Goal: Task Accomplishment & Management: Use online tool/utility

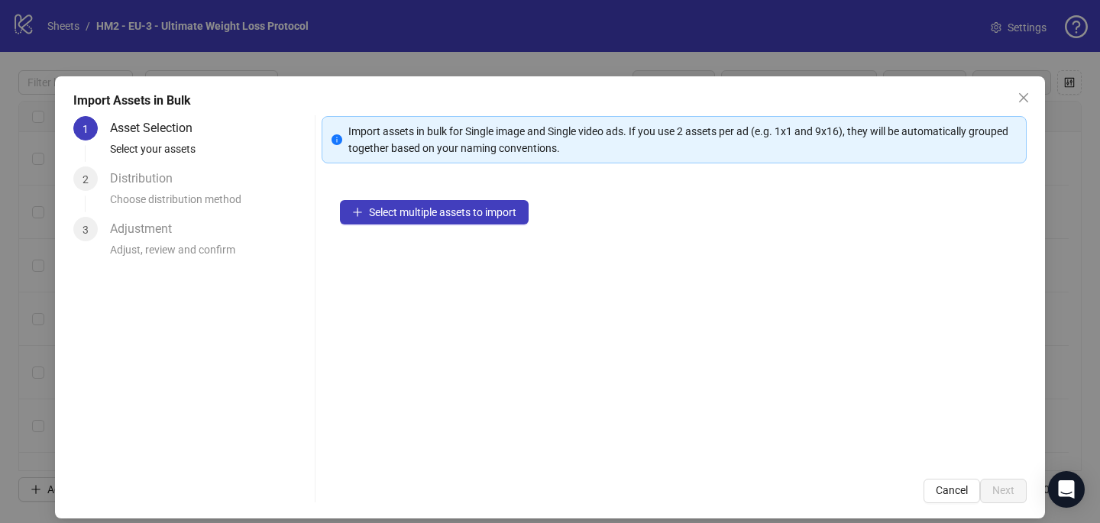
scroll to position [4159, 0]
click at [1027, 103] on icon "close" at bounding box center [1023, 98] width 12 height 12
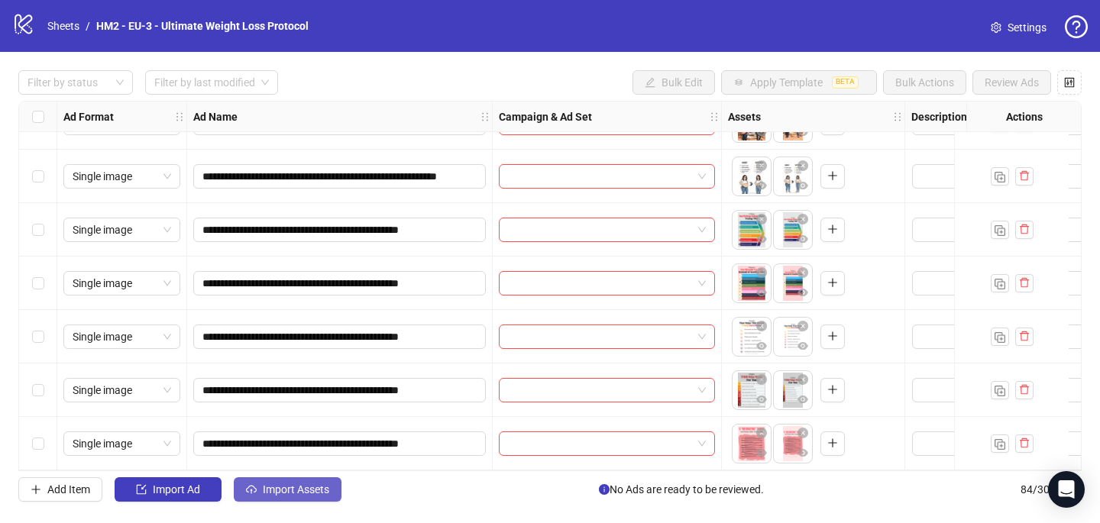
click at [312, 487] on span "Import Assets" at bounding box center [296, 490] width 66 height 12
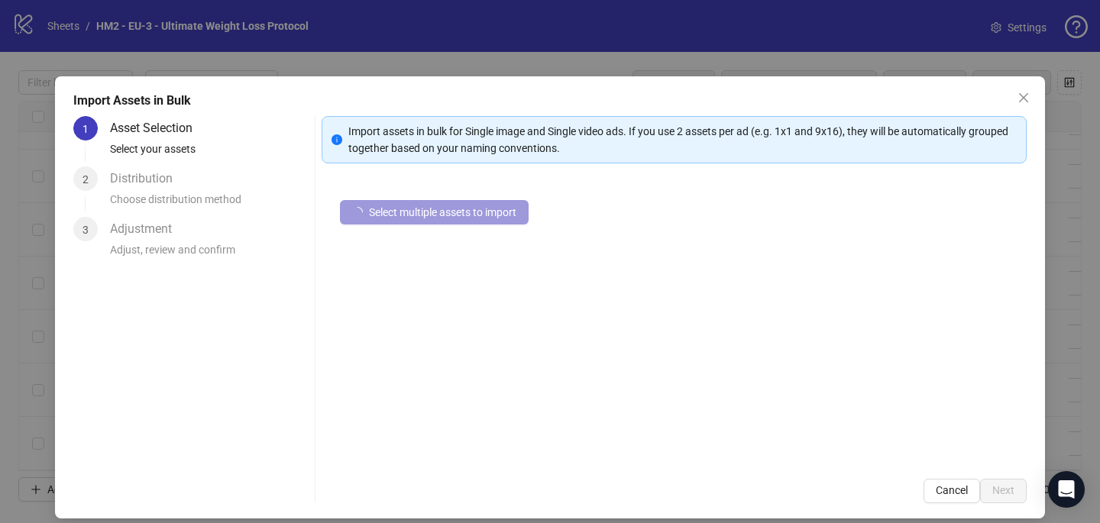
click at [506, 209] on span "Select multiple assets to import" at bounding box center [442, 212] width 147 height 12
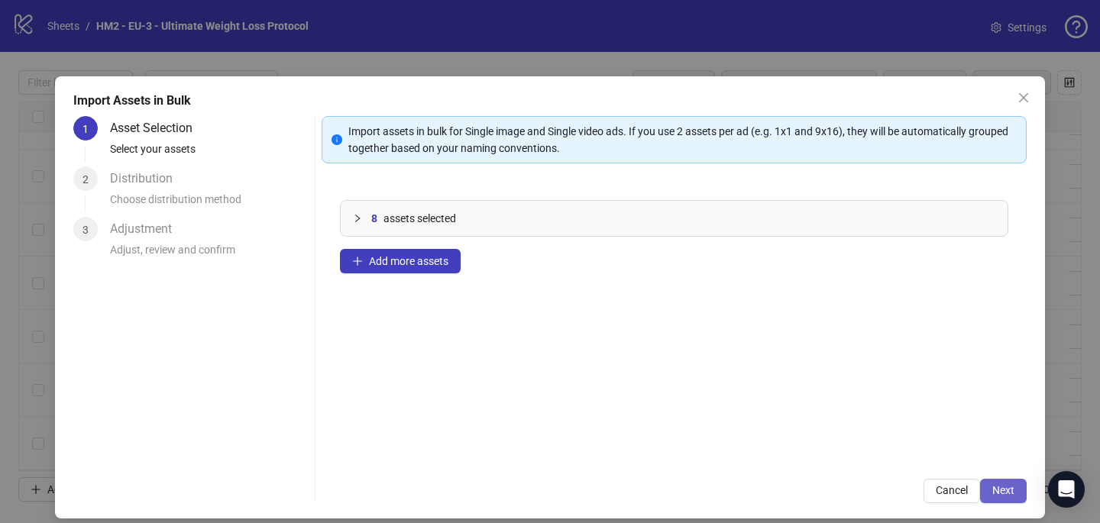
click at [1005, 497] on button "Next" at bounding box center [1003, 491] width 47 height 24
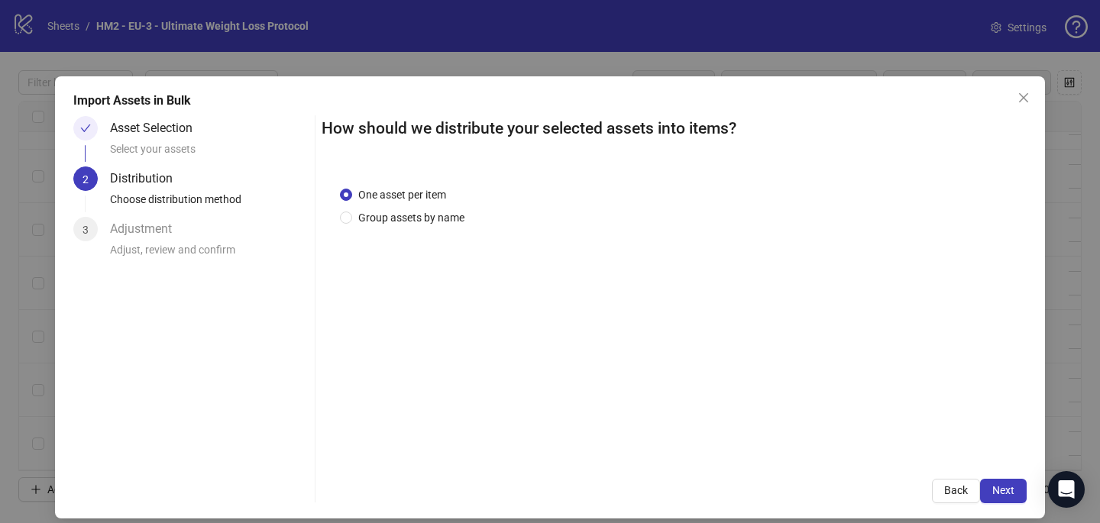
click at [428, 228] on div "One asset per item Group assets by name" at bounding box center [674, 314] width 705 height 293
click at [425, 219] on span "Group assets by name" at bounding box center [411, 217] width 118 height 17
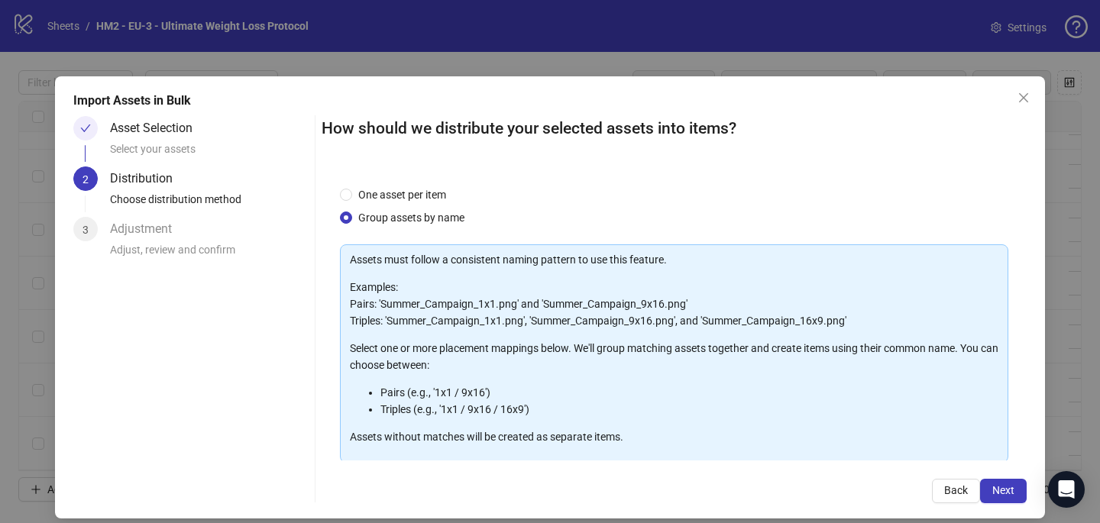
scroll to position [150, 0]
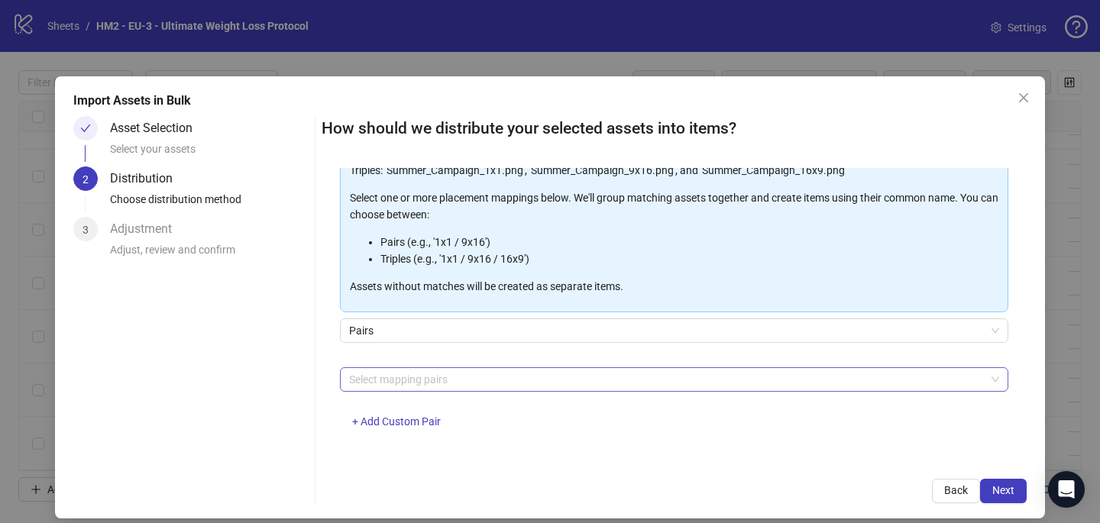
click at [442, 385] on div at bounding box center [666, 379] width 646 height 21
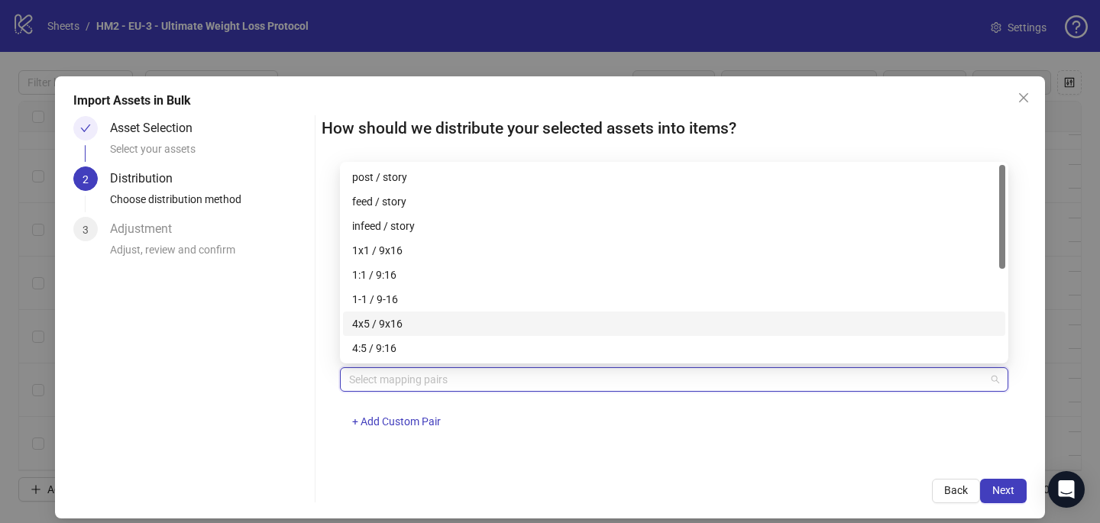
click at [455, 314] on div "4x5 / 9x16" at bounding box center [674, 324] width 662 height 24
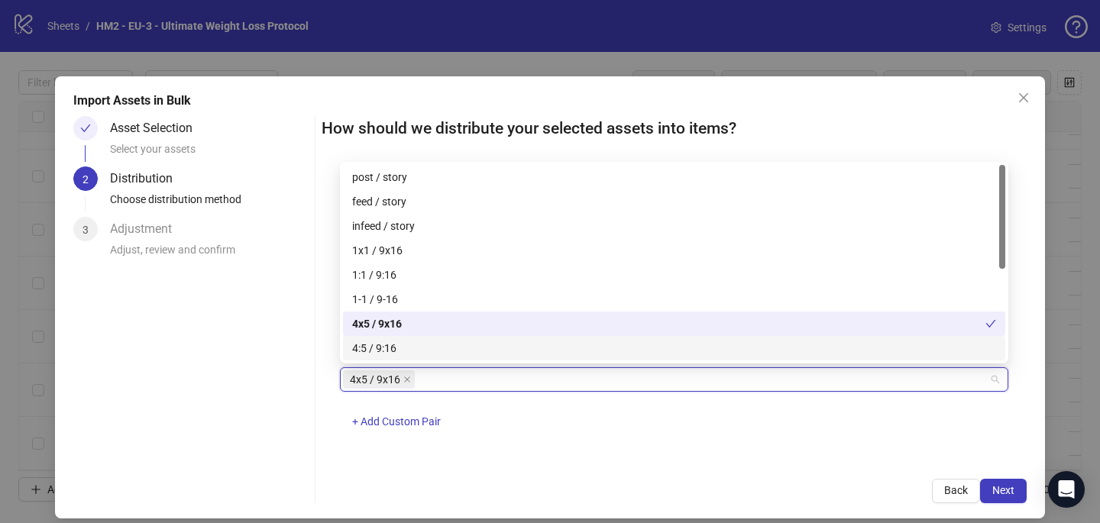
click at [630, 436] on div "4x5 / 9x16 + Add Custom Pair" at bounding box center [674, 406] width 668 height 79
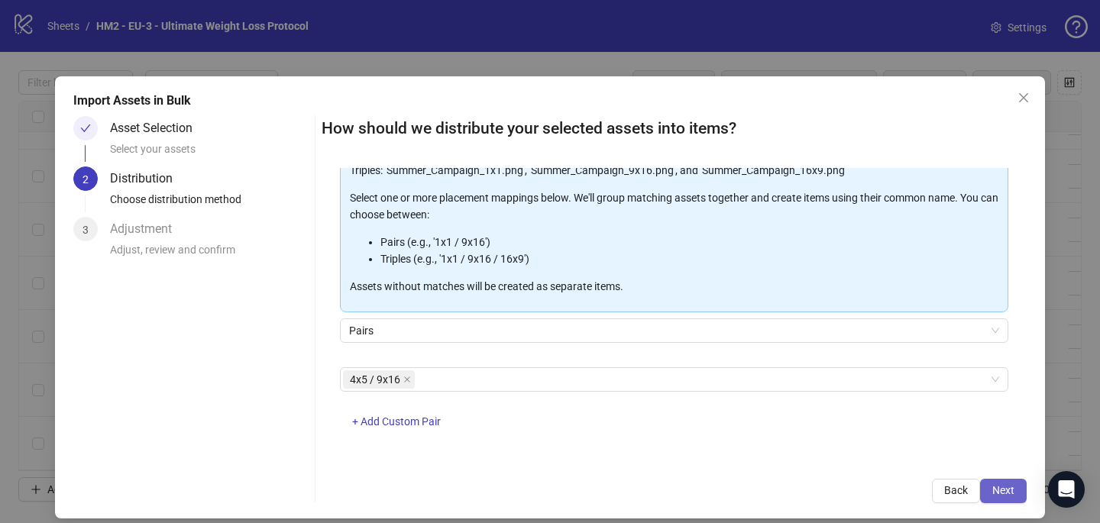
click at [1007, 484] on span "Next" at bounding box center [1003, 490] width 22 height 12
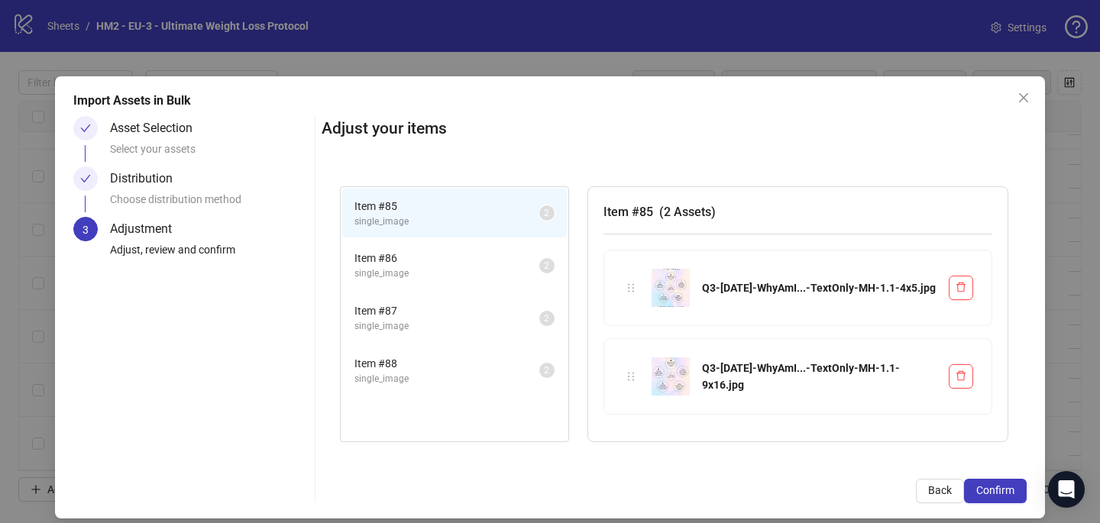
click at [1007, 484] on span "Confirm" at bounding box center [995, 490] width 38 height 12
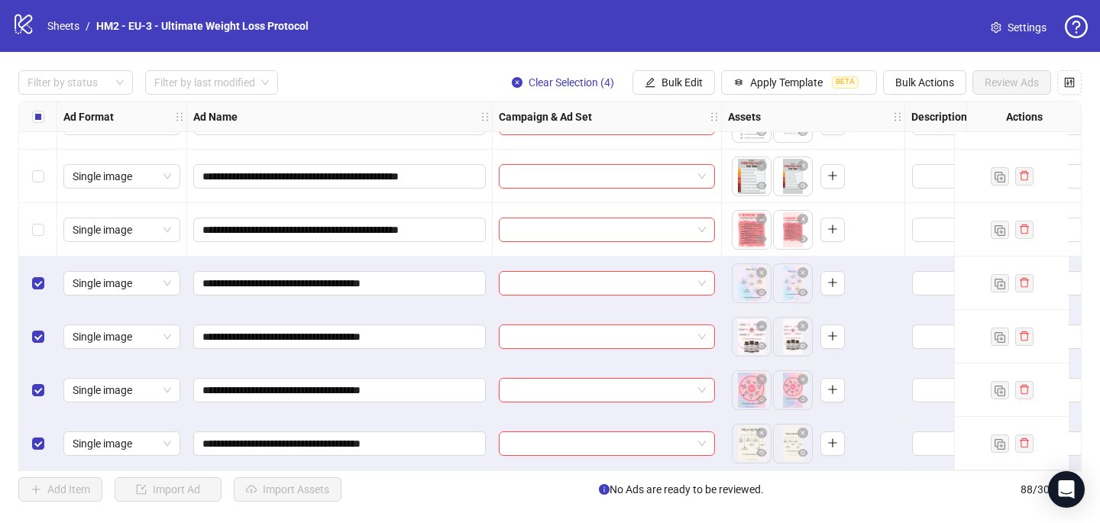
scroll to position [4373, 0]
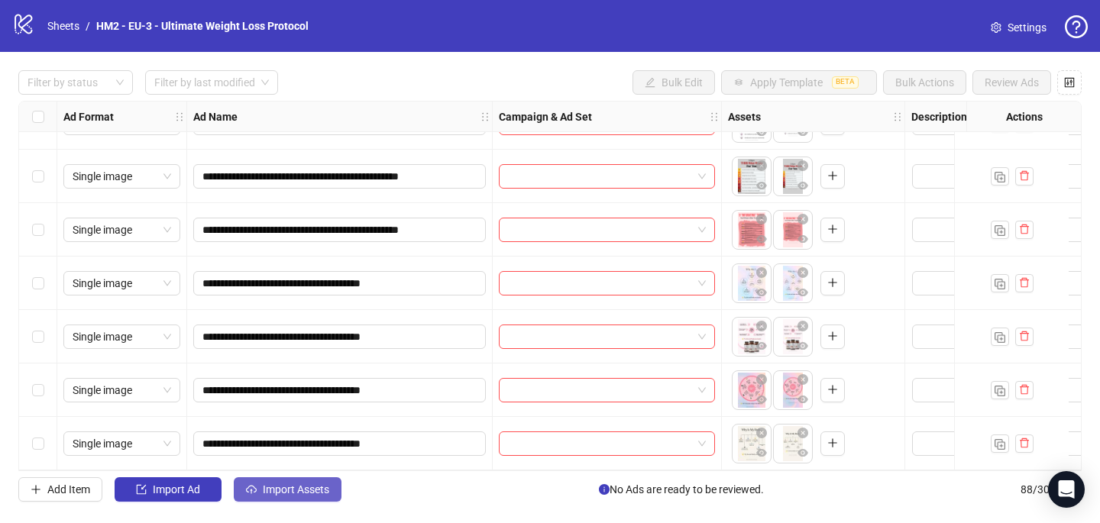
click at [309, 486] on span "Import Assets" at bounding box center [296, 490] width 66 height 12
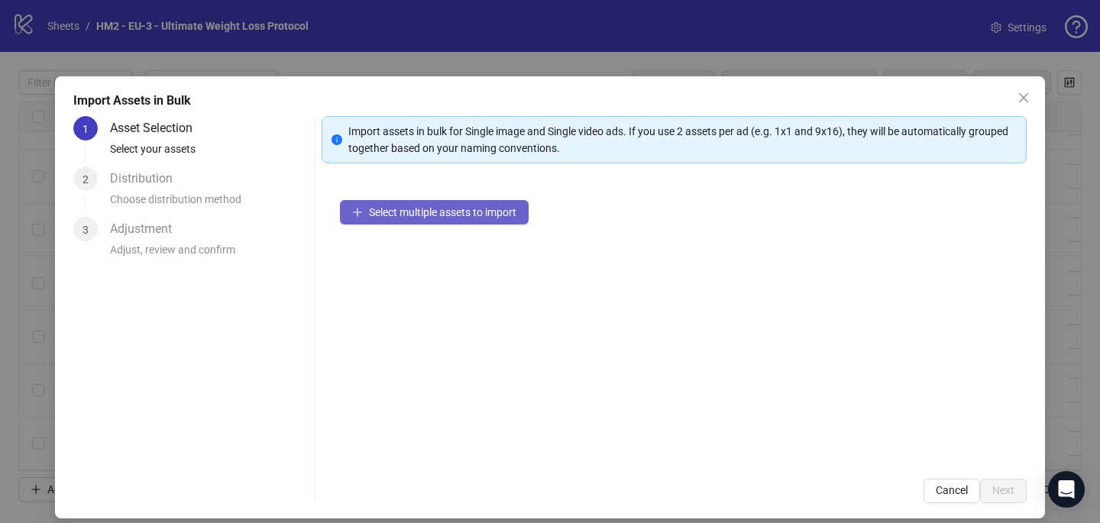
click at [491, 218] on button "Select multiple assets to import" at bounding box center [434, 212] width 189 height 24
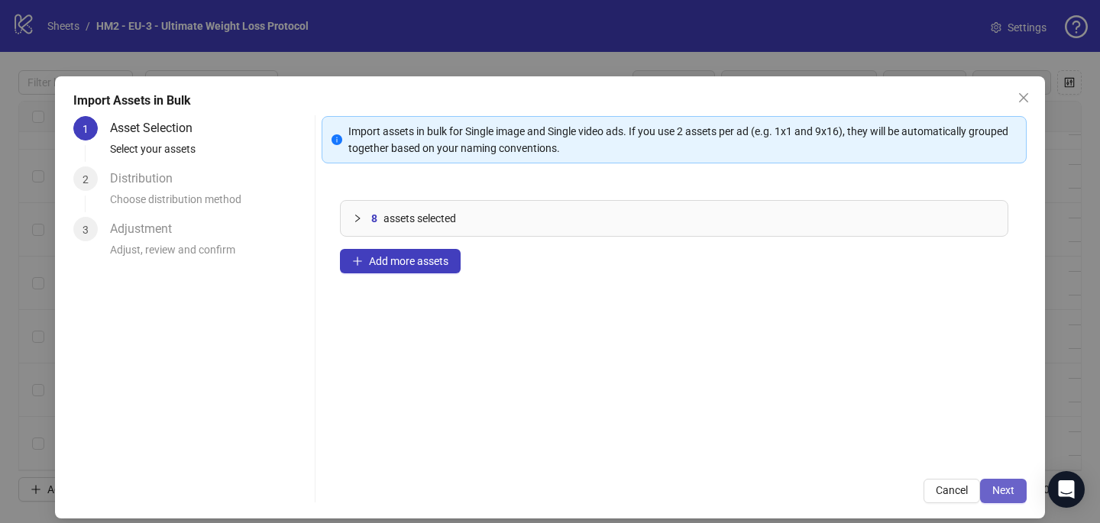
click at [1008, 482] on button "Next" at bounding box center [1003, 491] width 47 height 24
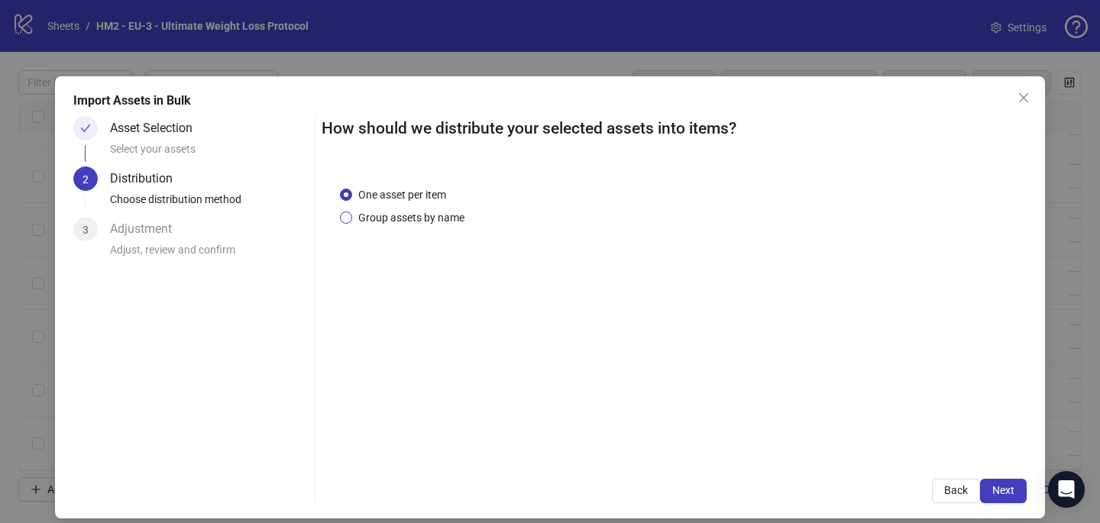
click at [390, 216] on span "Group assets by name" at bounding box center [411, 217] width 118 height 17
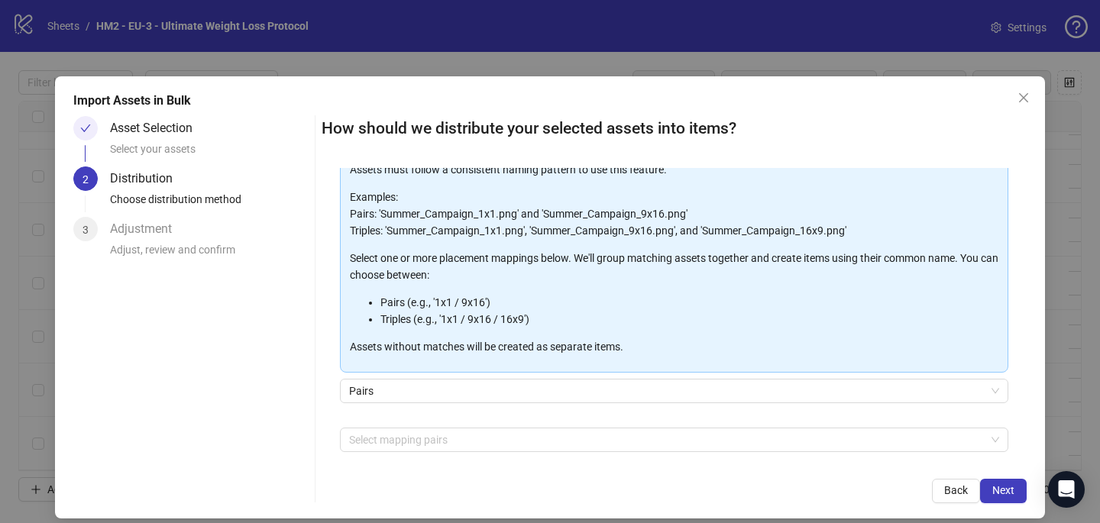
scroll to position [150, 0]
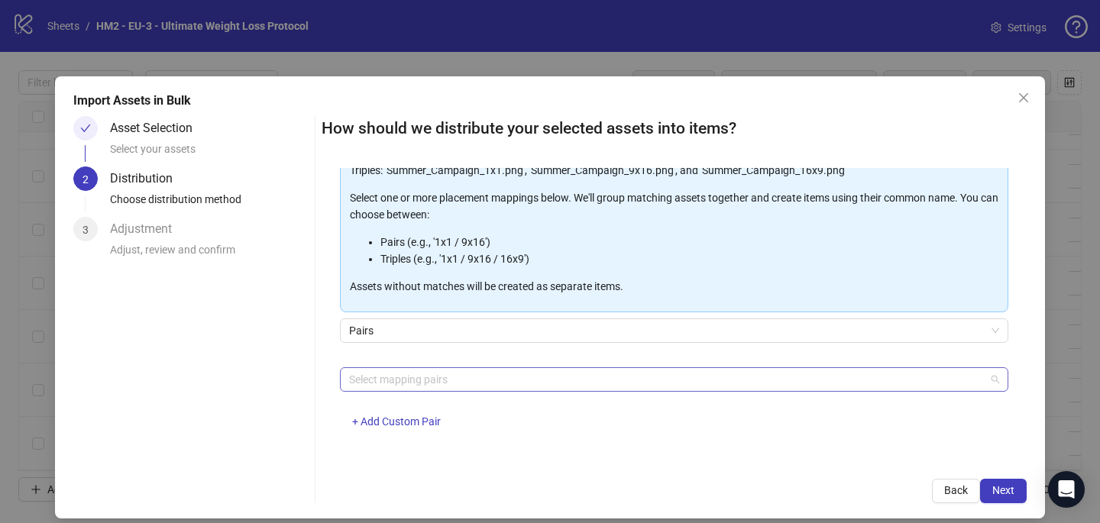
click at [387, 381] on div at bounding box center [666, 379] width 646 height 21
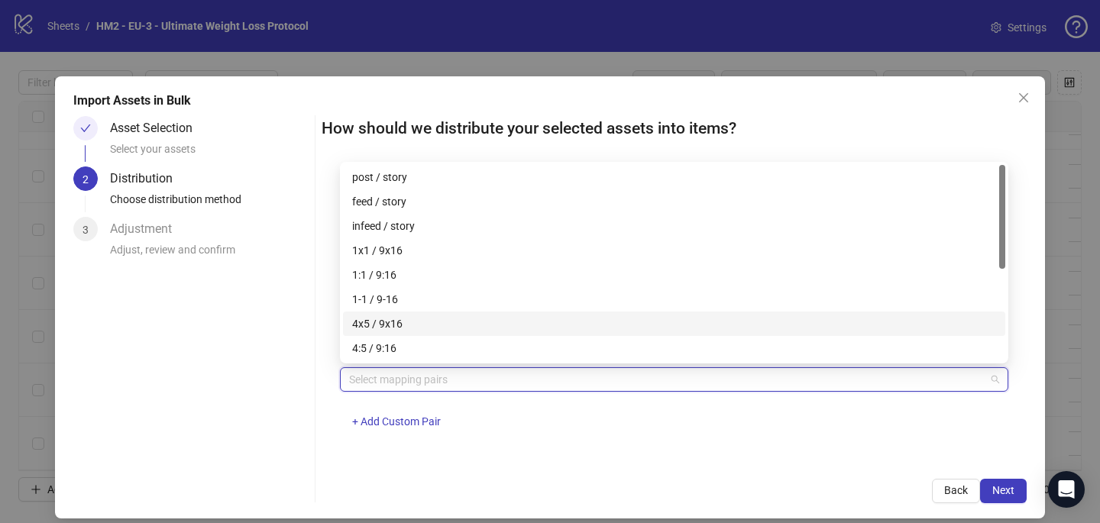
click at [393, 315] on div "4x5 / 9x16" at bounding box center [674, 323] width 644 height 17
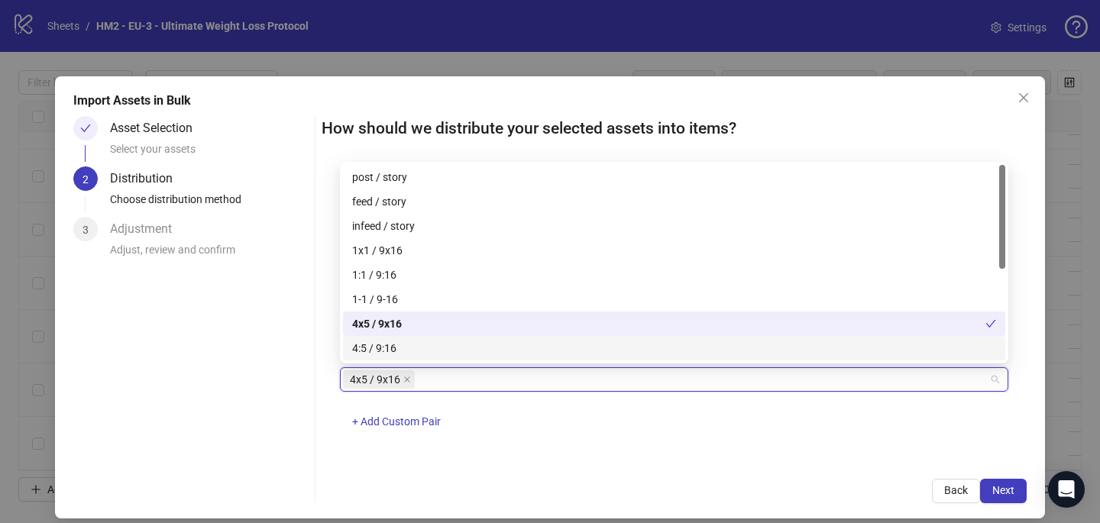
click at [651, 442] on div "4x5 / 9x16 + Add Custom Pair" at bounding box center [674, 406] width 668 height 79
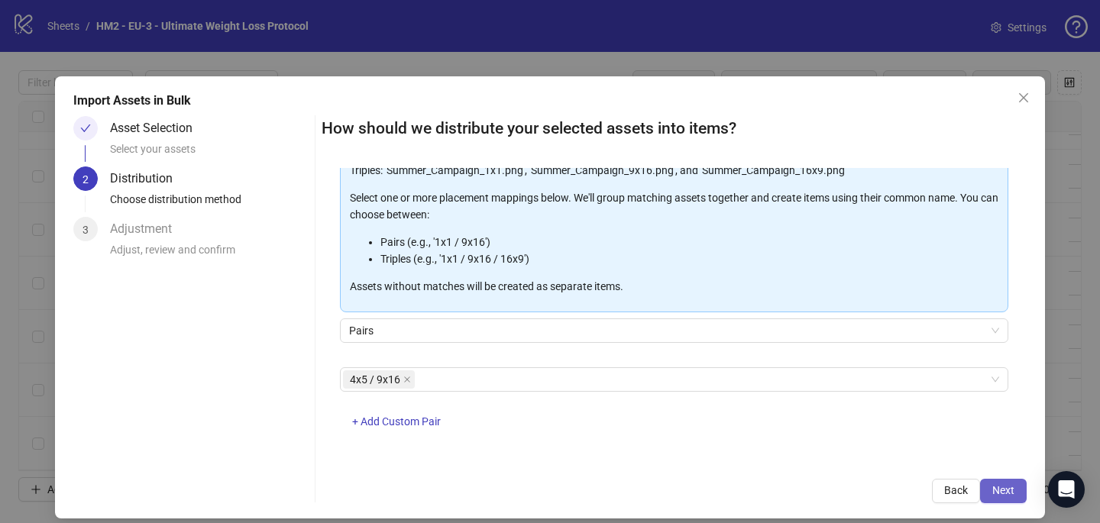
click at [1007, 496] on span "Next" at bounding box center [1003, 490] width 22 height 12
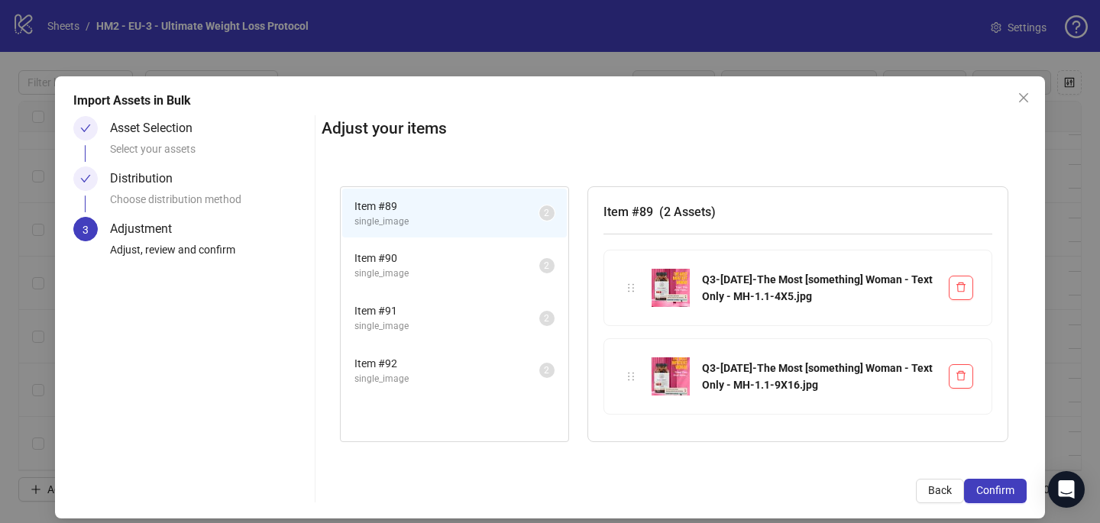
click at [1007, 496] on span "Confirm" at bounding box center [995, 490] width 38 height 12
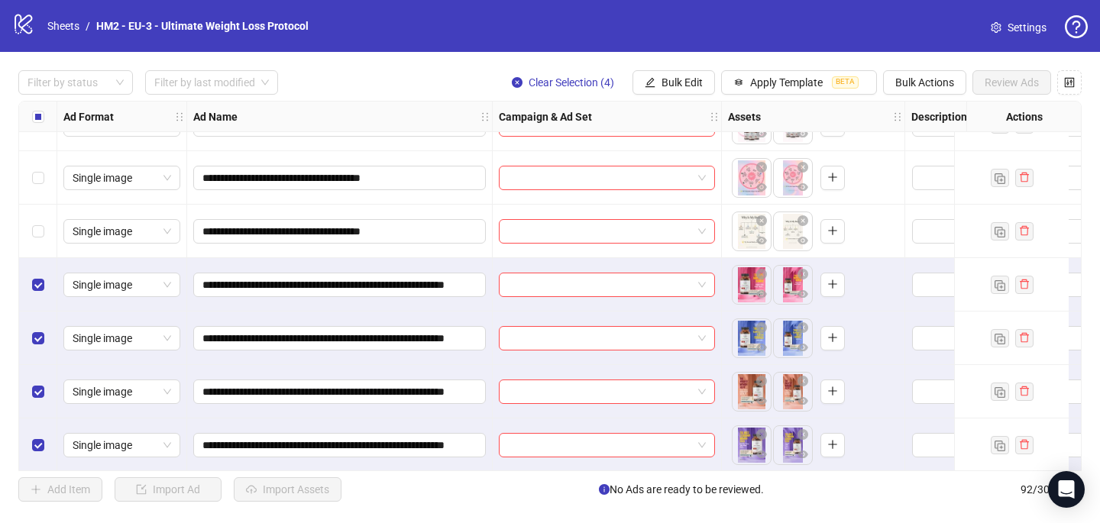
scroll to position [4587, 0]
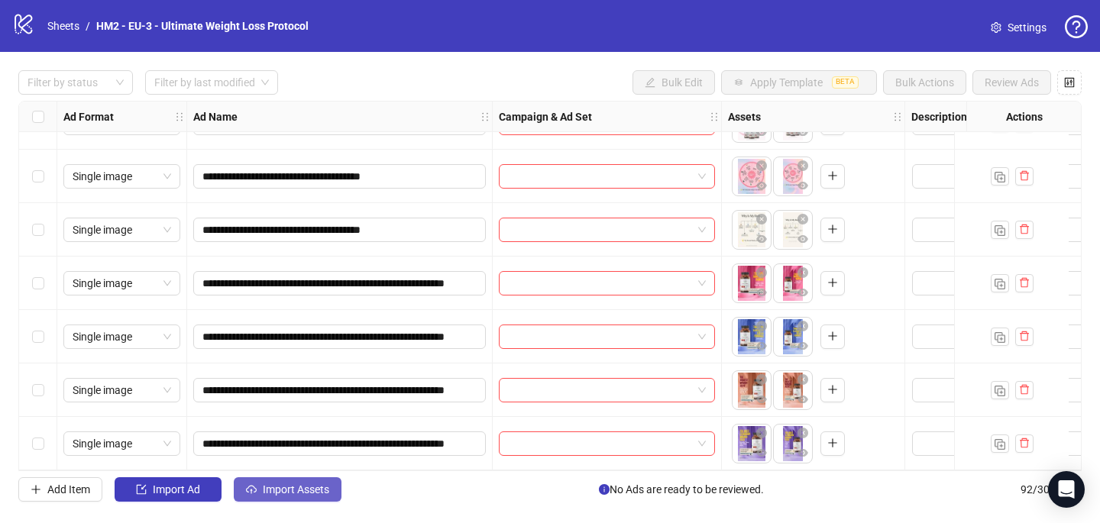
click at [324, 484] on span "Import Assets" at bounding box center [296, 490] width 66 height 12
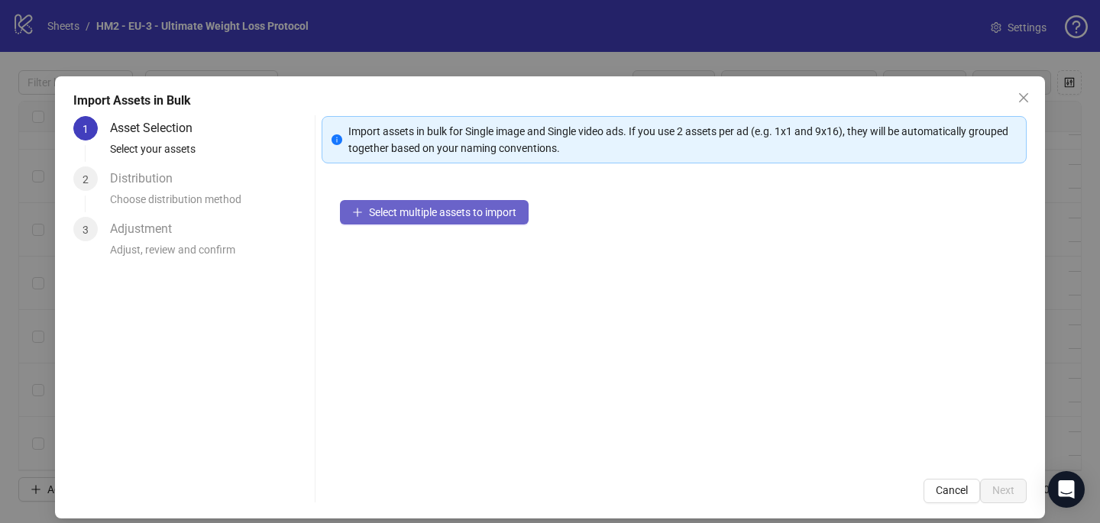
click at [500, 210] on span "Select multiple assets to import" at bounding box center [442, 212] width 147 height 12
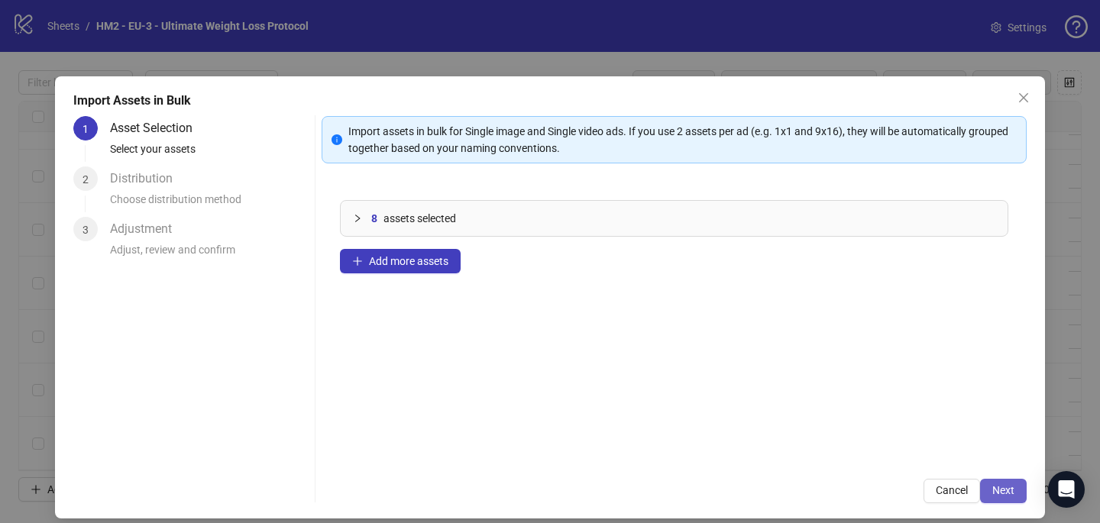
click at [1016, 486] on button "Next" at bounding box center [1003, 491] width 47 height 24
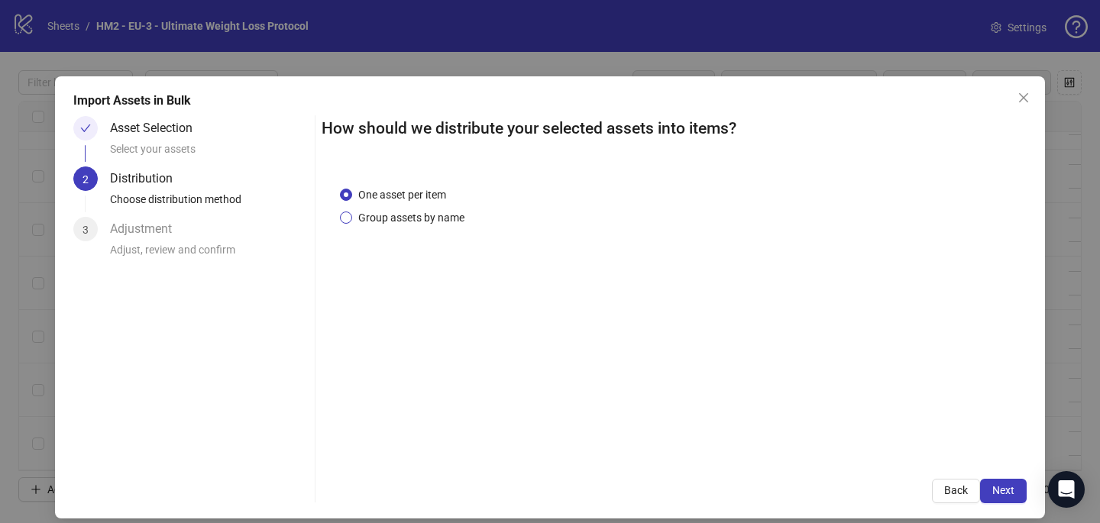
click at [389, 213] on span "Group assets by name" at bounding box center [411, 217] width 118 height 17
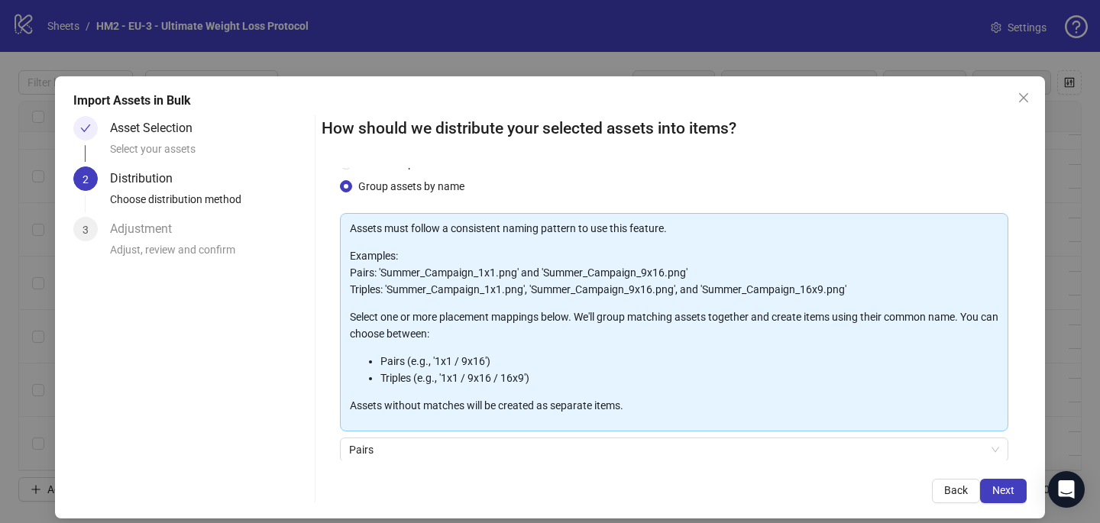
scroll to position [126, 0]
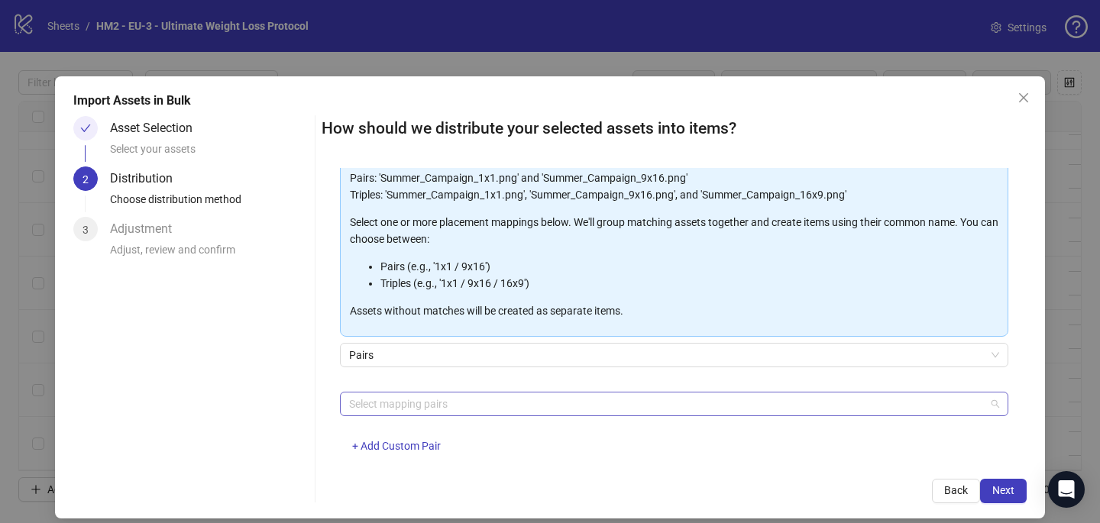
click at [401, 401] on div at bounding box center [666, 403] width 646 height 21
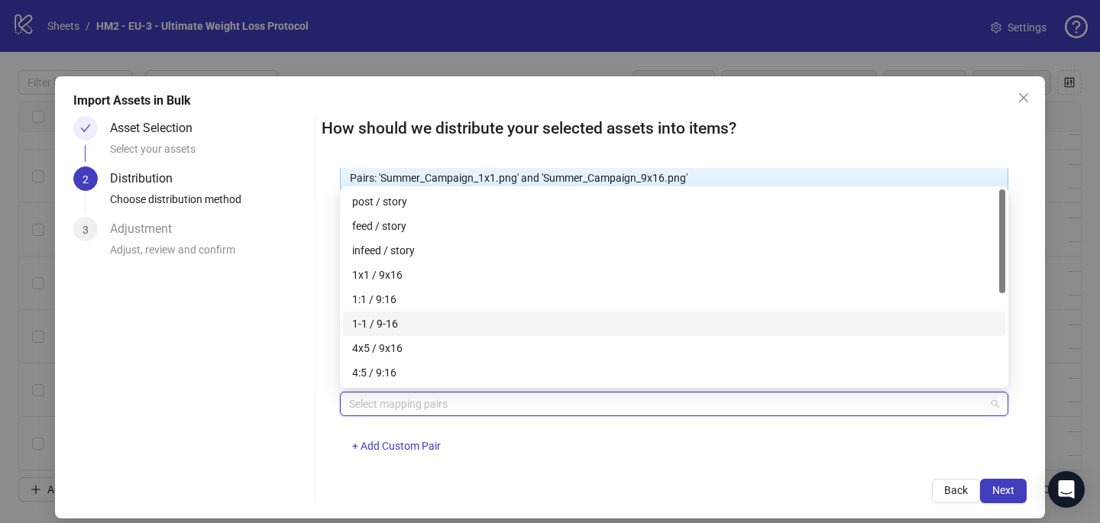
click at [413, 329] on div "1-1 / 9-16" at bounding box center [674, 323] width 644 height 17
click at [410, 325] on div "1-1 / 9-16" at bounding box center [668, 323] width 633 height 17
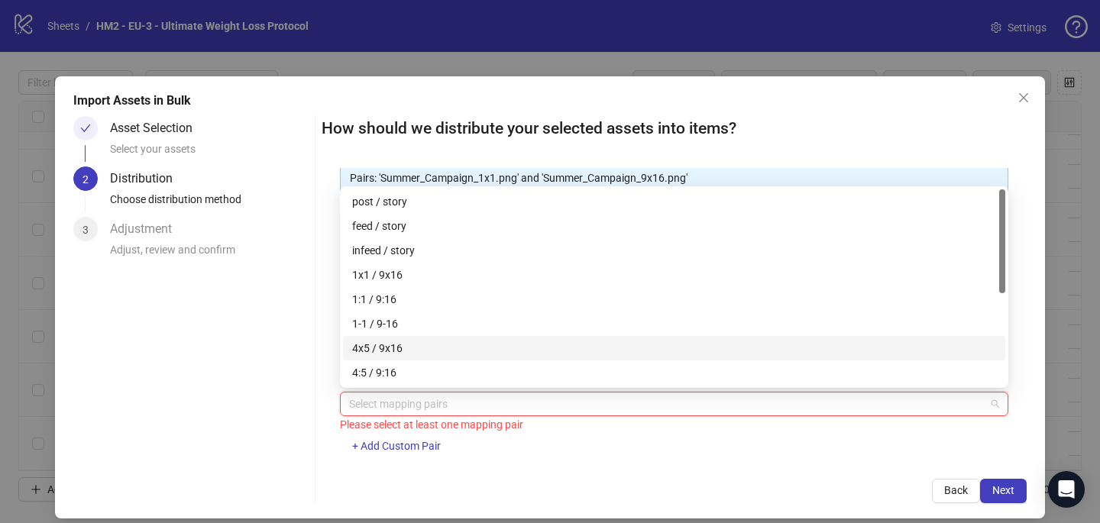
click at [410, 341] on div "4x5 / 9x16" at bounding box center [674, 348] width 644 height 17
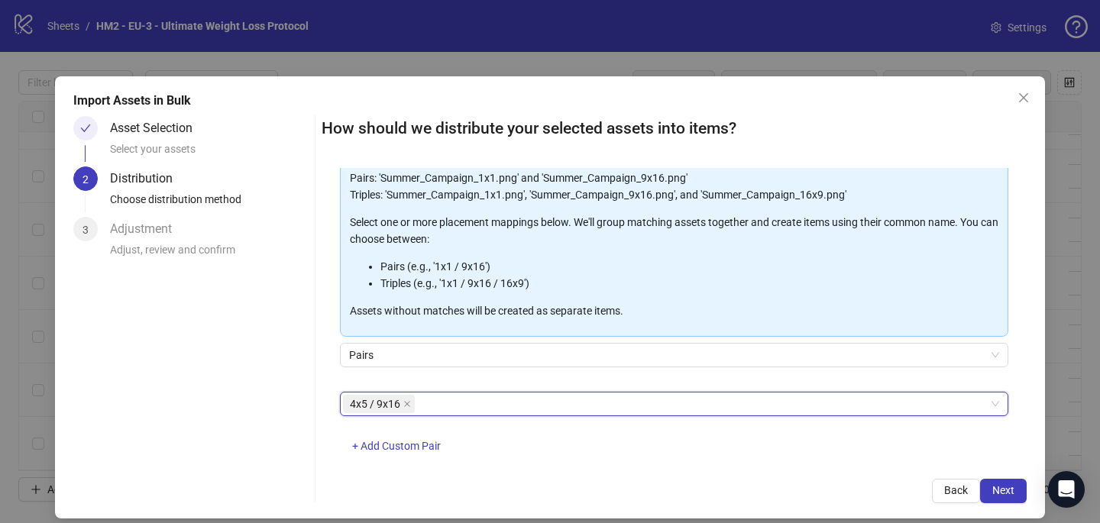
click at [673, 452] on div "4x5 / 9x16 4x5 / 9x16 + Add Custom Pair" at bounding box center [674, 431] width 668 height 79
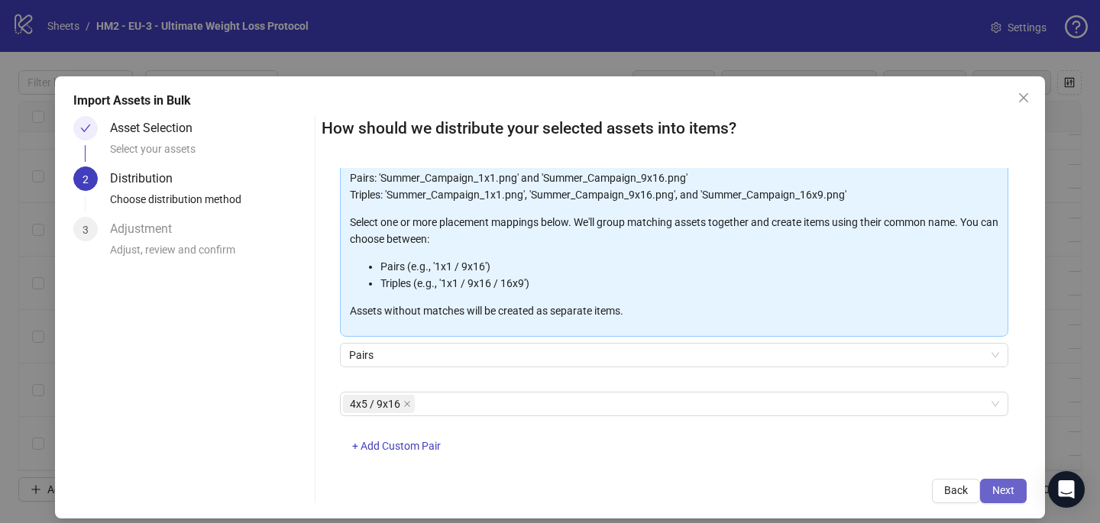
click at [1011, 487] on span "Next" at bounding box center [1003, 490] width 22 height 12
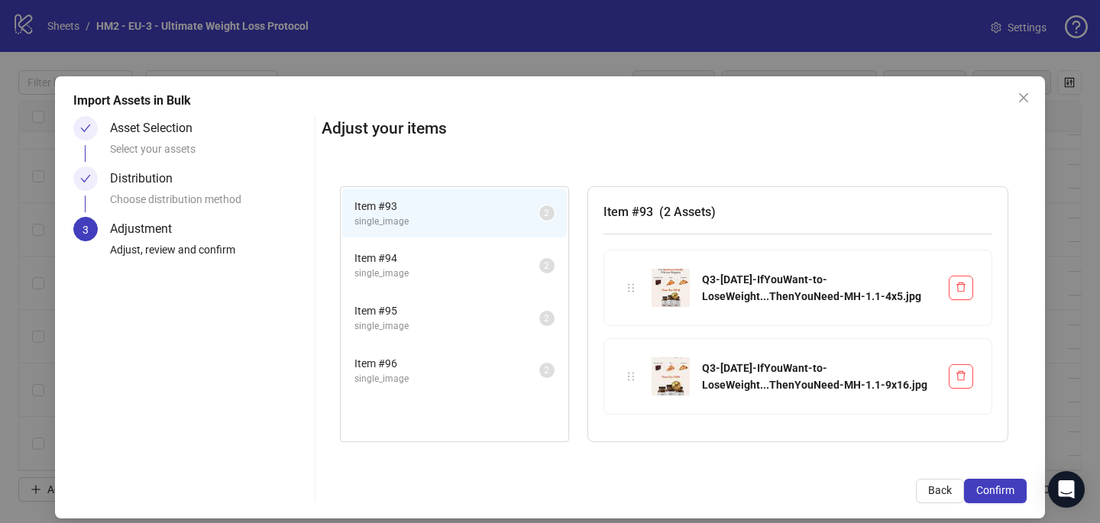
click at [1011, 487] on span "Confirm" at bounding box center [995, 490] width 38 height 12
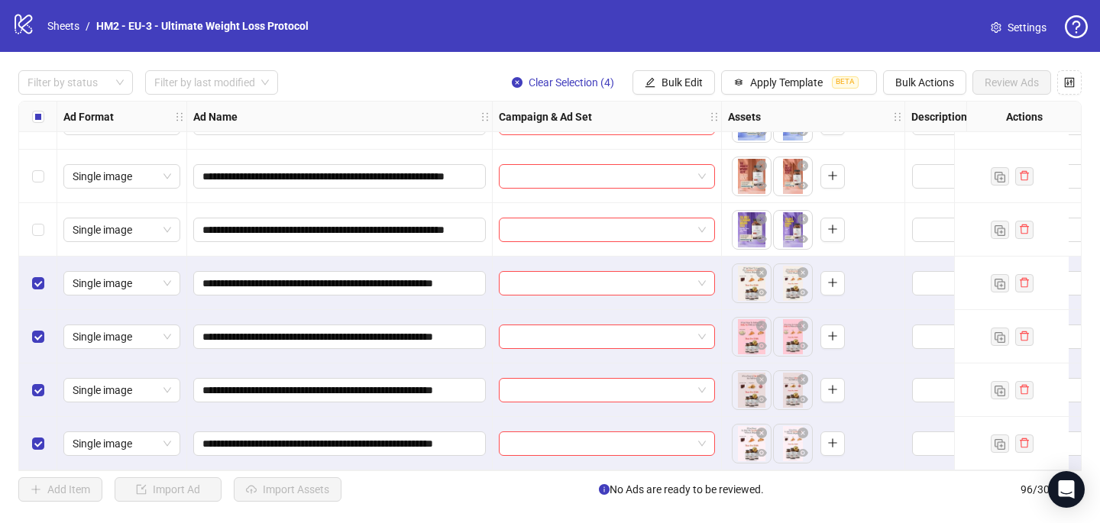
scroll to position [4801, 0]
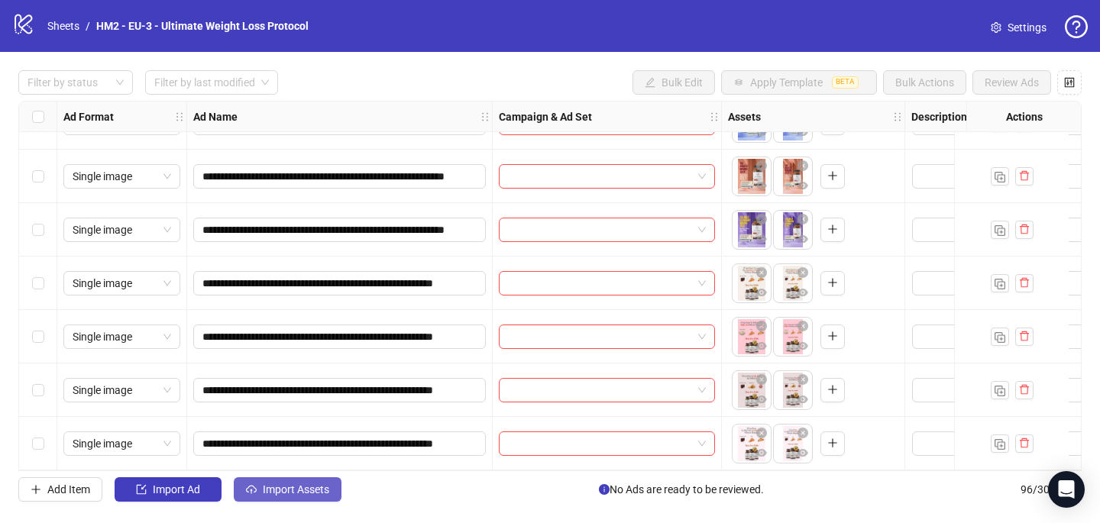
click at [295, 487] on span "Import Assets" at bounding box center [296, 490] width 66 height 12
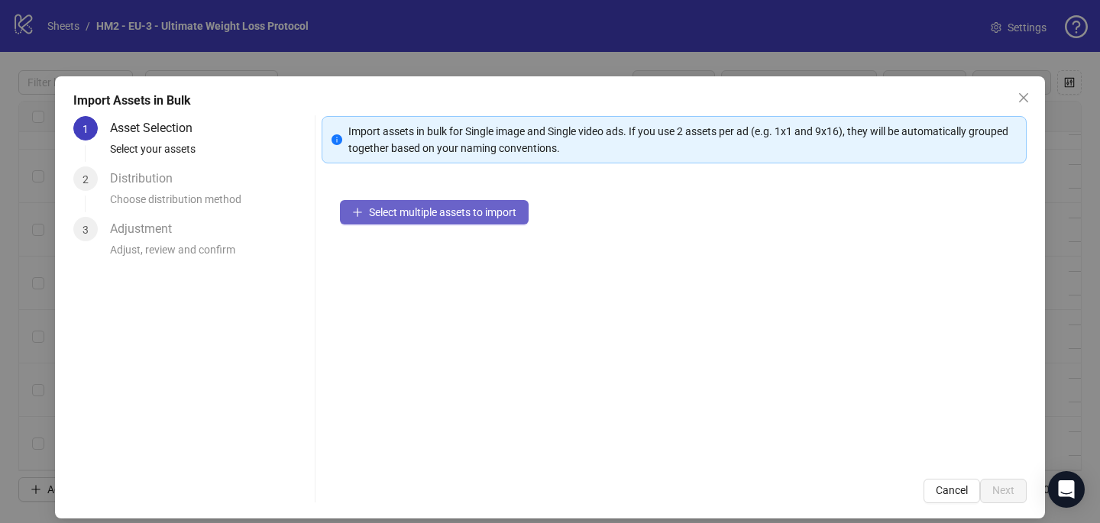
click at [519, 214] on button "Select multiple assets to import" at bounding box center [434, 212] width 189 height 24
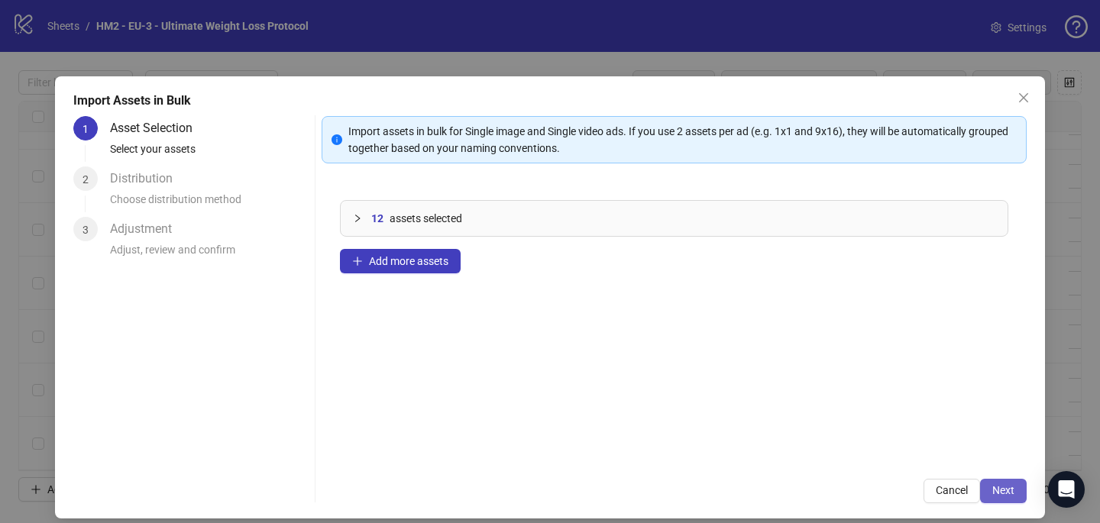
click at [1013, 493] on span "Next" at bounding box center [1003, 490] width 22 height 12
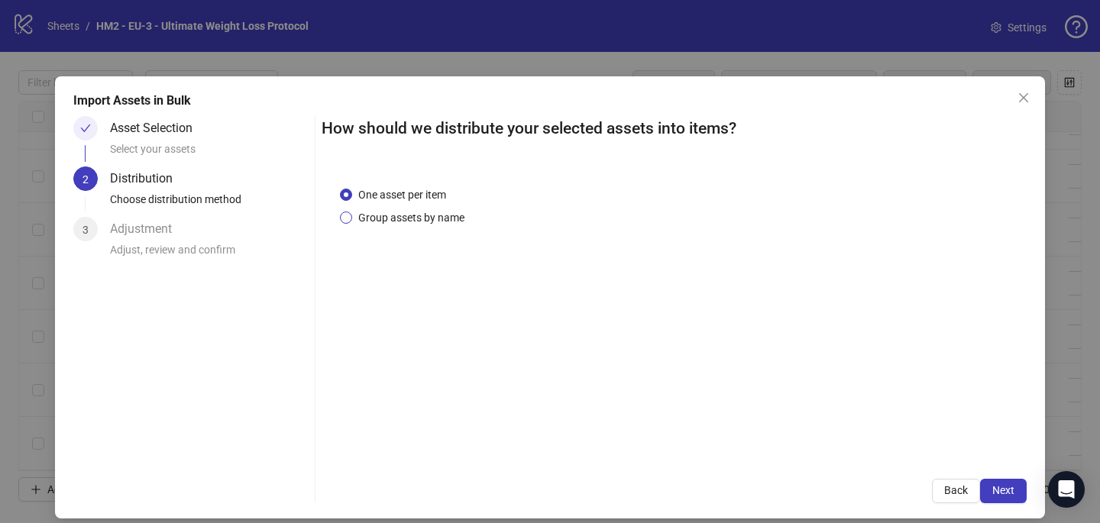
click at [430, 216] on span "Group assets by name" at bounding box center [411, 217] width 118 height 17
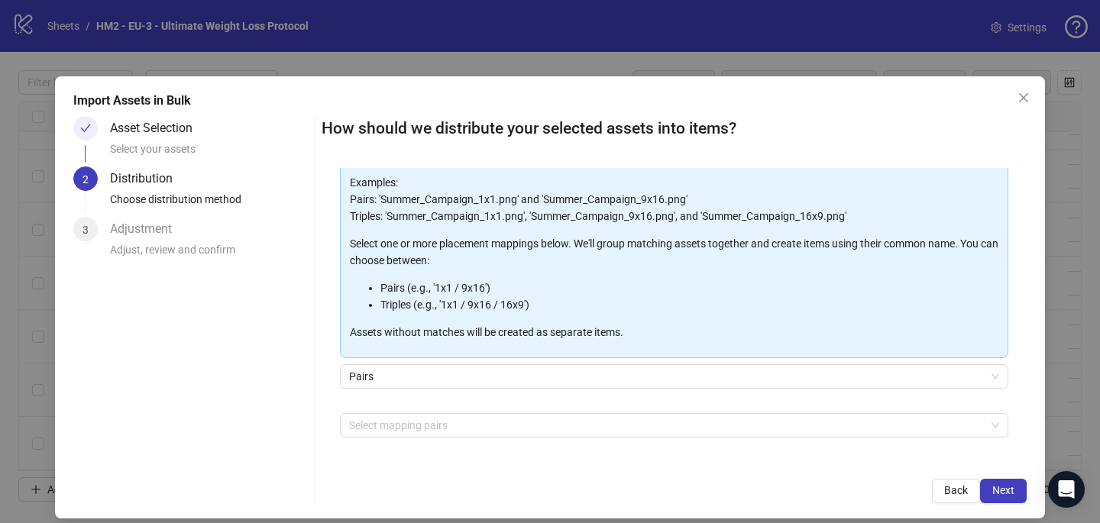
scroll to position [124, 0]
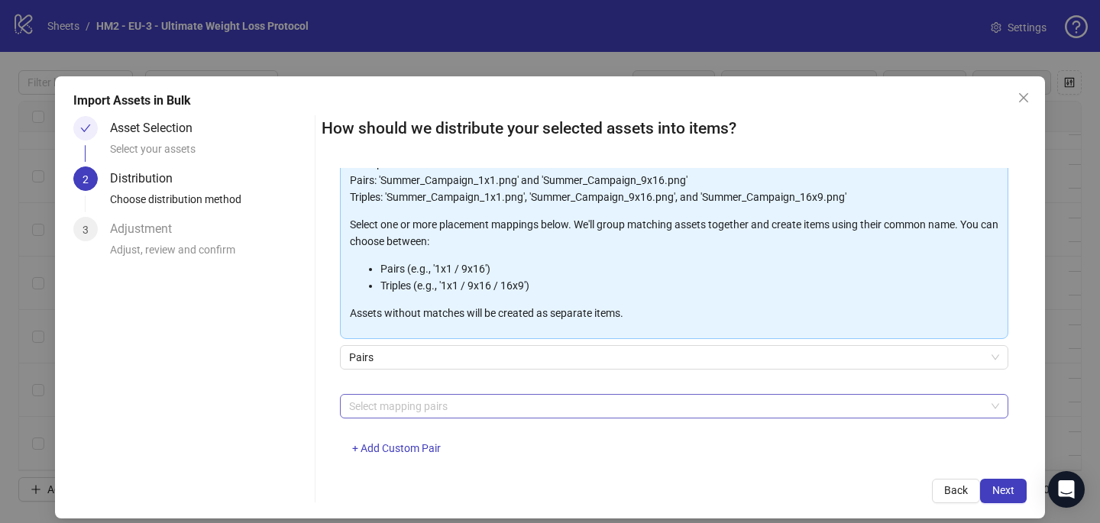
click at [412, 412] on div at bounding box center [666, 406] width 646 height 21
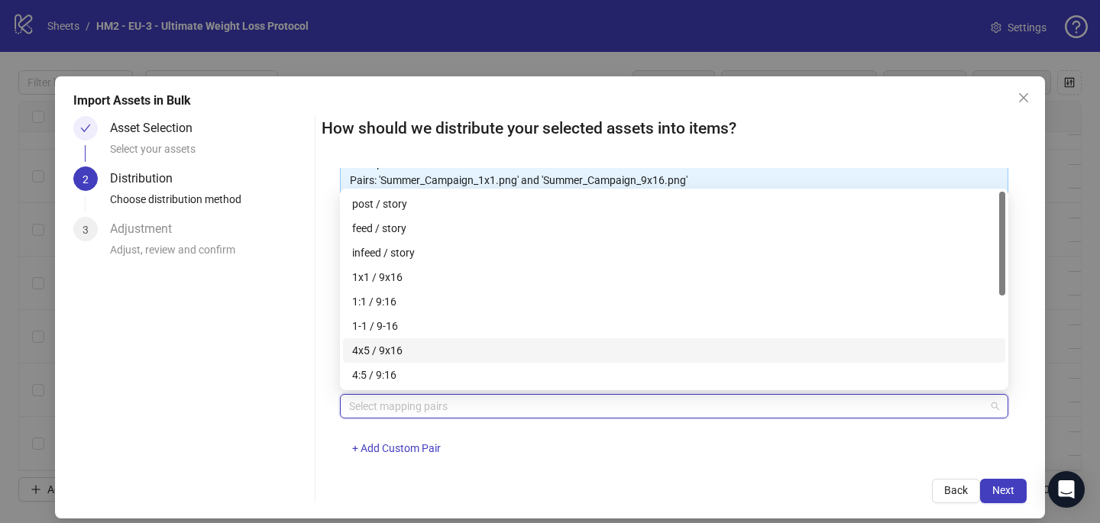
click at [431, 348] on div "4x5 / 9x16" at bounding box center [674, 350] width 644 height 17
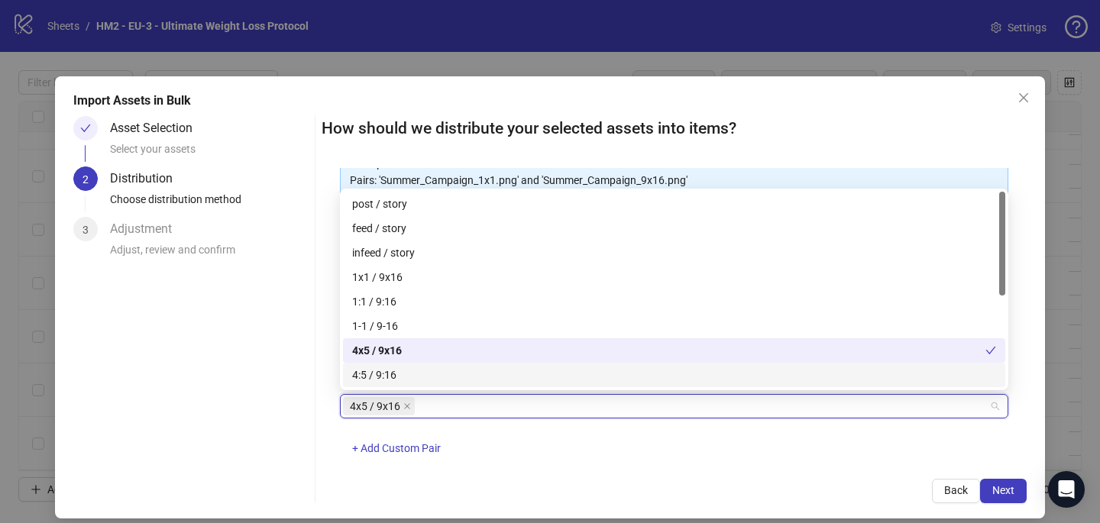
click at [688, 482] on div "Back Next" at bounding box center [674, 491] width 705 height 24
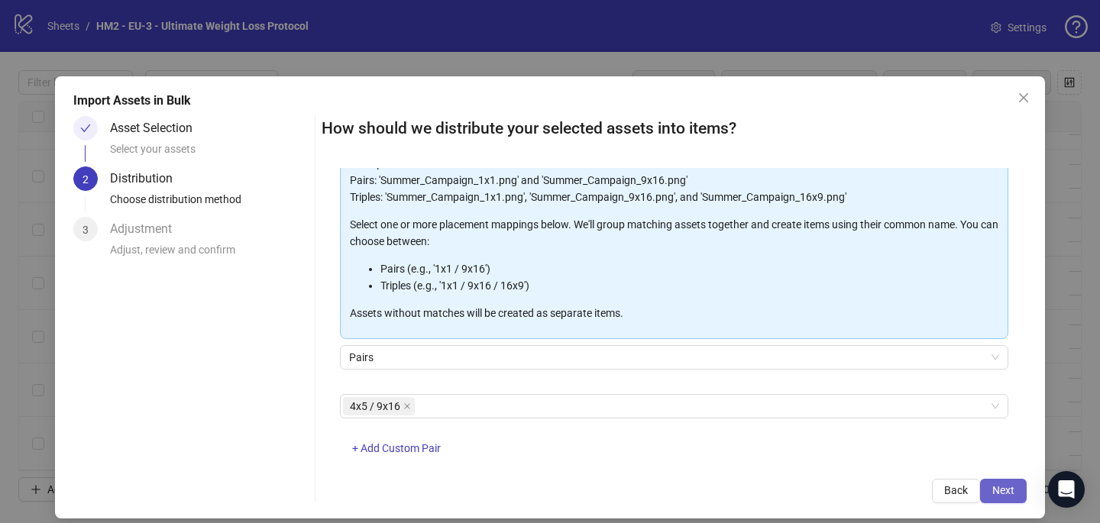
click at [999, 491] on span "Next" at bounding box center [1003, 490] width 22 height 12
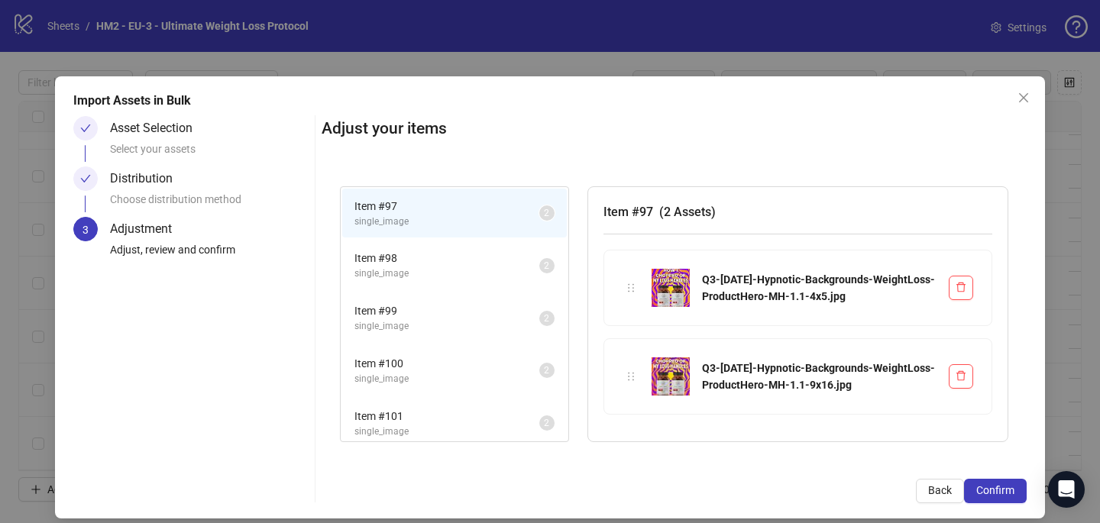
click at [999, 491] on span "Confirm" at bounding box center [995, 490] width 38 height 12
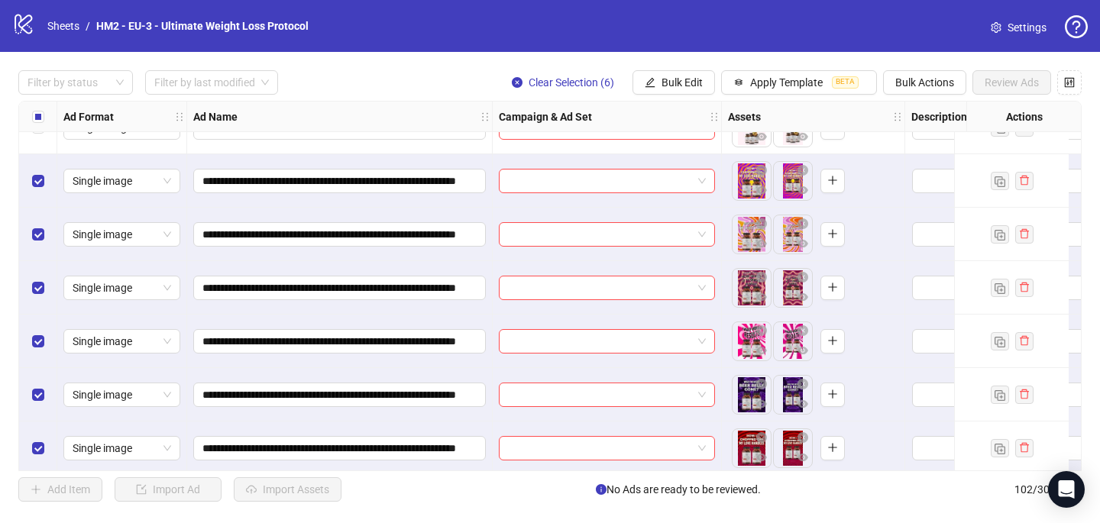
scroll to position [5122, 0]
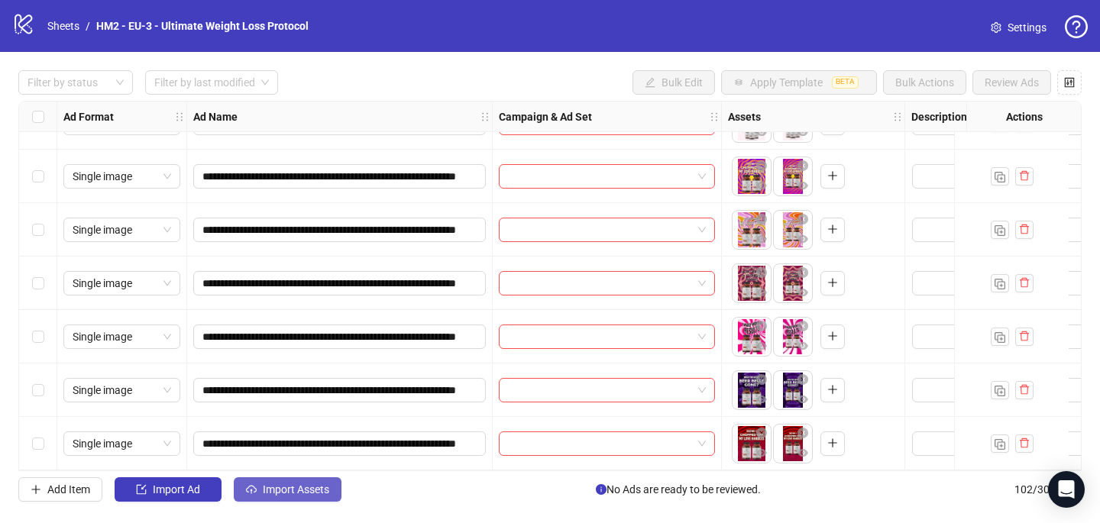
click at [298, 488] on span "Import Assets" at bounding box center [296, 490] width 66 height 12
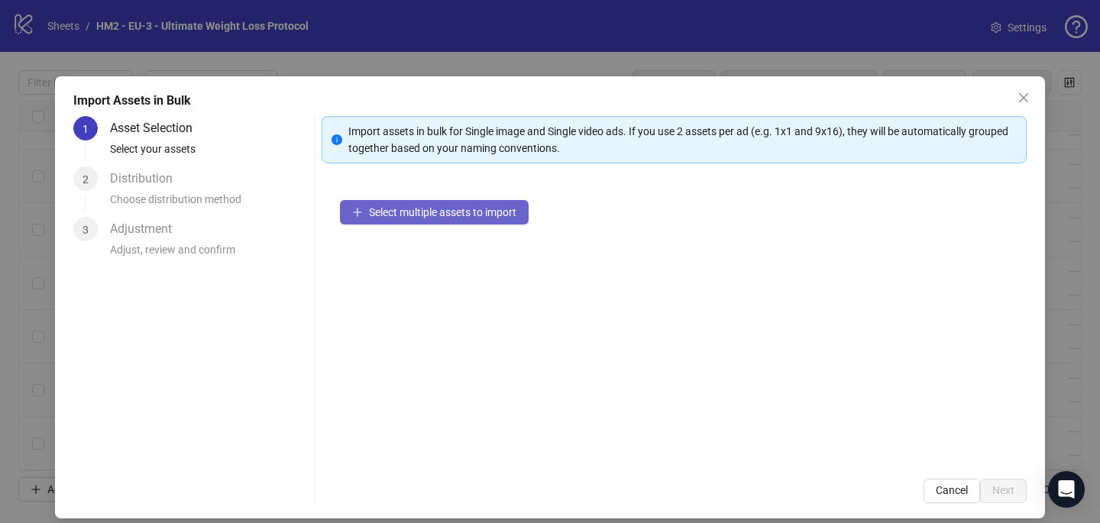
click at [494, 215] on span "Select multiple assets to import" at bounding box center [442, 212] width 147 height 12
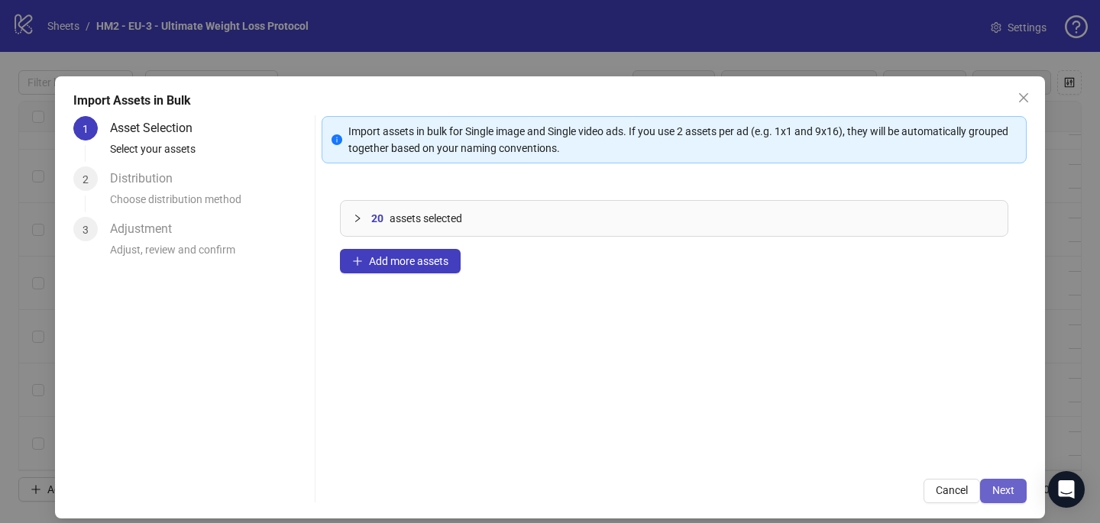
click at [1002, 490] on span "Next" at bounding box center [1003, 490] width 22 height 12
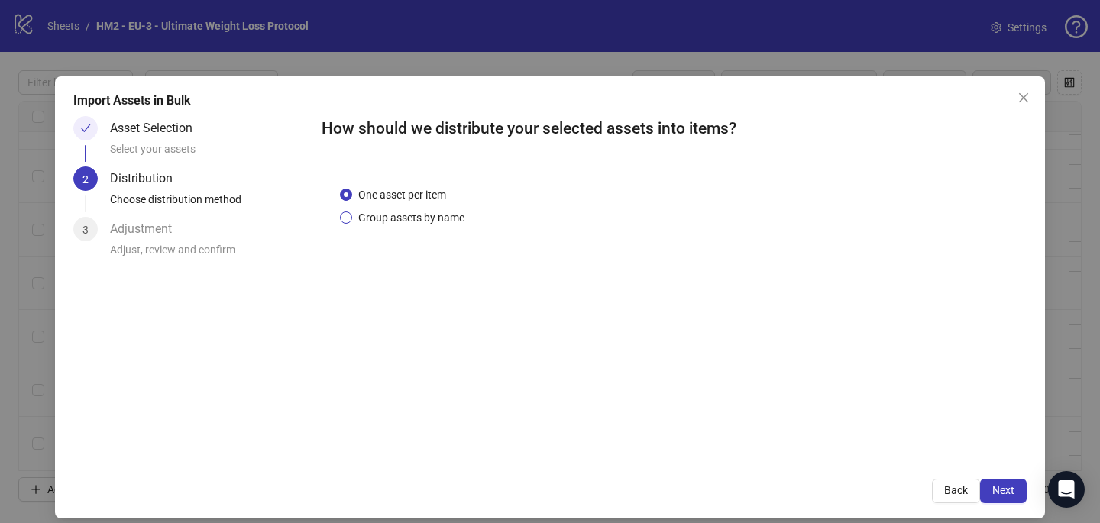
click at [388, 219] on span "Group assets by name" at bounding box center [411, 217] width 118 height 17
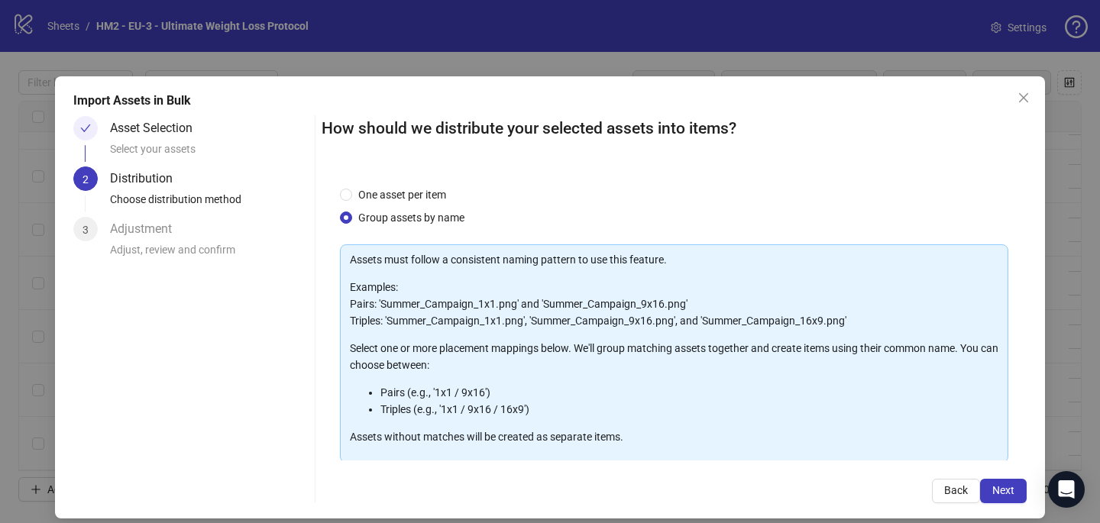
scroll to position [118, 0]
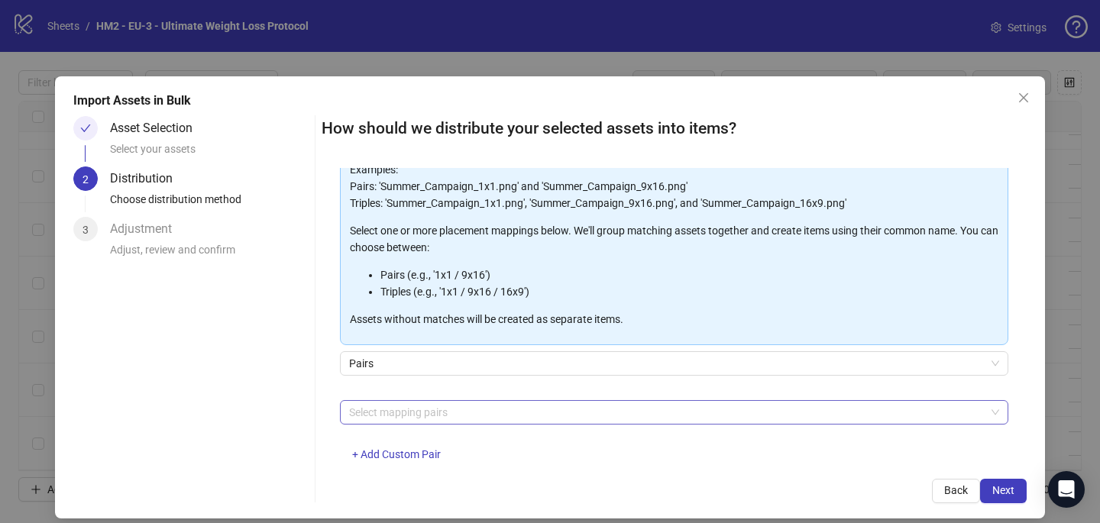
click at [384, 416] on div at bounding box center [666, 412] width 646 height 21
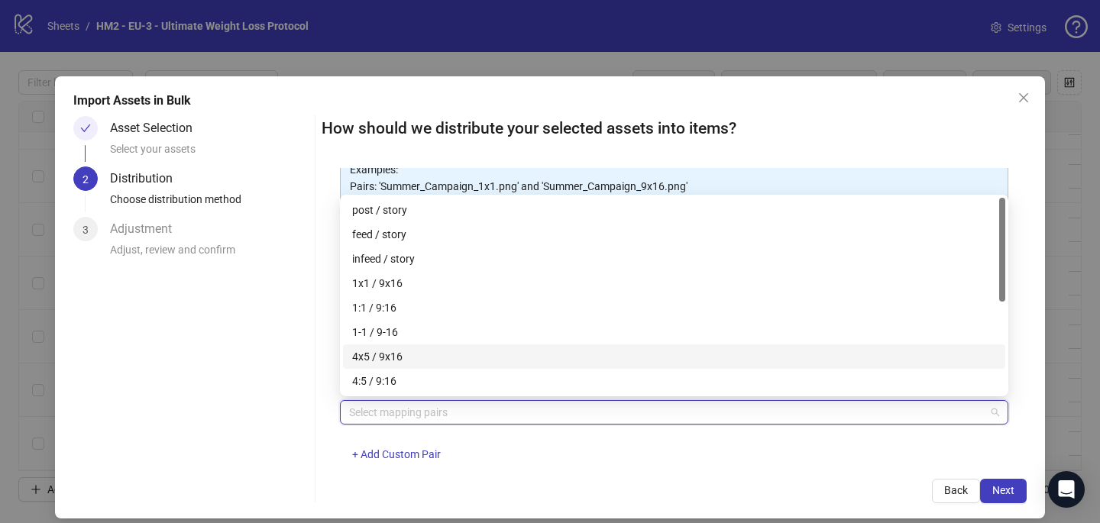
click at [389, 360] on div "4x5 / 9x16" at bounding box center [674, 356] width 644 height 17
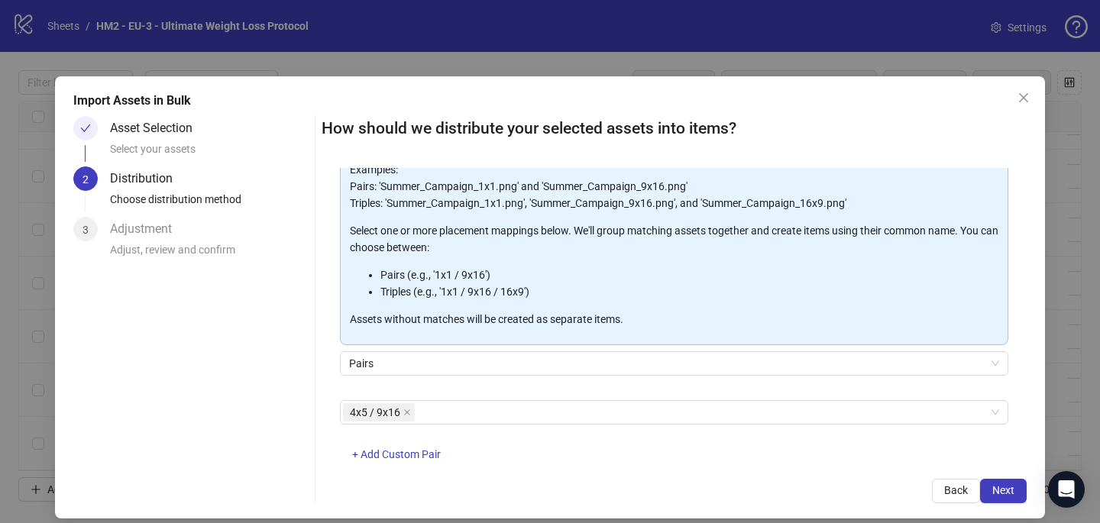
click at [689, 479] on div "Back Next" at bounding box center [674, 491] width 705 height 24
click at [1015, 490] on button "Next" at bounding box center [1003, 491] width 47 height 24
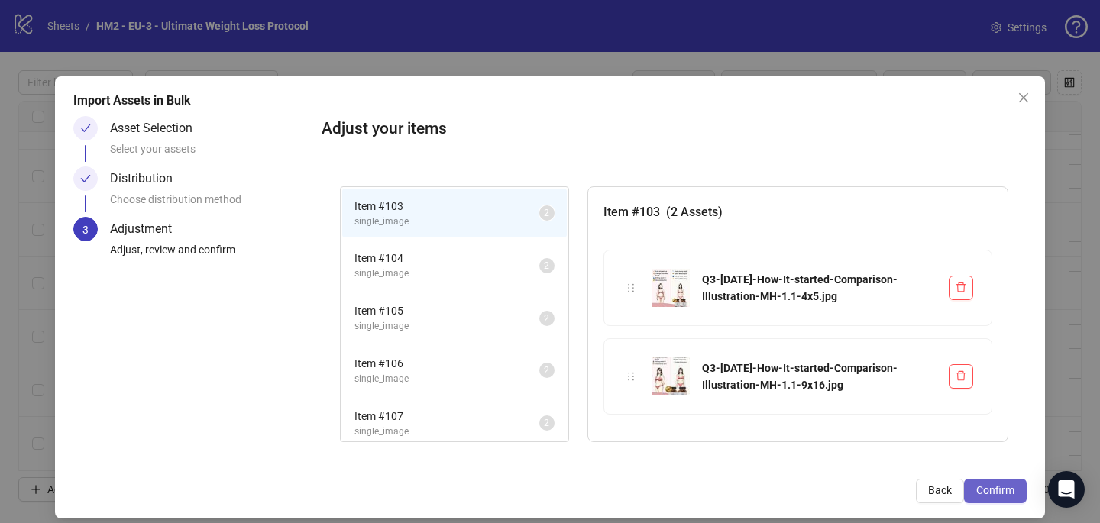
click at [1011, 489] on span "Confirm" at bounding box center [995, 490] width 38 height 12
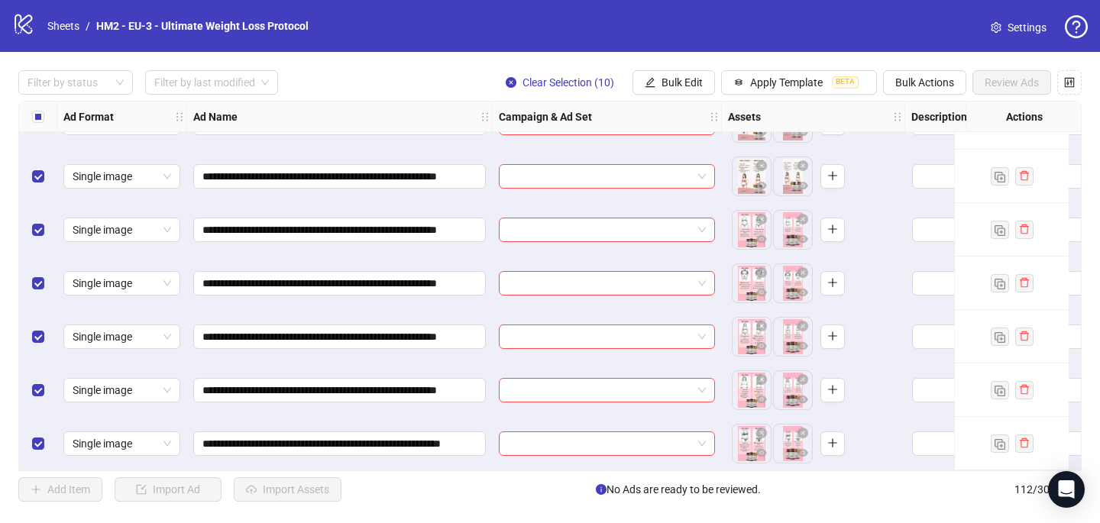
scroll to position [5657, 0]
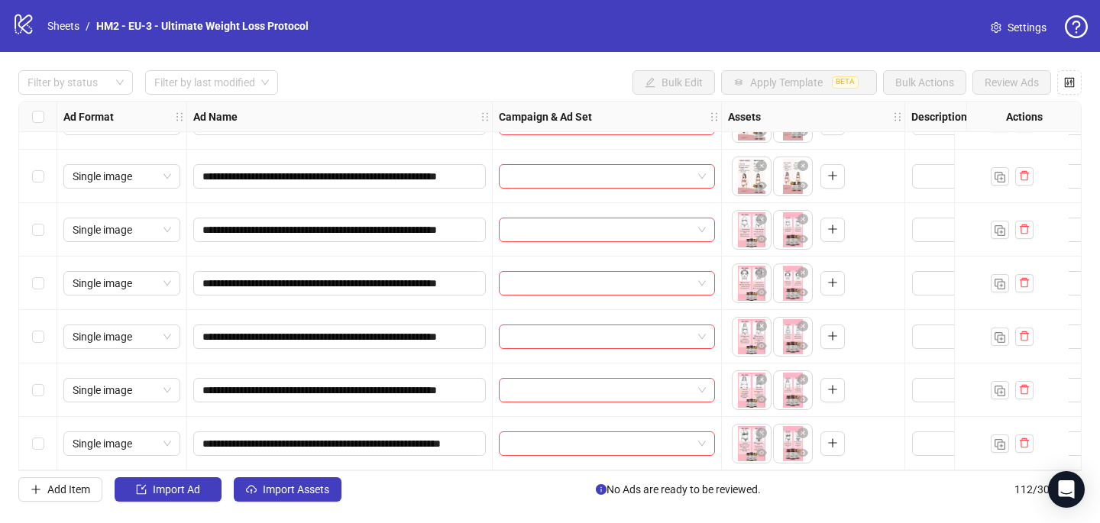
click at [276, 477] on div "**********" at bounding box center [550, 286] width 1100 height 468
click at [276, 482] on button "Import Assets" at bounding box center [288, 489] width 108 height 24
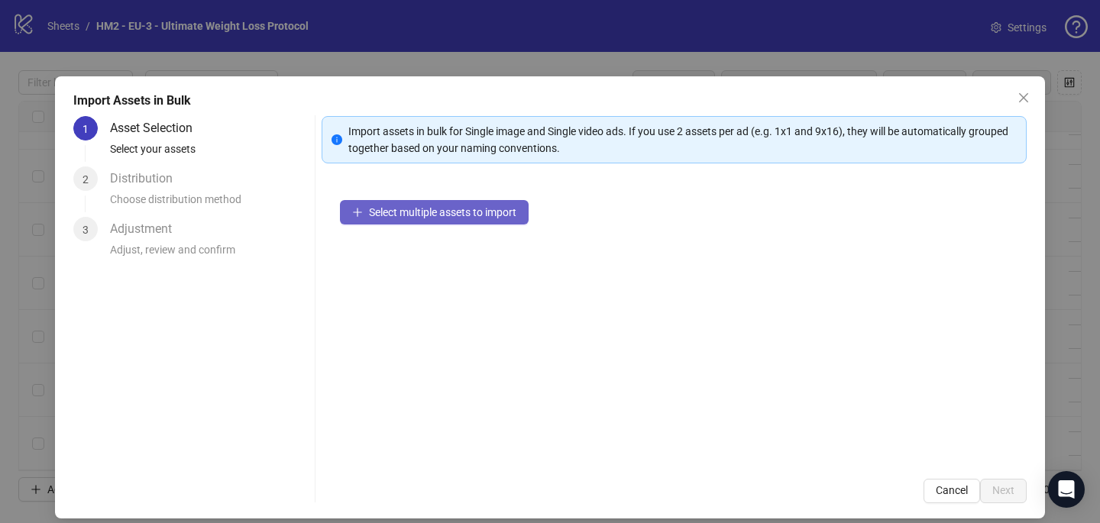
click at [406, 218] on button "Select multiple assets to import" at bounding box center [434, 212] width 189 height 24
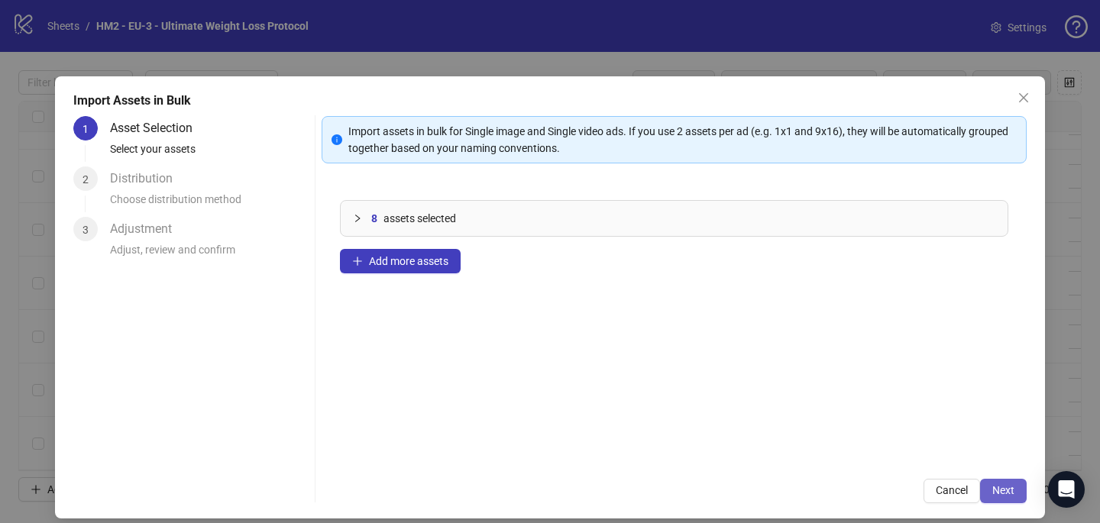
click at [1009, 480] on button "Next" at bounding box center [1003, 491] width 47 height 24
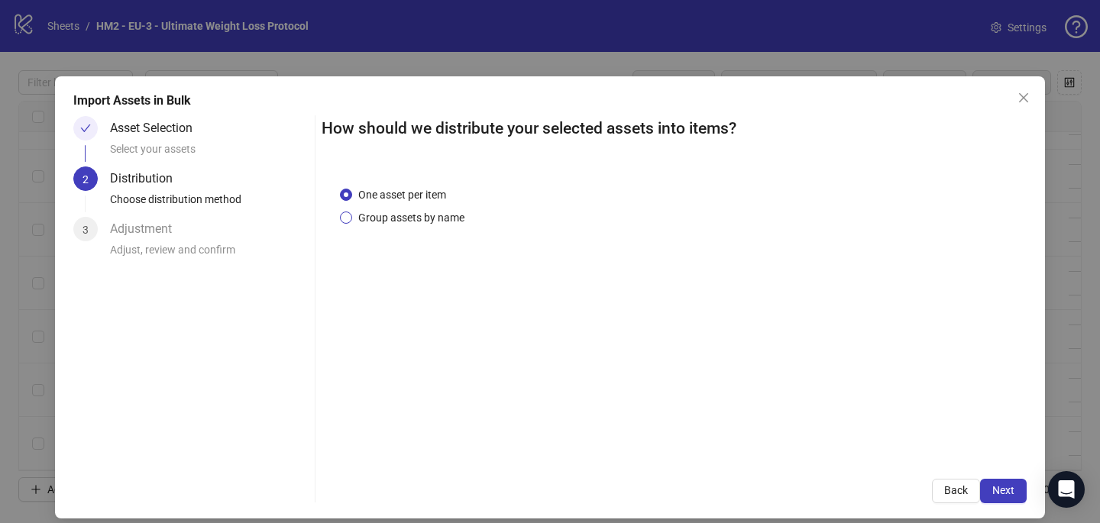
click at [441, 224] on span "Group assets by name" at bounding box center [411, 217] width 118 height 17
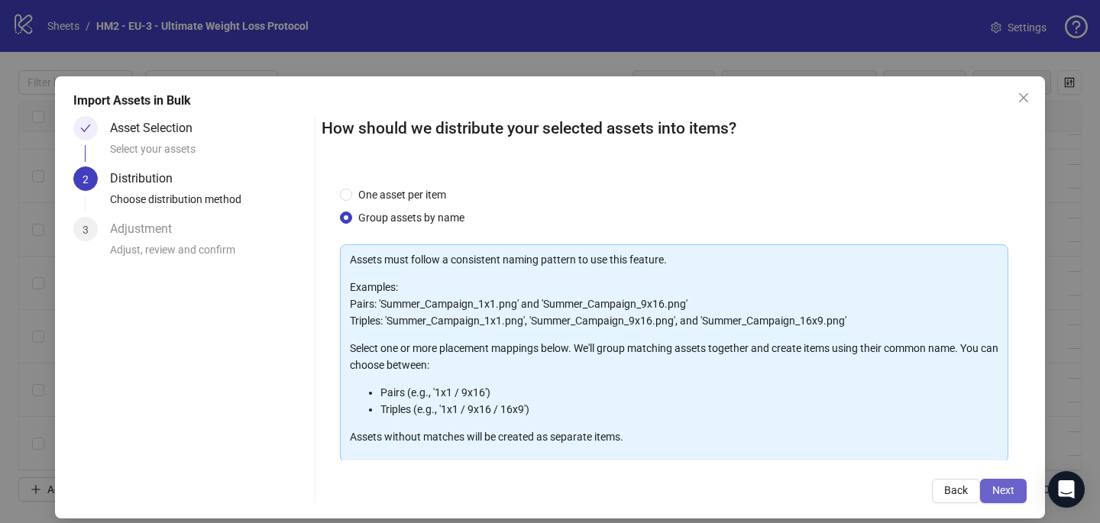
click at [993, 479] on button "Next" at bounding box center [1003, 491] width 47 height 24
click at [999, 493] on span "Next" at bounding box center [1003, 490] width 22 height 12
click at [1016, 485] on button "Next" at bounding box center [1003, 491] width 47 height 24
click at [997, 487] on span "Next" at bounding box center [1003, 490] width 22 height 12
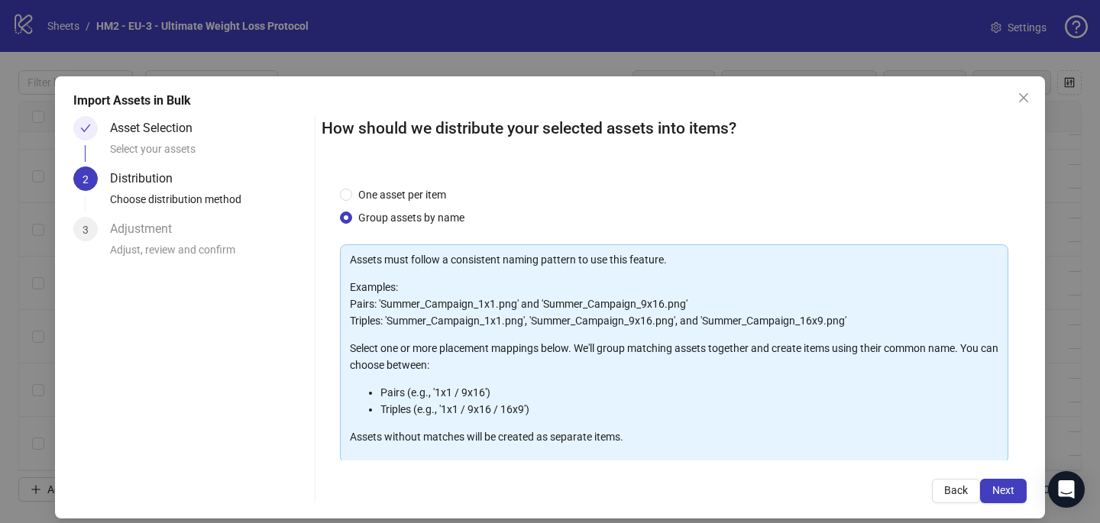
scroll to position [155, 0]
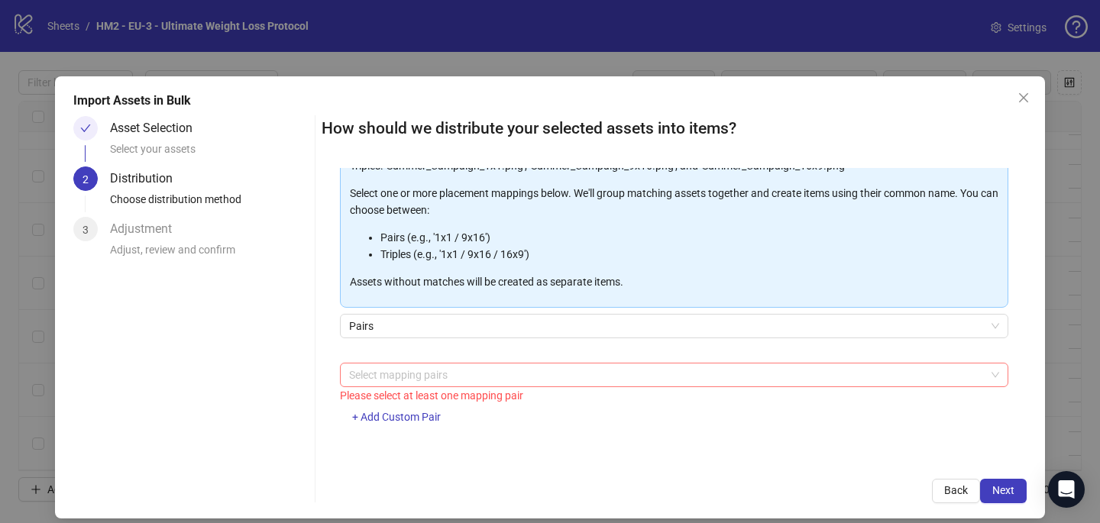
click at [566, 370] on div at bounding box center [666, 374] width 646 height 21
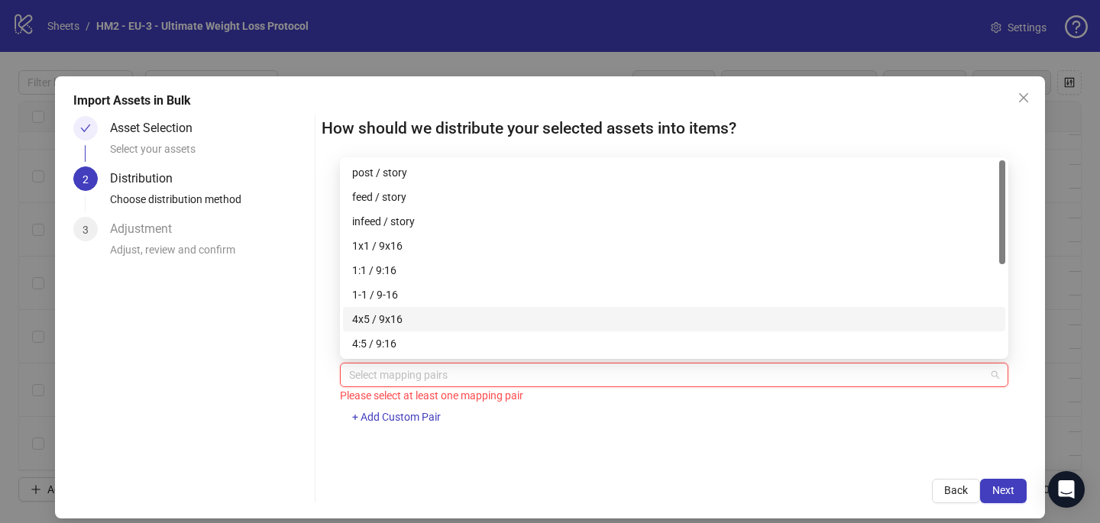
click at [541, 328] on div "4x5 / 9x16" at bounding box center [674, 319] width 662 height 24
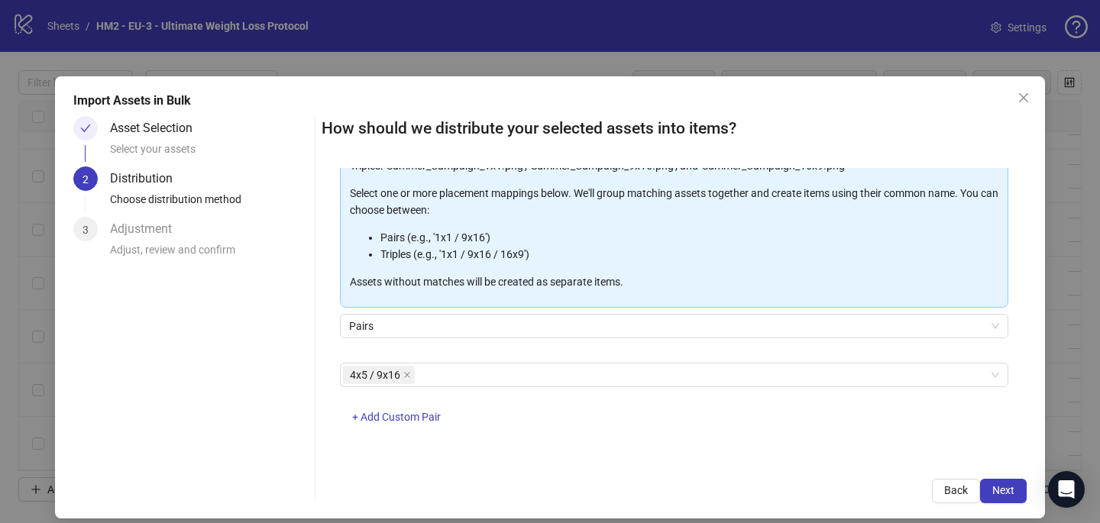
click at [732, 420] on div "4x5 / 9x16 + Add Custom Pair" at bounding box center [674, 402] width 668 height 79
click at [1016, 490] on button "Next" at bounding box center [1003, 491] width 47 height 24
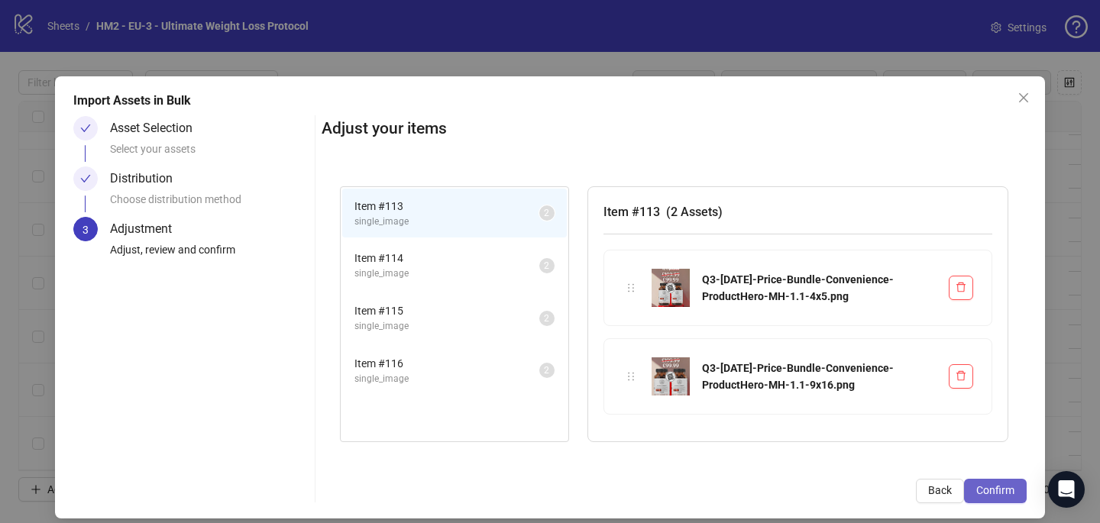
click at [1005, 487] on span "Confirm" at bounding box center [995, 490] width 38 height 12
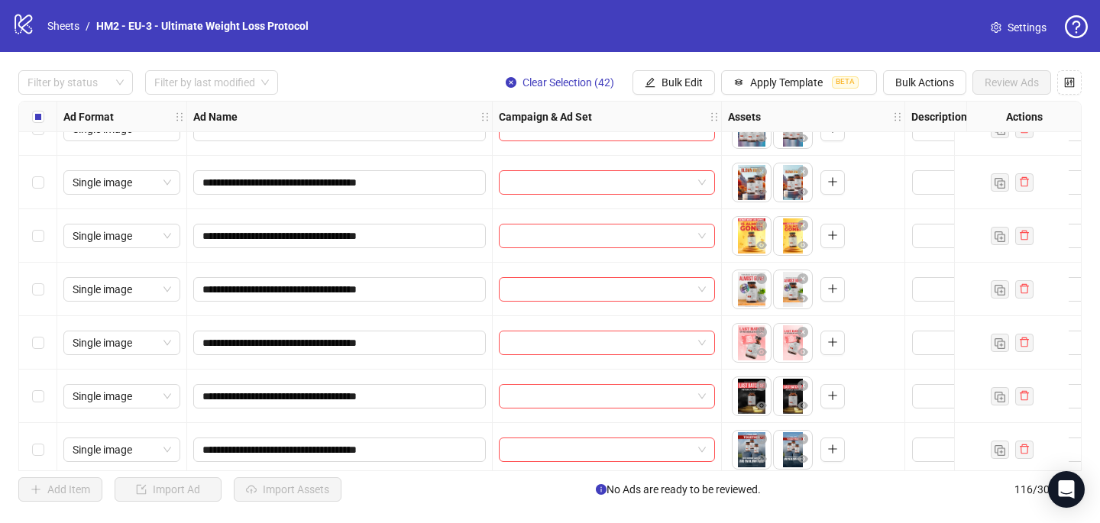
scroll to position [2380, 0]
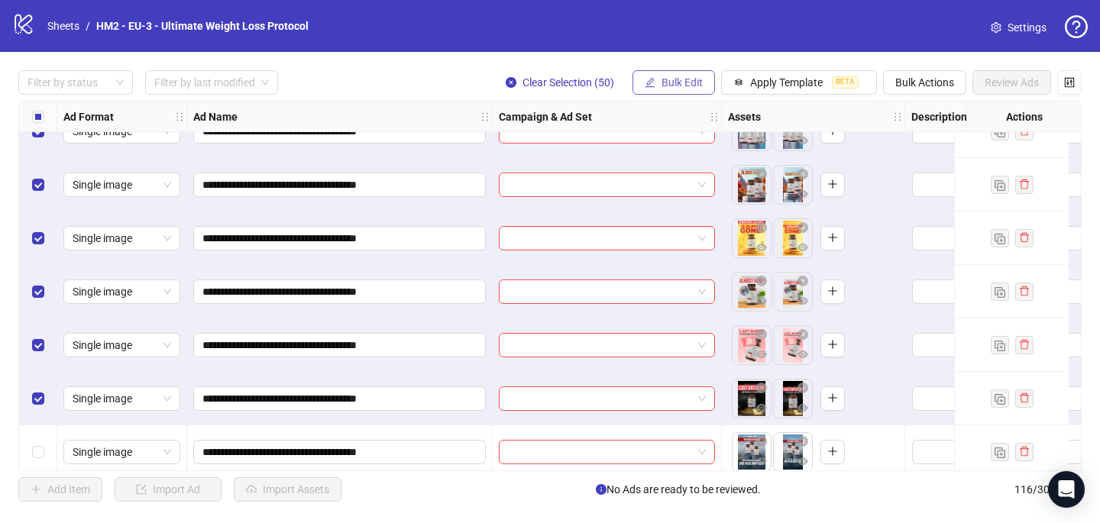
click at [675, 80] on span "Bulk Edit" at bounding box center [682, 82] width 41 height 12
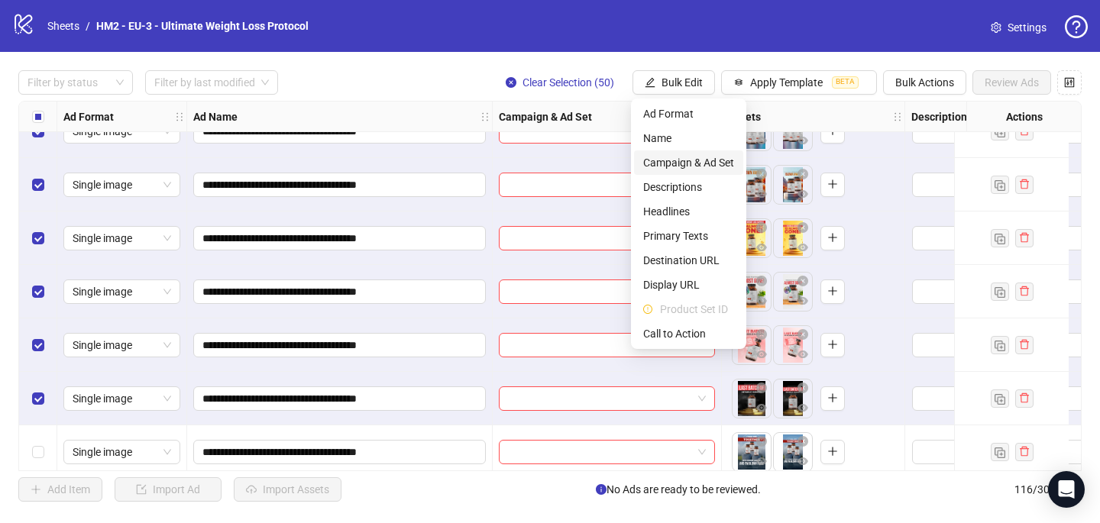
click at [684, 170] on span "Campaign & Ad Set" at bounding box center [688, 162] width 91 height 17
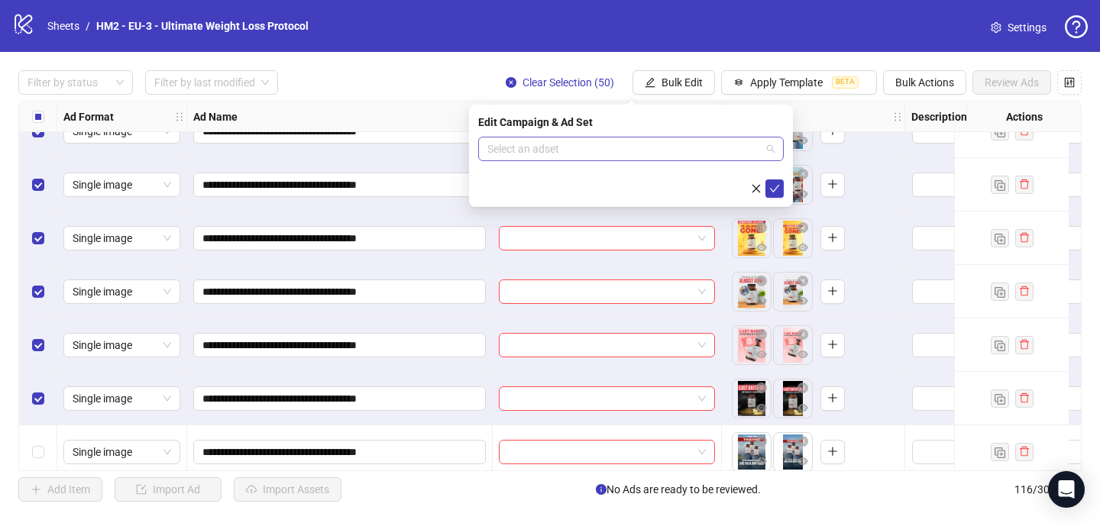
click at [545, 142] on input "search" at bounding box center [623, 148] width 273 height 23
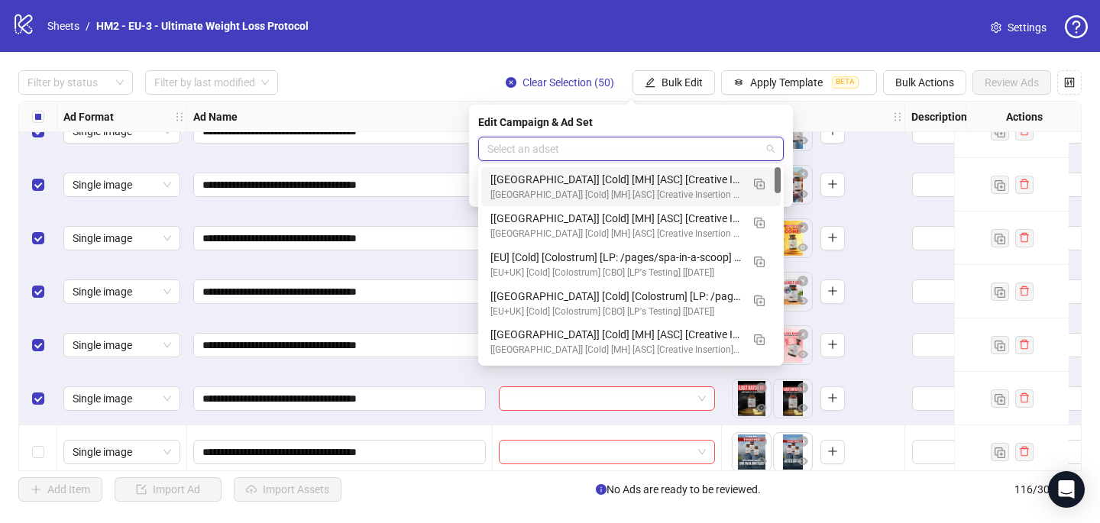
paste input "**********"
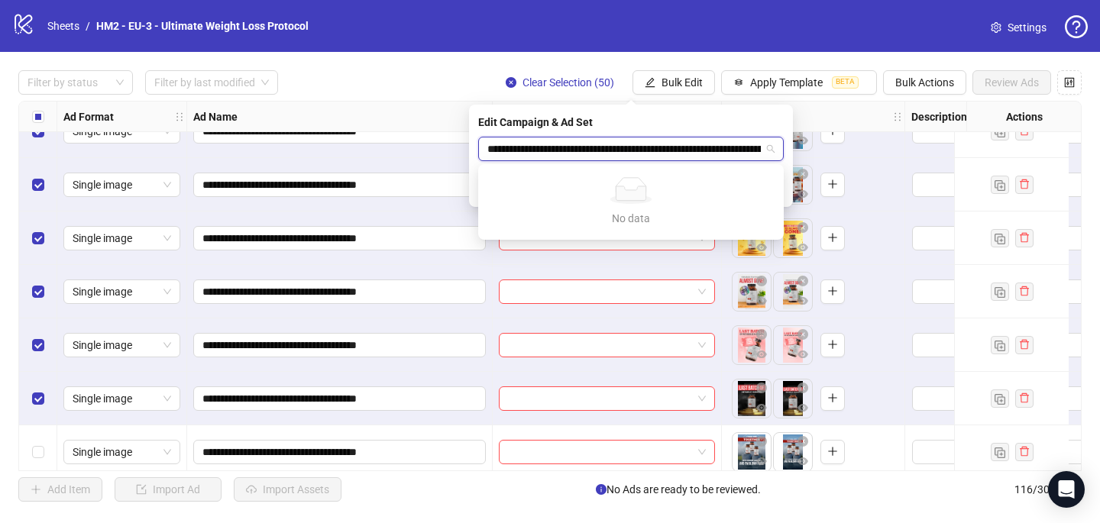
scroll to position [0, 73]
click at [613, 145] on input "**********" at bounding box center [623, 148] width 273 height 23
click at [620, 147] on input "**********" at bounding box center [623, 148] width 273 height 23
type input "**********"
click at [423, 74] on div "Filter by status Filter by last modified Clear Selection (50) Bulk Edit Apply T…" at bounding box center [549, 82] width 1063 height 24
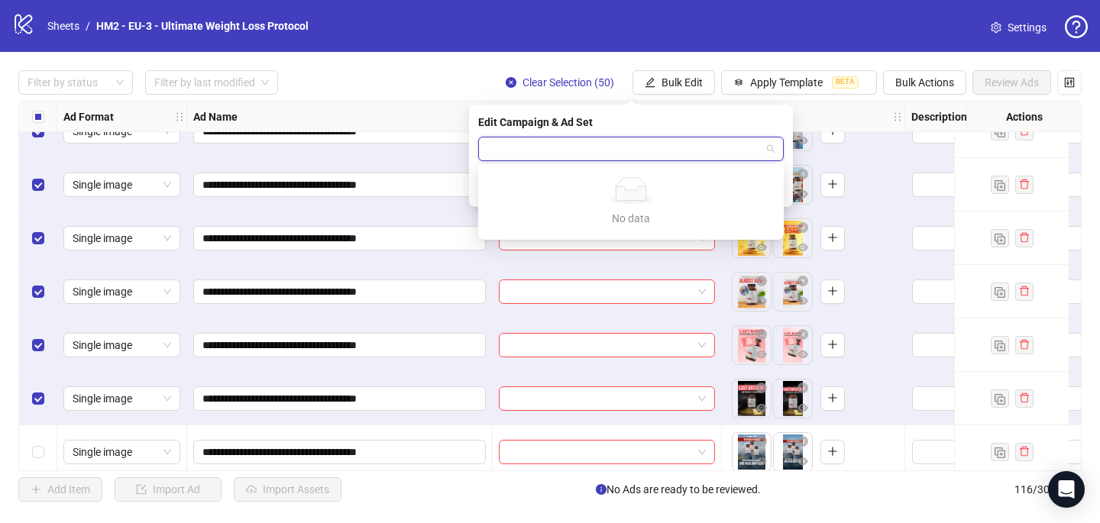
scroll to position [0, 0]
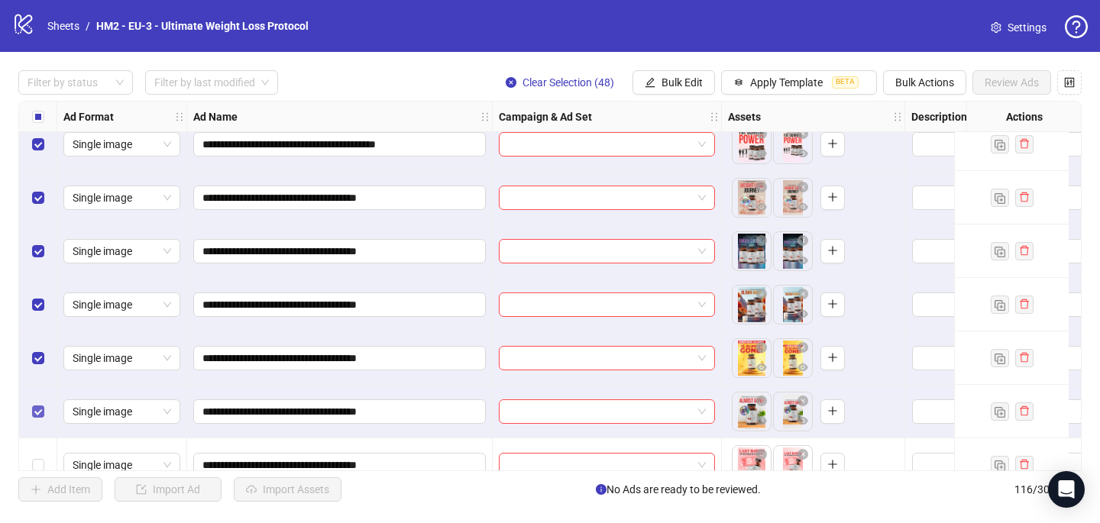
scroll to position [2367, 0]
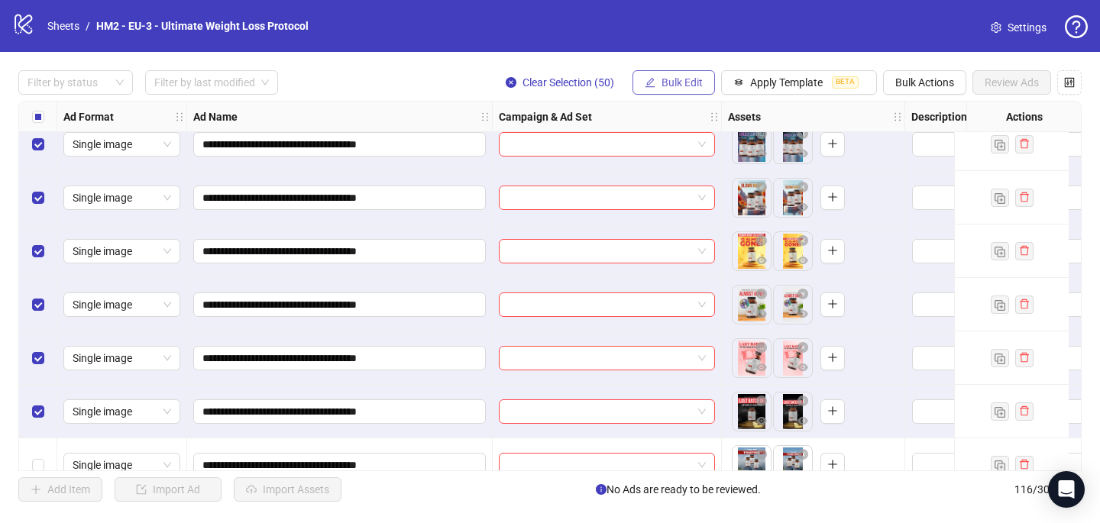
click at [681, 80] on span "Bulk Edit" at bounding box center [682, 82] width 41 height 12
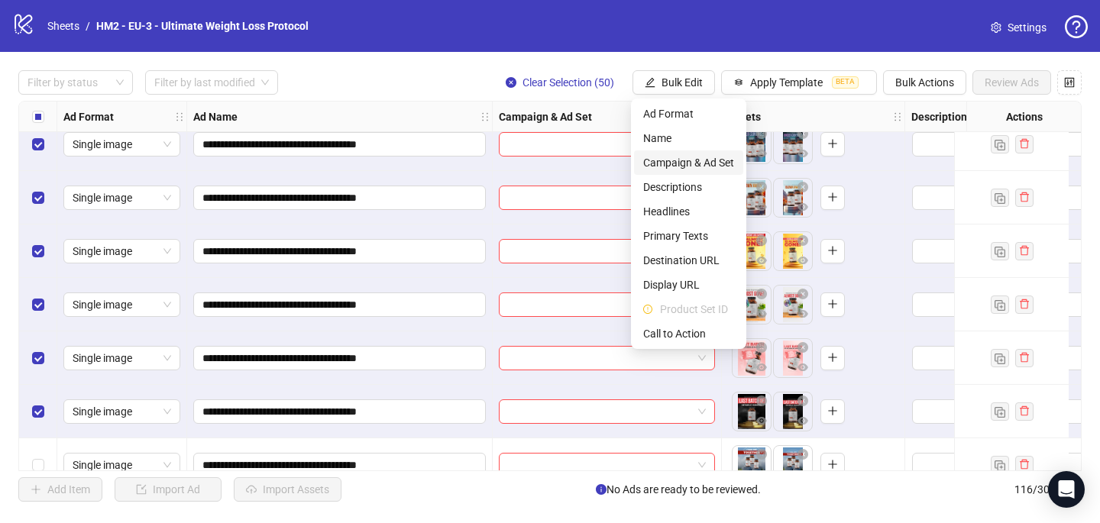
click at [698, 154] on span "Campaign & Ad Set" at bounding box center [688, 162] width 91 height 17
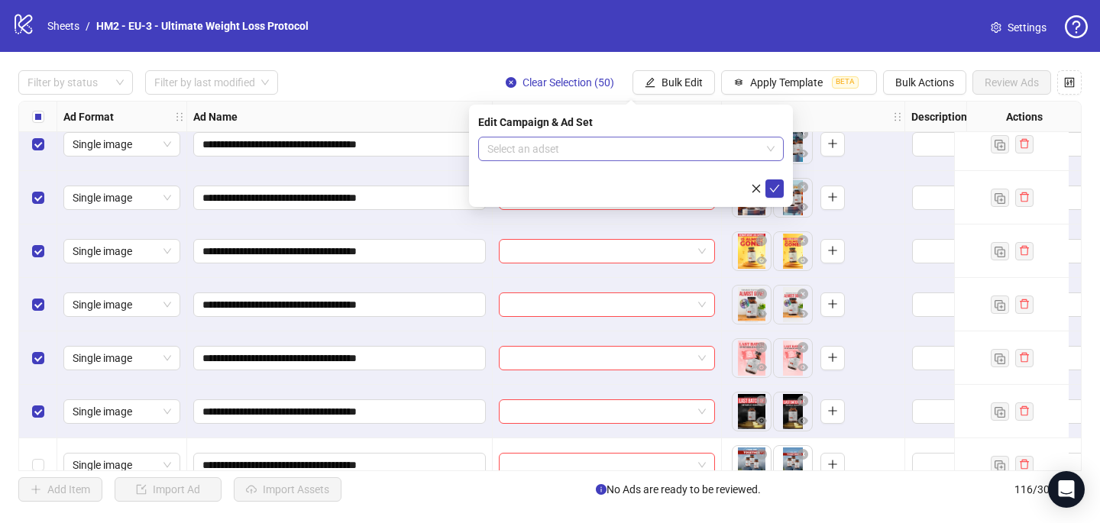
click at [637, 147] on input "search" at bounding box center [623, 148] width 273 height 23
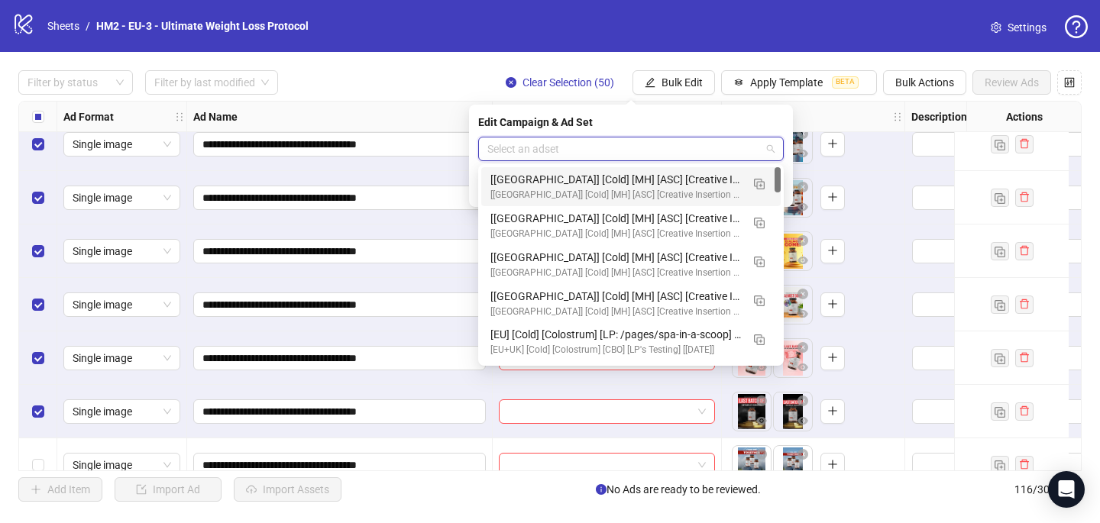
paste input "**********"
type input "**********"
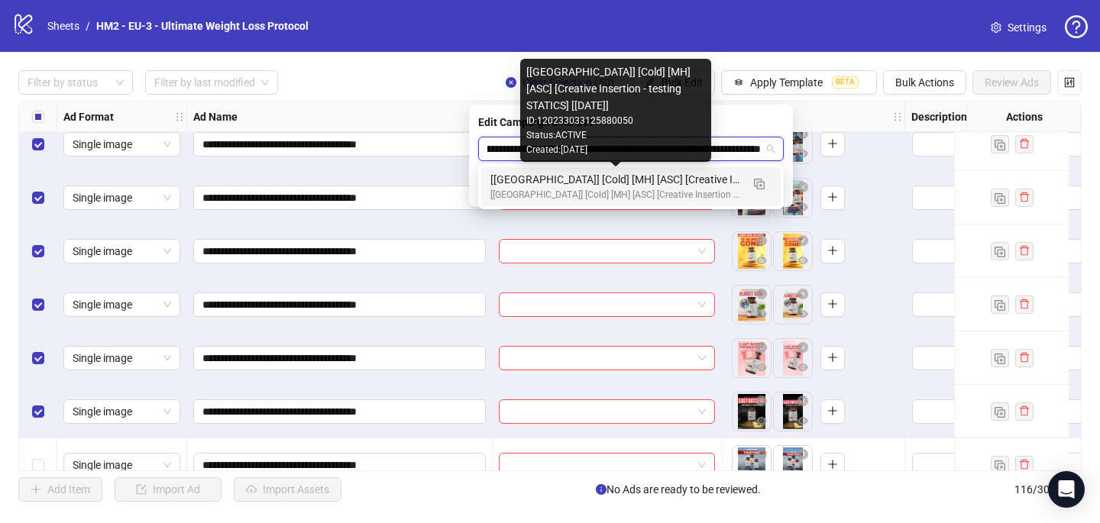
click at [645, 183] on div "[[GEOGRAPHIC_DATA]] [Cold] [MH] [ASC] [Creative Insertion - testing STATICS] [[…" at bounding box center [615, 179] width 251 height 17
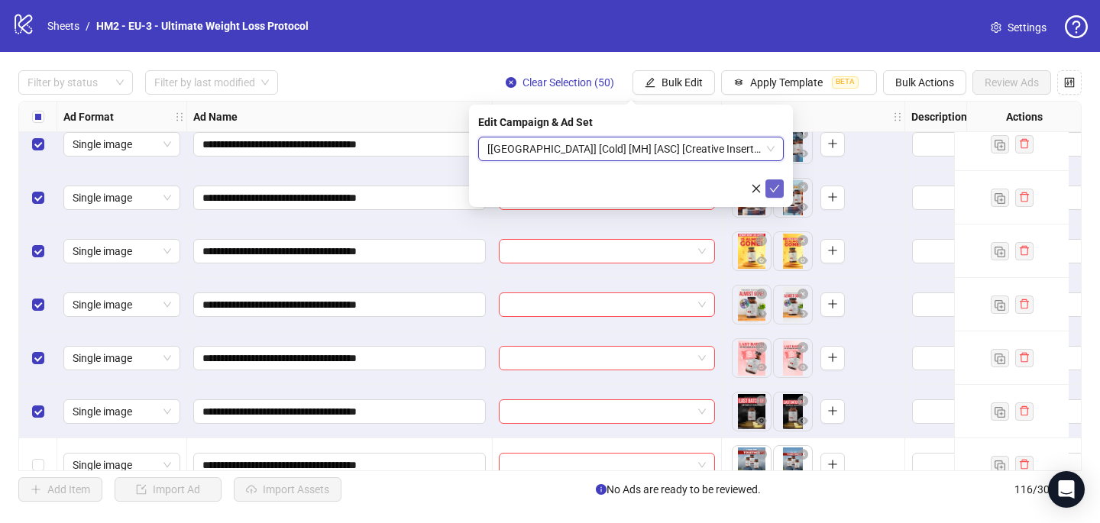
click at [783, 186] on button "submit" at bounding box center [774, 189] width 18 height 18
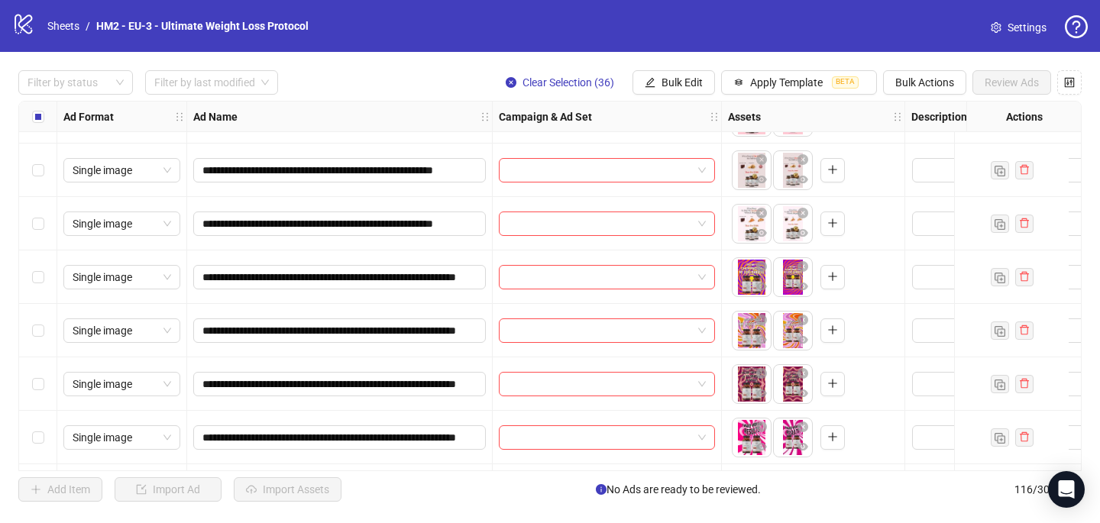
scroll to position [5110, 0]
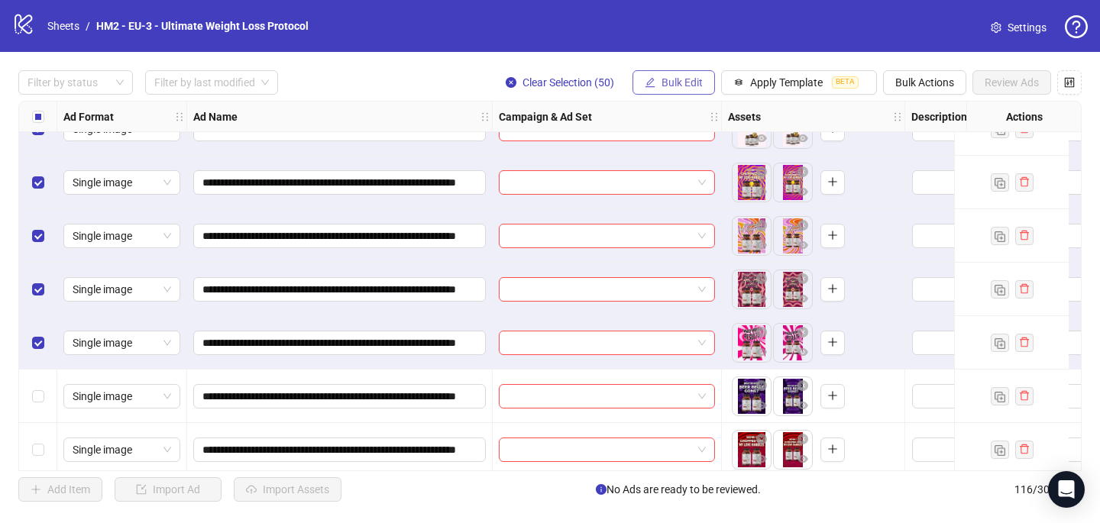
click at [680, 79] on span "Bulk Edit" at bounding box center [682, 82] width 41 height 12
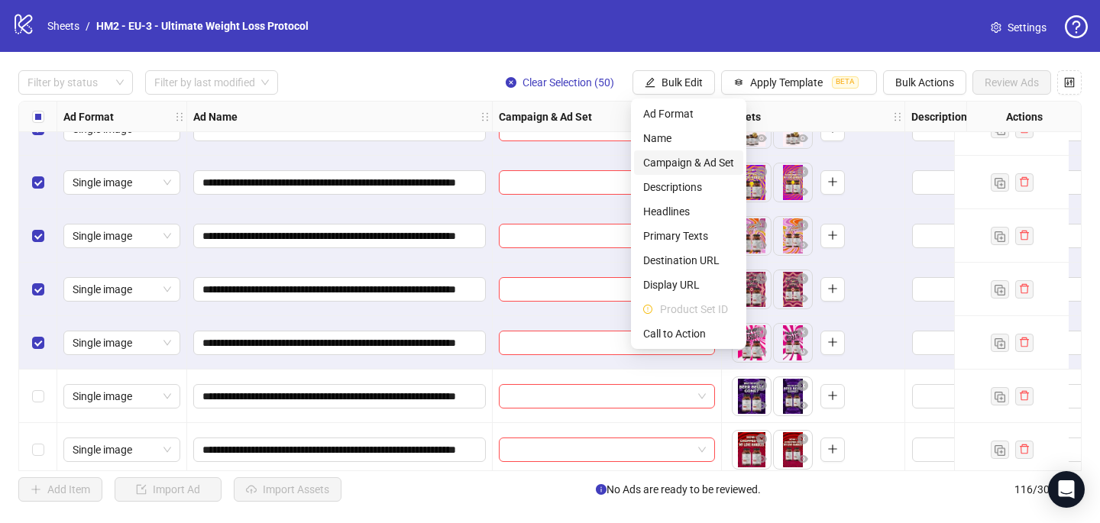
click at [708, 159] on span "Campaign & Ad Set" at bounding box center [688, 162] width 91 height 17
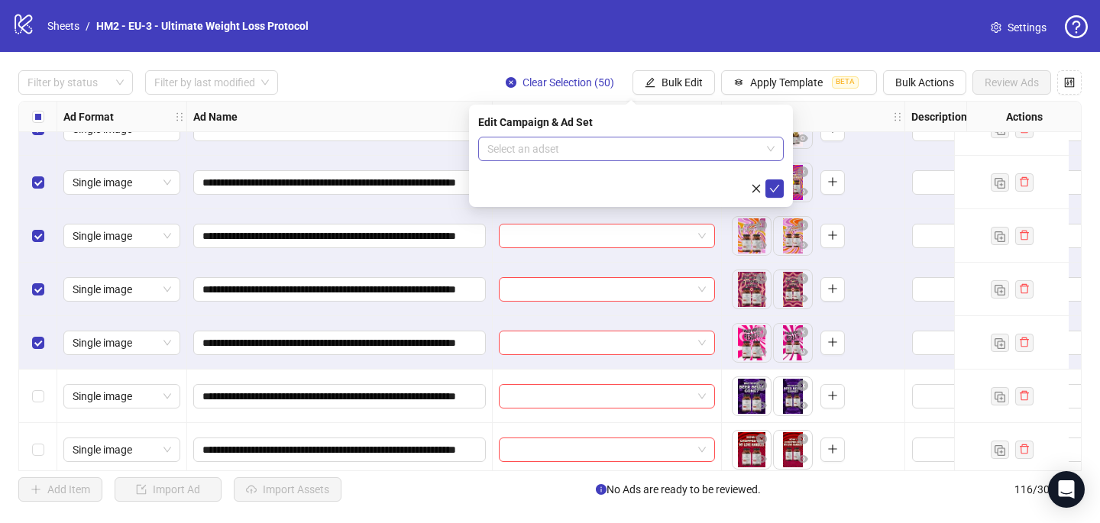
click at [581, 148] on input "search" at bounding box center [623, 148] width 273 height 23
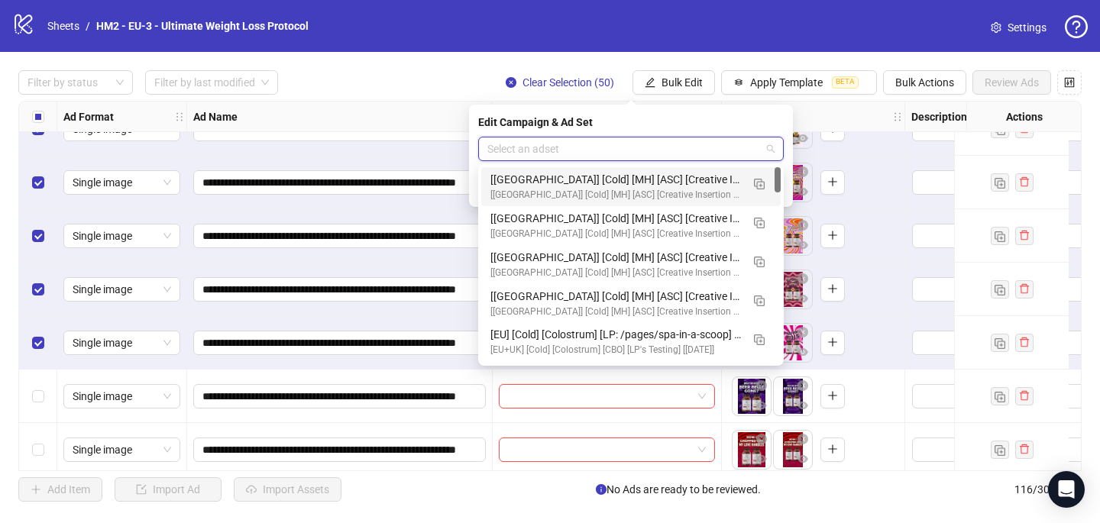
paste input "**********"
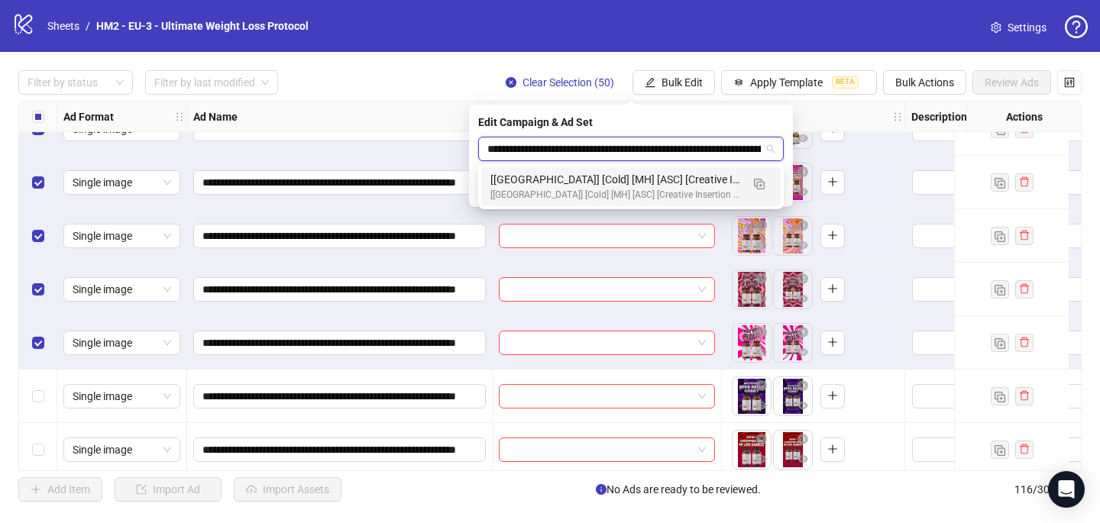
type input "**********"
click at [691, 189] on div "[[GEOGRAPHIC_DATA]] [Cold] [MH] [ASC] [Creative Insertion - testing STATICS] [[…" at bounding box center [615, 195] width 251 height 15
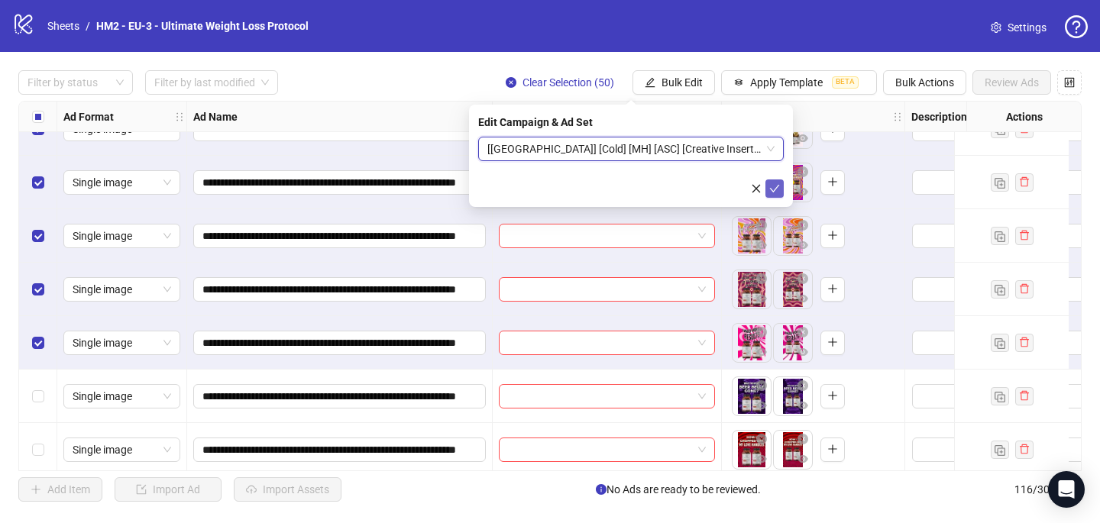
click at [777, 187] on icon "check" at bounding box center [774, 188] width 11 height 11
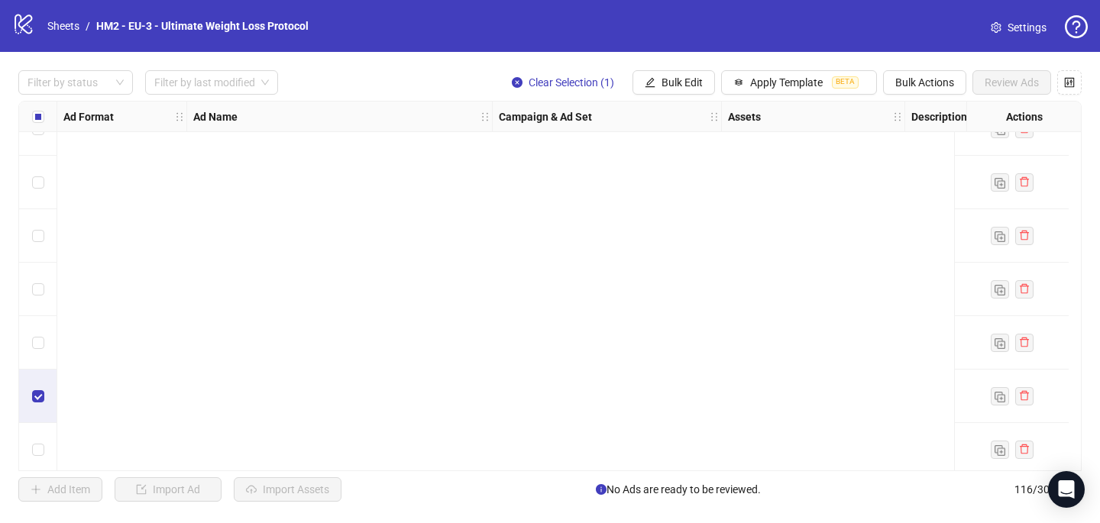
scroll to position [5870, 0]
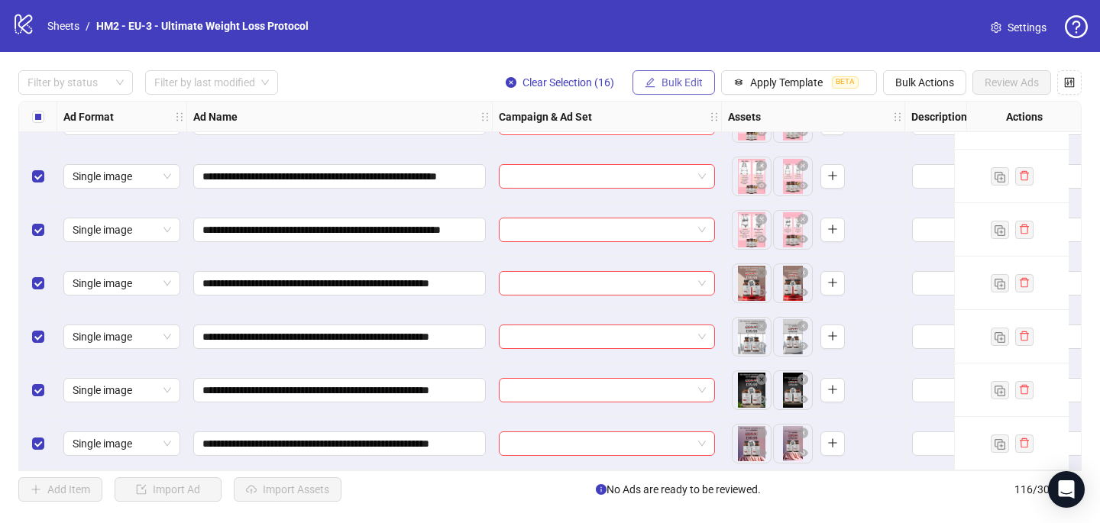
click at [667, 78] on span "Bulk Edit" at bounding box center [682, 82] width 41 height 12
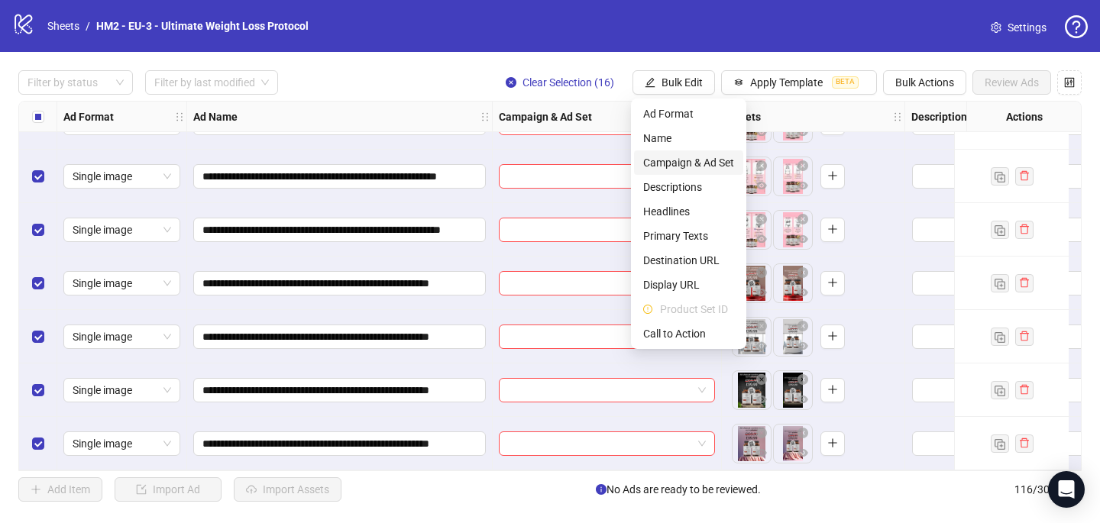
click at [674, 167] on span "Campaign & Ad Set" at bounding box center [688, 162] width 91 height 17
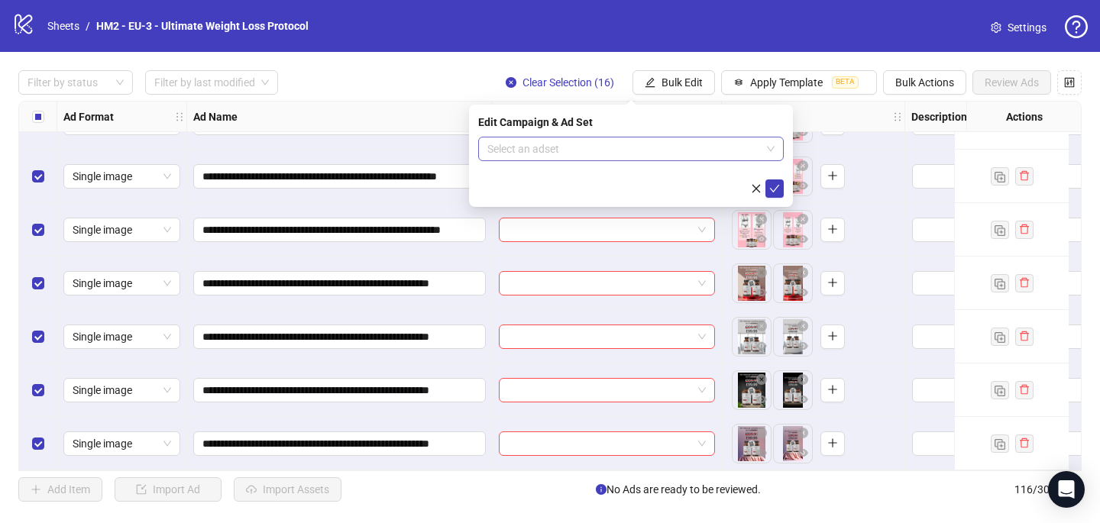
click at [586, 147] on input "search" at bounding box center [623, 148] width 273 height 23
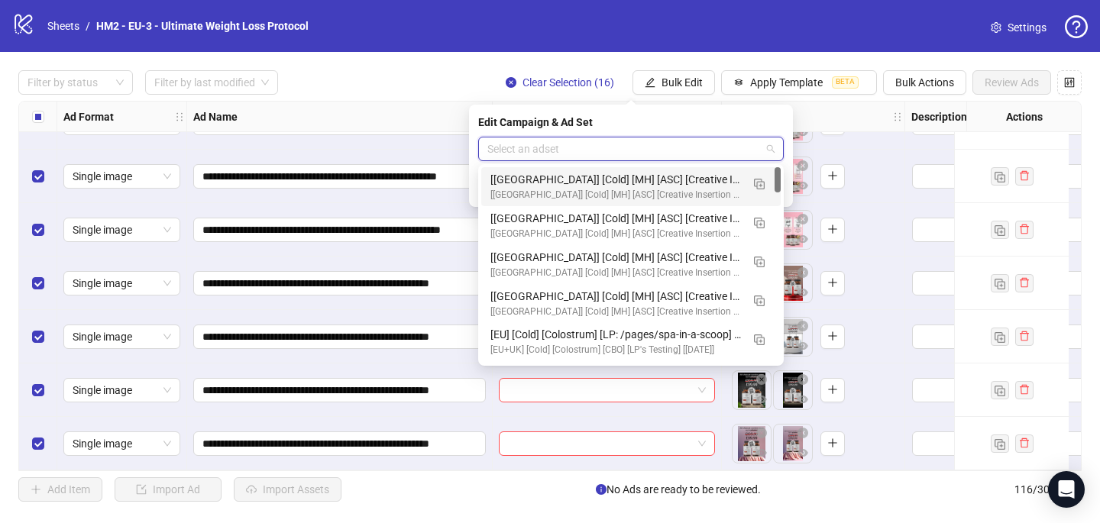
paste input "**********"
type input "**********"
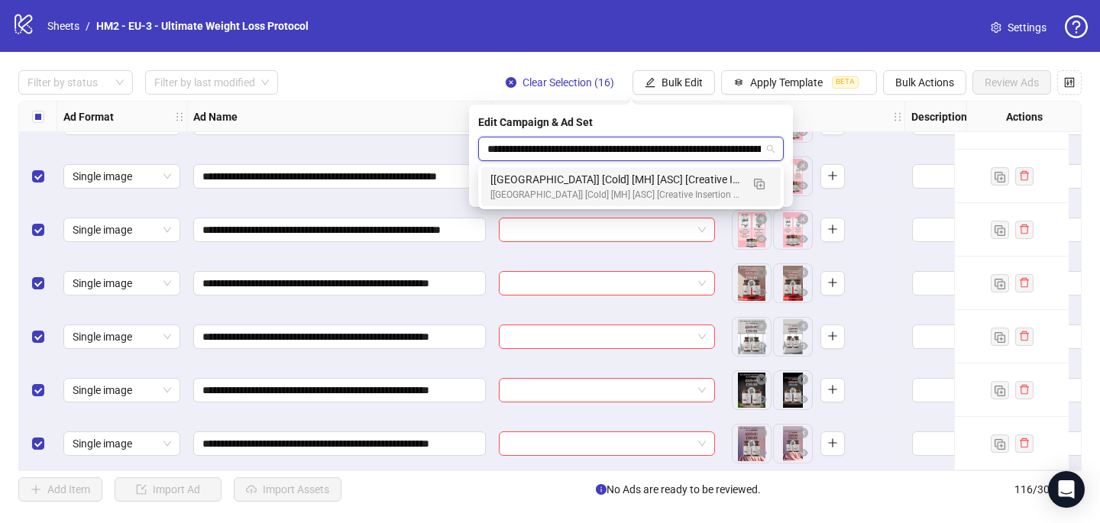
scroll to position [0, 89]
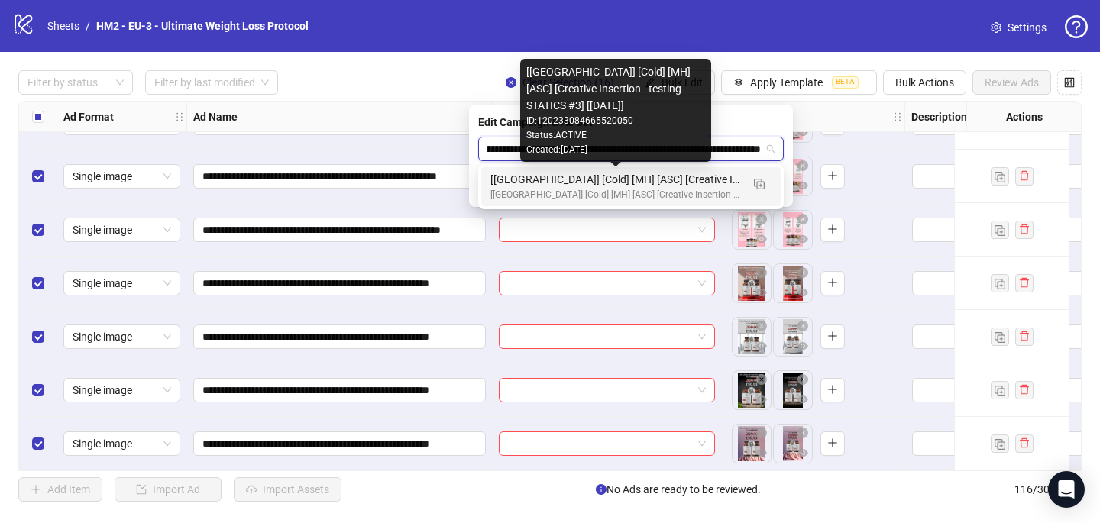
click at [597, 186] on div "[[GEOGRAPHIC_DATA]] [Cold] [MH] [ASC] [Creative Insertion - testing STATICS #3]…" at bounding box center [615, 179] width 251 height 17
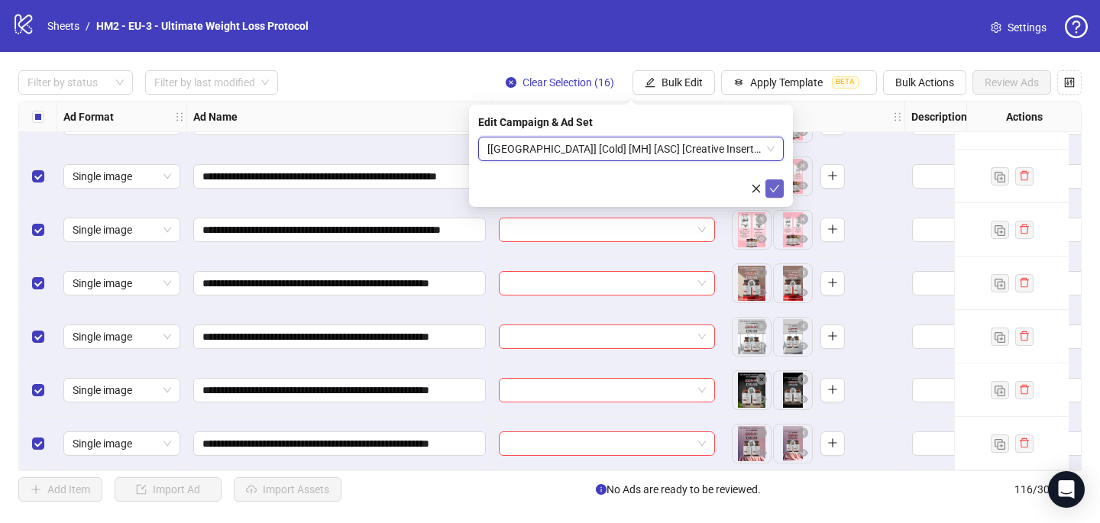
click at [781, 187] on button "submit" at bounding box center [774, 189] width 18 height 18
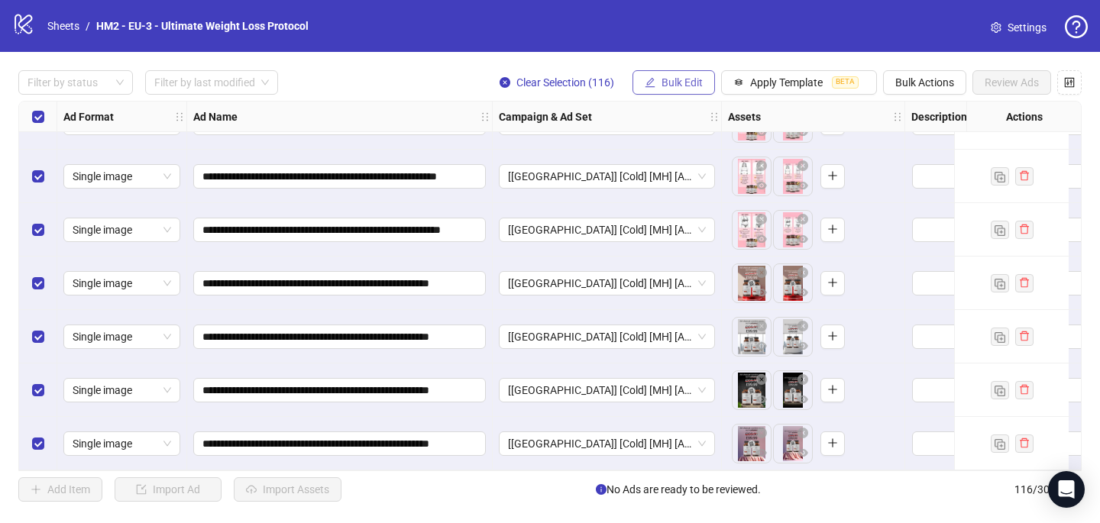
click at [663, 88] on span "Bulk Edit" at bounding box center [682, 82] width 41 height 12
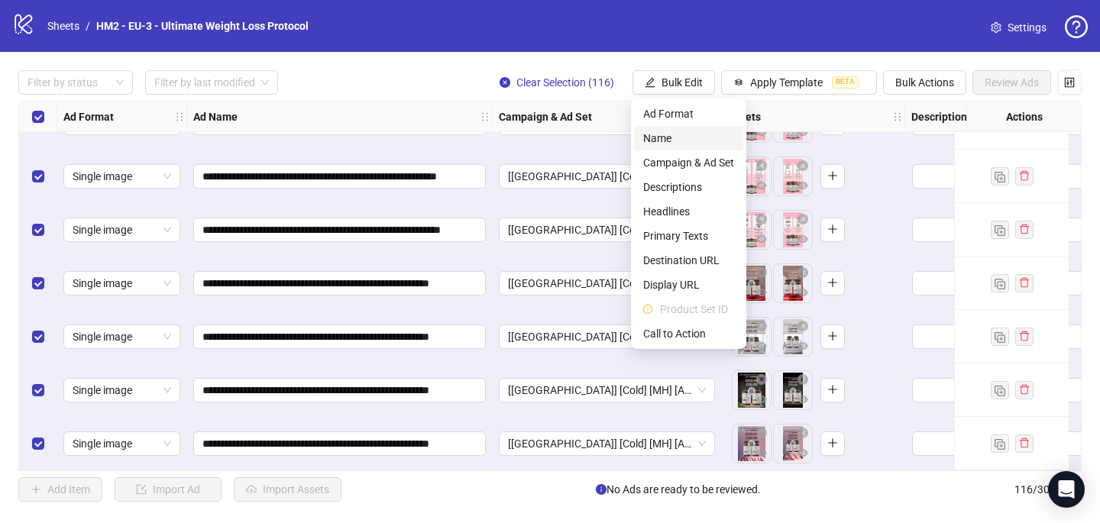
click at [671, 142] on span "Name" at bounding box center [688, 138] width 91 height 17
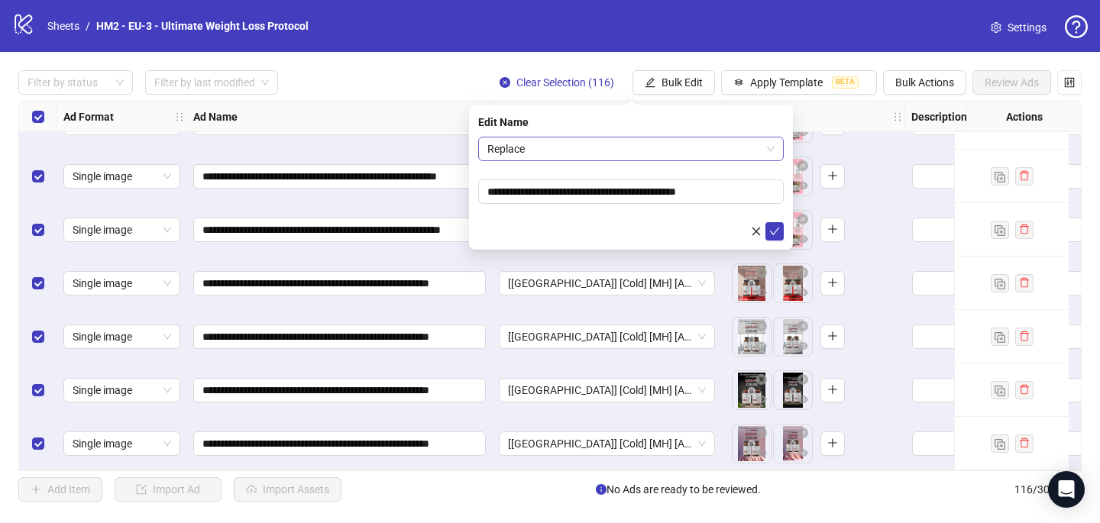
click at [717, 154] on span "Replace" at bounding box center [630, 148] width 287 height 23
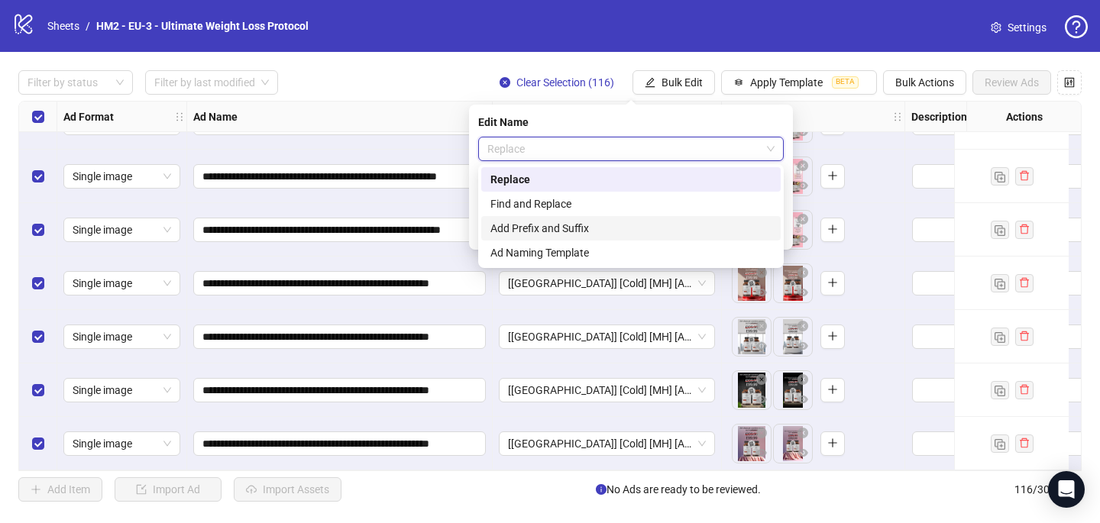
click at [680, 222] on div "Add Prefix and Suffix" at bounding box center [630, 228] width 281 height 17
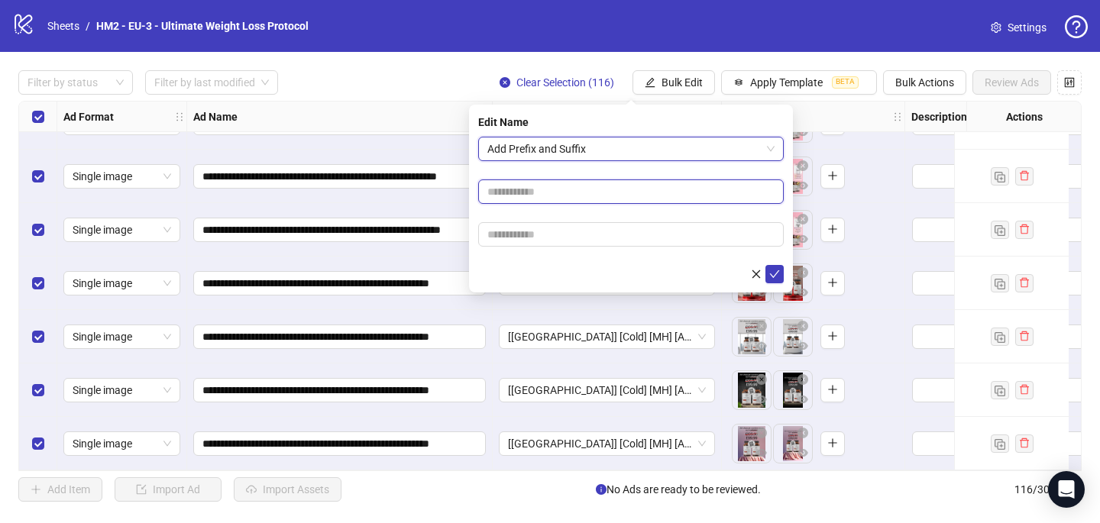
click at [650, 189] on input "text" at bounding box center [631, 192] width 306 height 24
paste input "**********"
click at [546, 194] on input "**********" at bounding box center [631, 192] width 306 height 24
type input "**********"
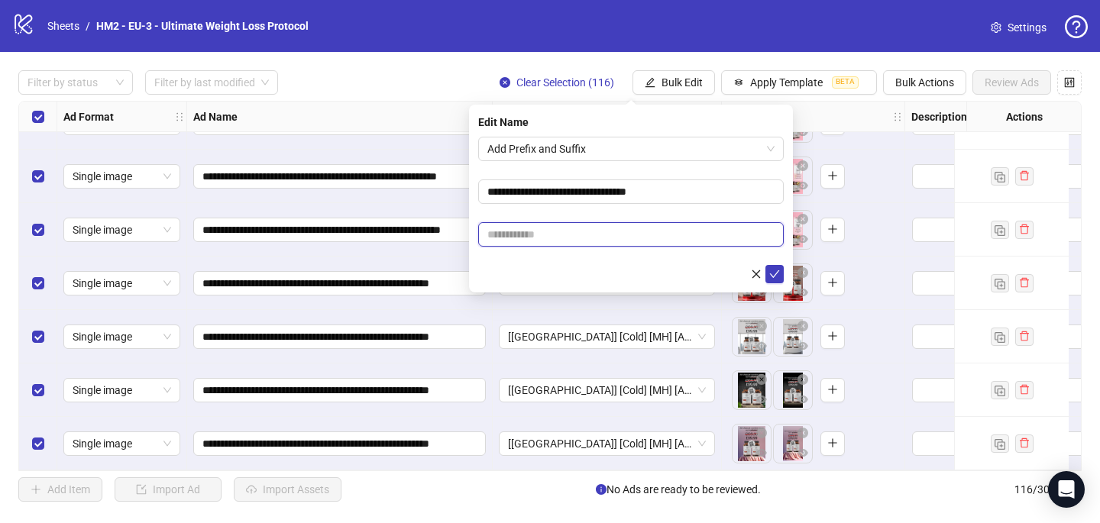
click at [498, 228] on input "text" at bounding box center [631, 234] width 306 height 24
paste input "**********"
type input "**********"
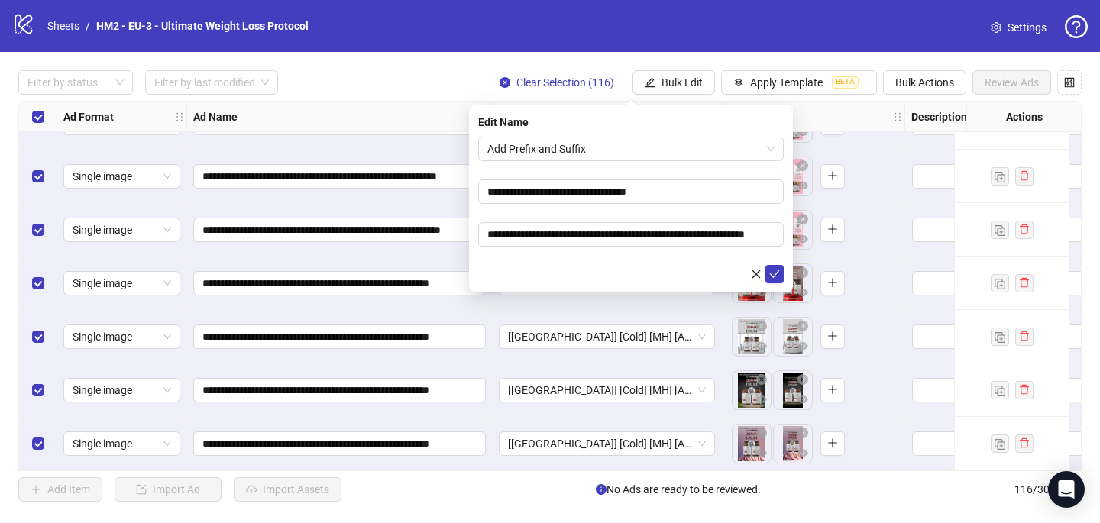
click at [621, 216] on form "**********" at bounding box center [631, 210] width 306 height 147
click at [775, 274] on icon "check" at bounding box center [775, 274] width 10 height 8
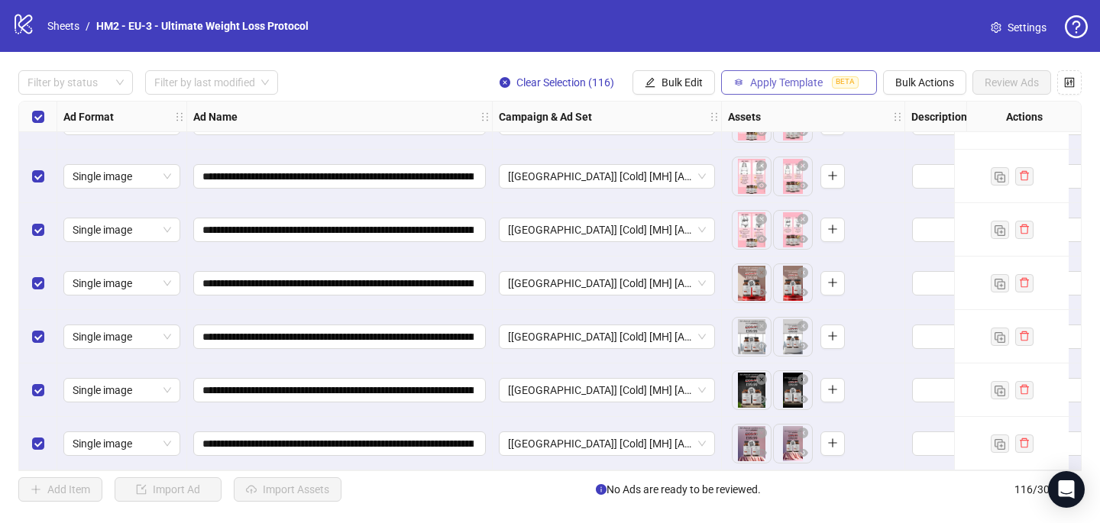
click at [802, 76] on span "Apply Template" at bounding box center [786, 82] width 73 height 12
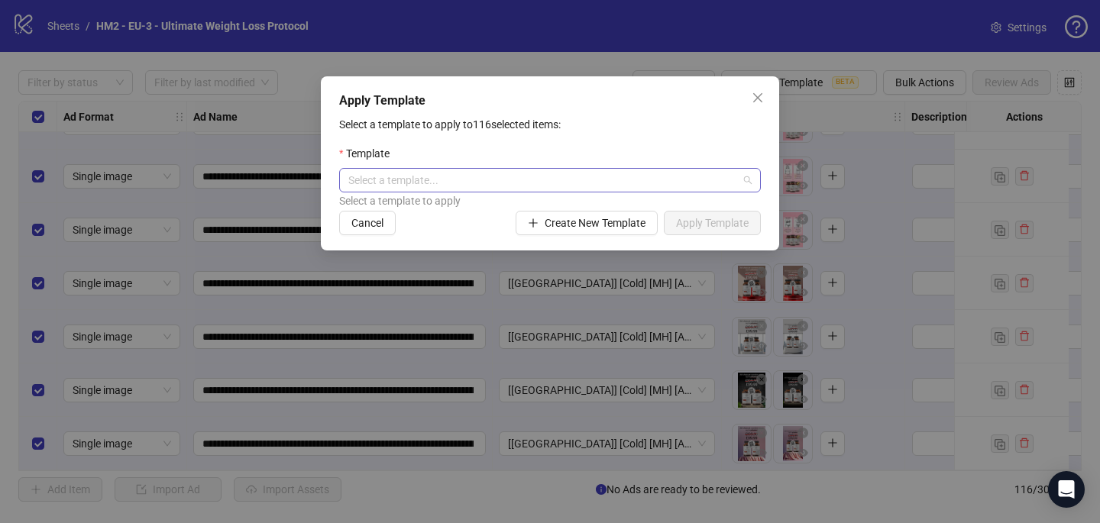
click at [650, 188] on input "search" at bounding box center [543, 180] width 390 height 23
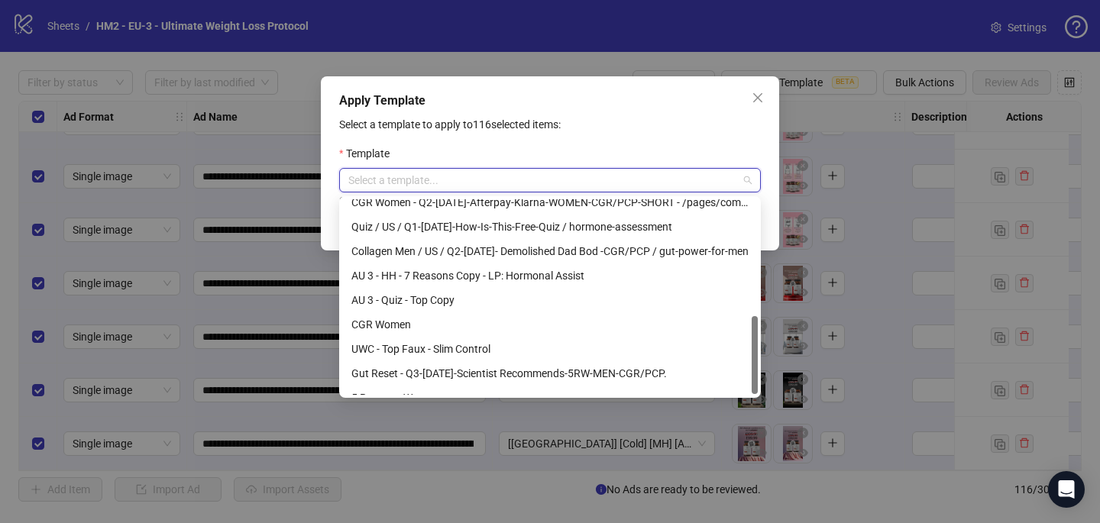
scroll to position [293, 0]
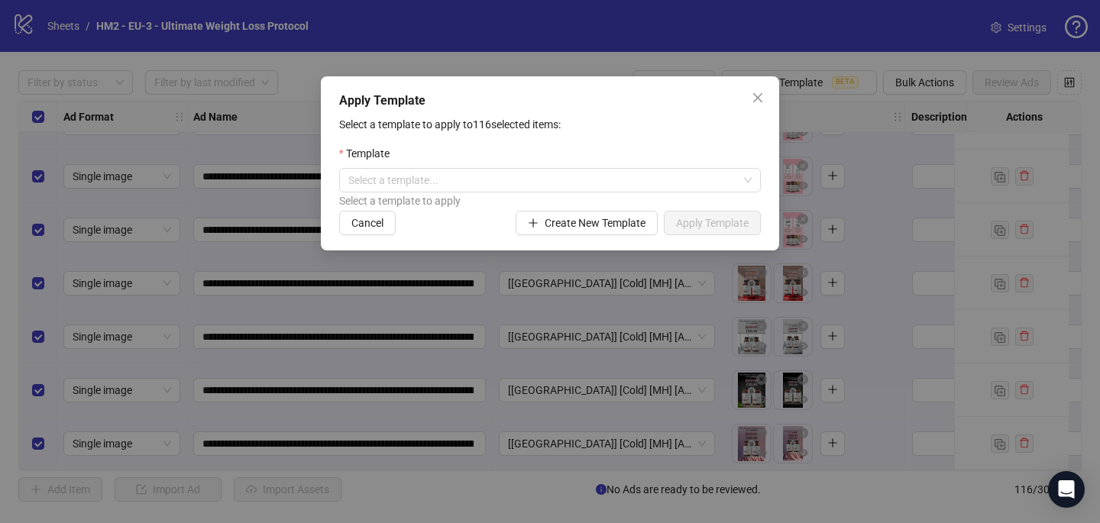
click at [471, 141] on div "Select a template to apply to 116 selected items: Template Select a template...…" at bounding box center [550, 175] width 422 height 119
click at [559, 175] on input "search" at bounding box center [543, 180] width 390 height 23
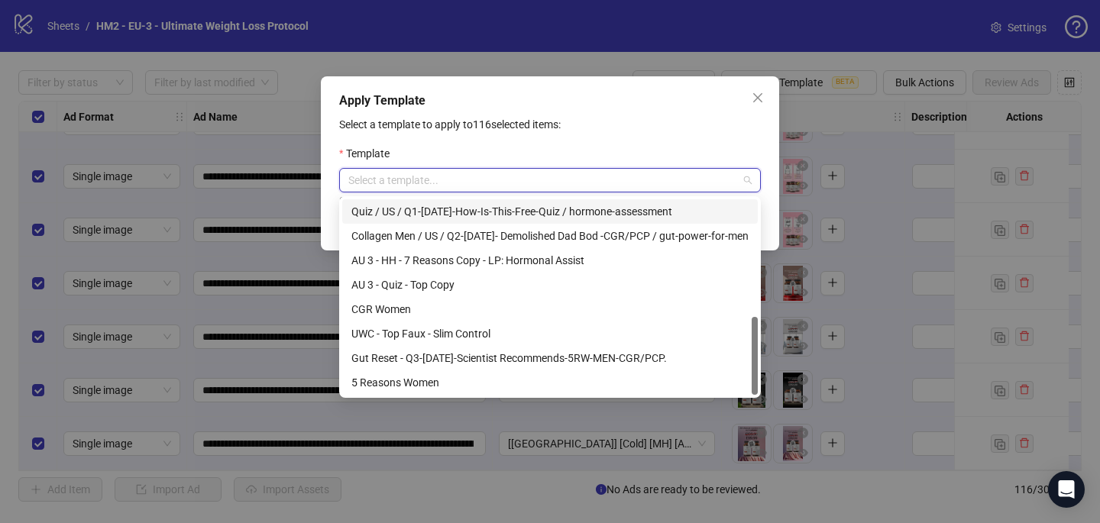
click at [506, 153] on div "Template" at bounding box center [550, 156] width 422 height 23
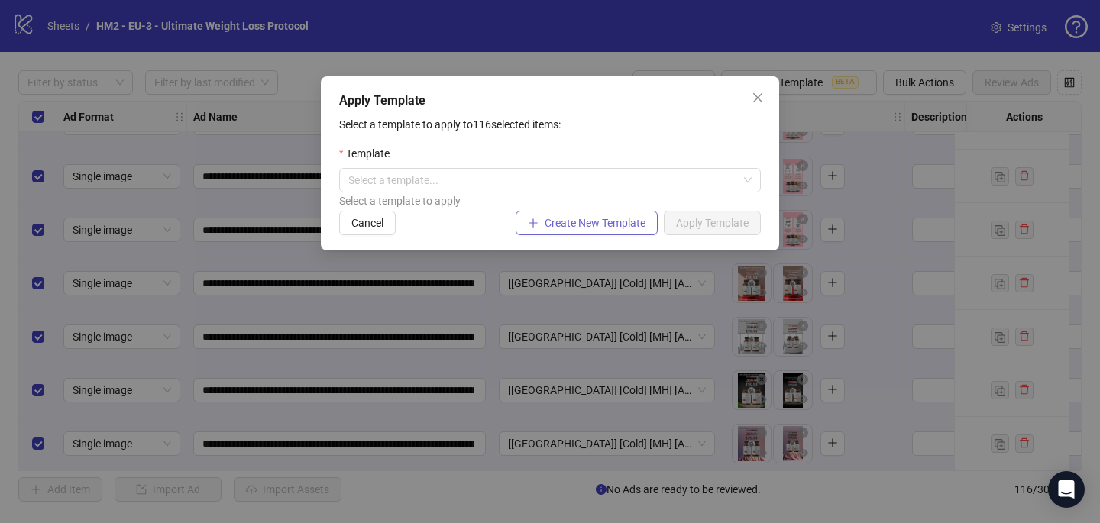
click at [581, 229] on span "Create New Template" at bounding box center [595, 223] width 101 height 12
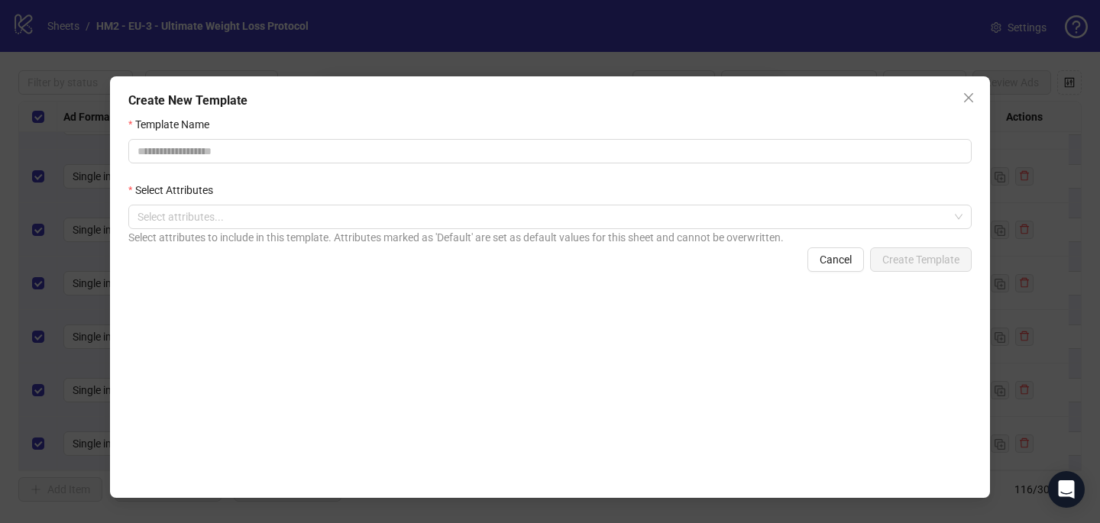
click at [511, 202] on div "Select Attributes" at bounding box center [549, 193] width 843 height 23
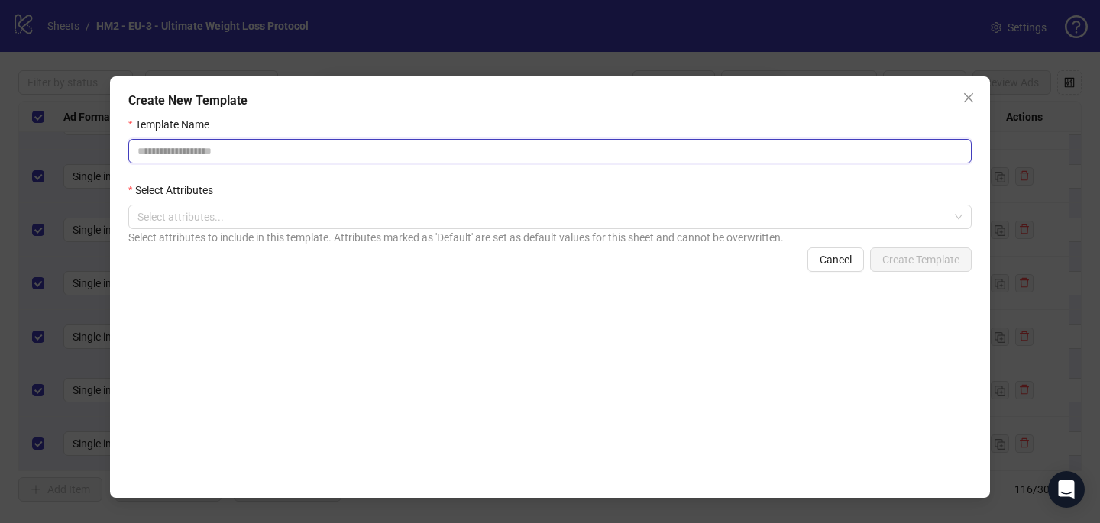
click at [510, 163] on input "Template Name" at bounding box center [549, 151] width 843 height 24
type input "*"
paste input "**********"
click at [406, 150] on input "**********" at bounding box center [549, 151] width 843 height 24
click at [315, 219] on div at bounding box center [541, 216] width 821 height 21
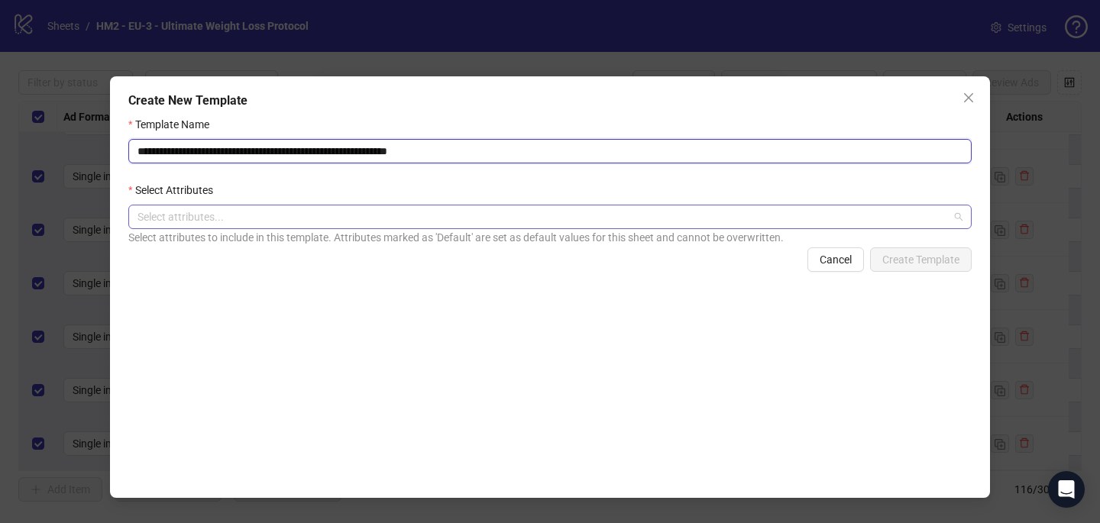
type input "**********"
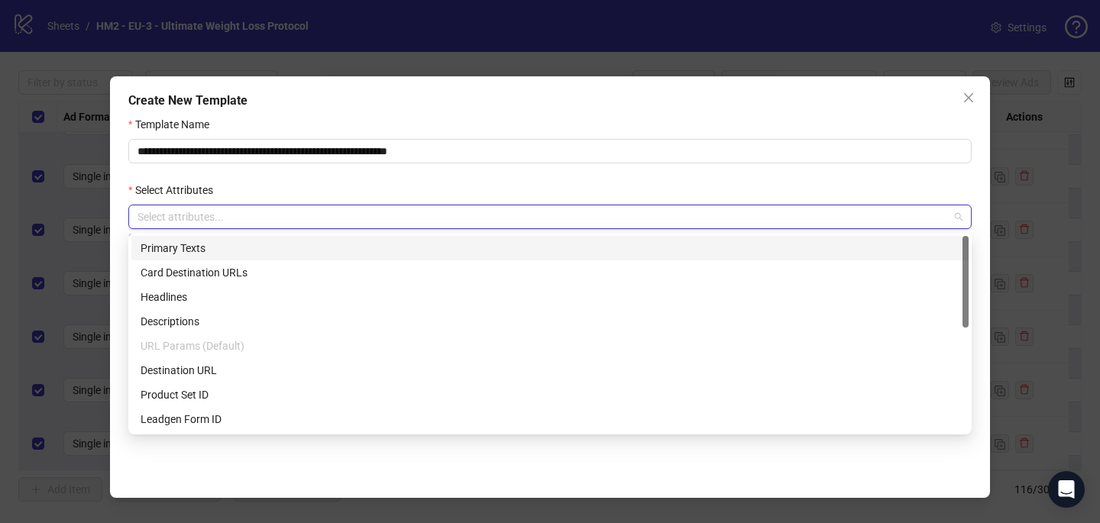
click at [262, 249] on div "Primary Texts" at bounding box center [550, 248] width 819 height 17
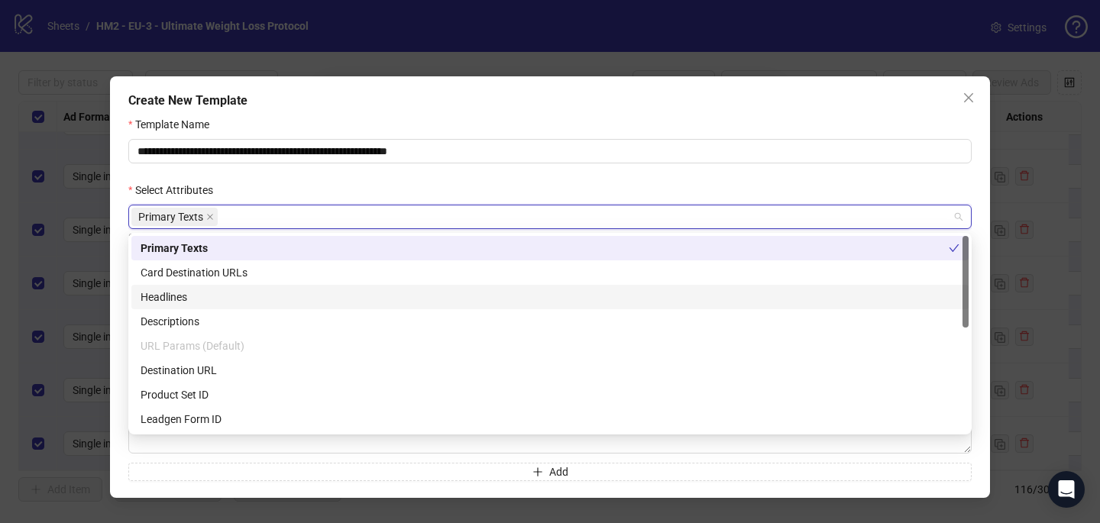
click at [238, 298] on div "Headlines" at bounding box center [550, 297] width 819 height 17
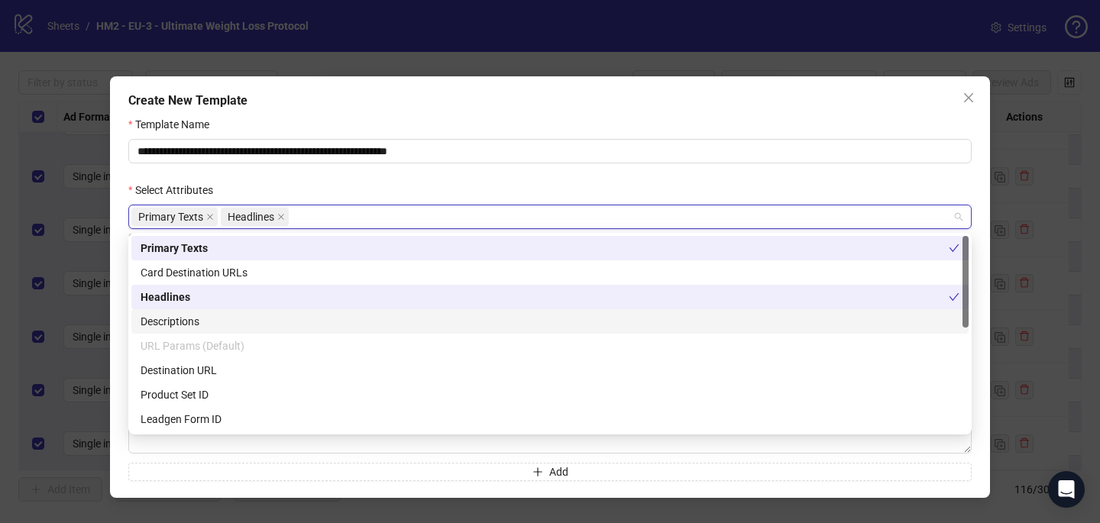
click at [232, 321] on div "Descriptions" at bounding box center [550, 321] width 819 height 17
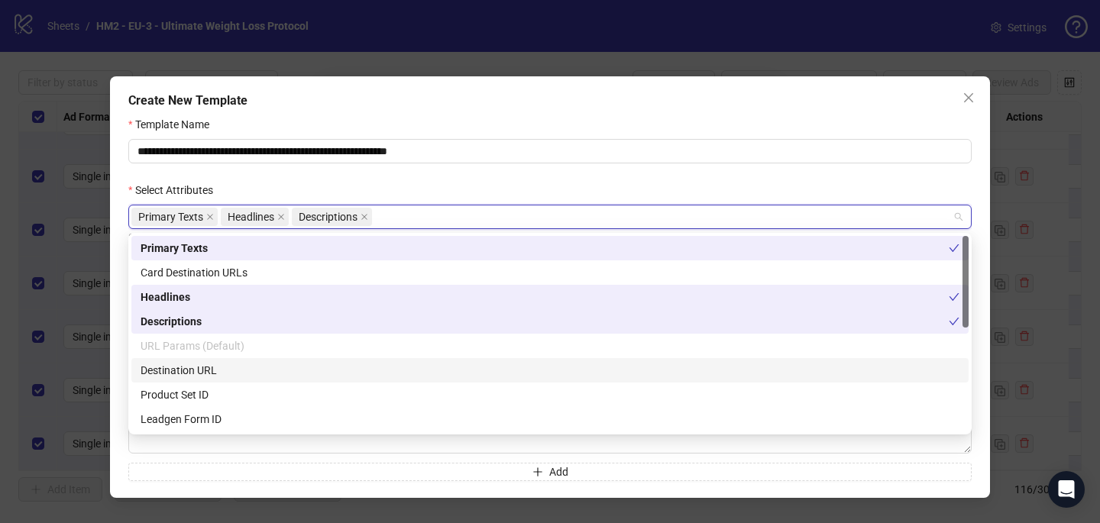
click at [225, 368] on div "Destination URL" at bounding box center [550, 370] width 819 height 17
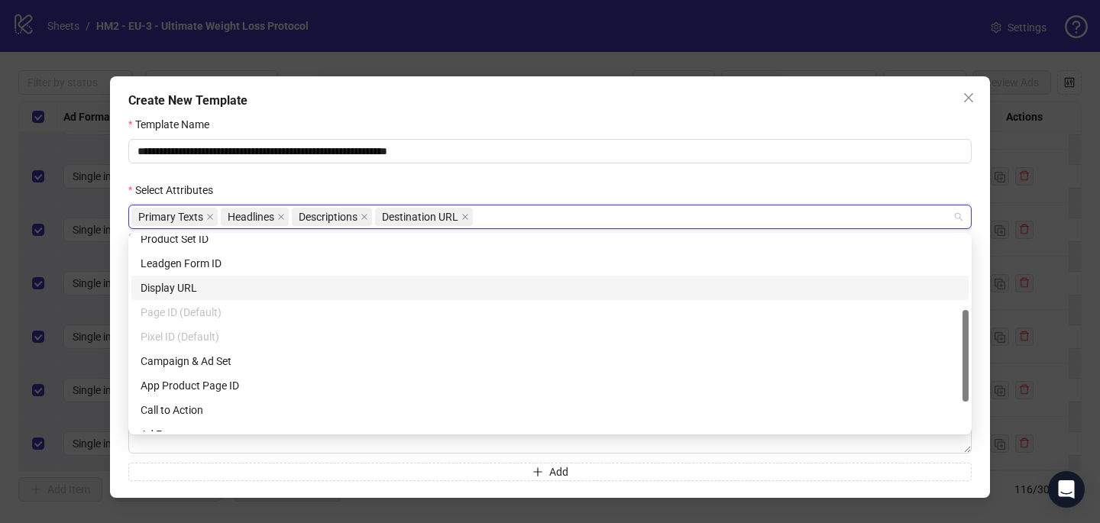
scroll to position [157, 0]
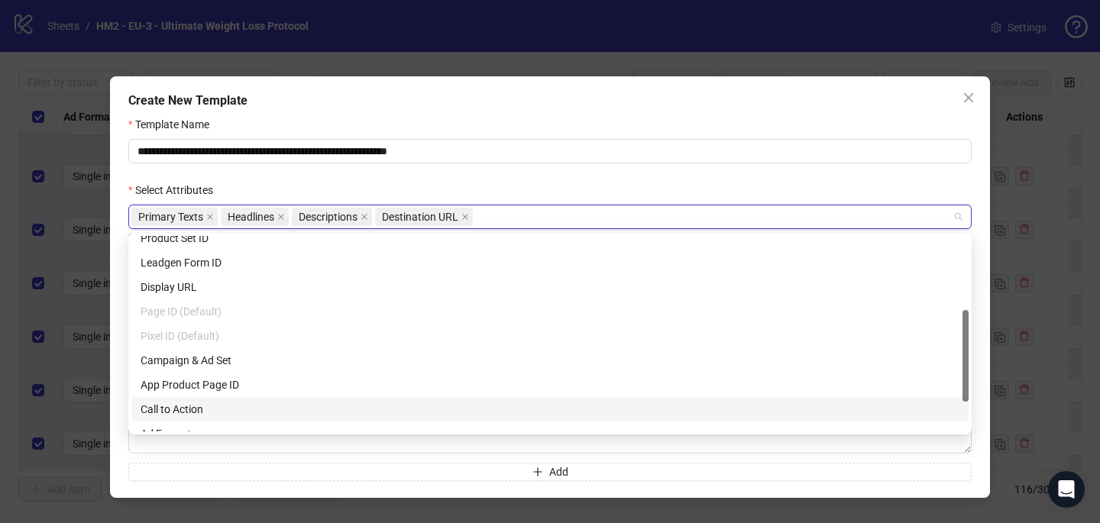
click at [209, 412] on div "Call to Action" at bounding box center [550, 409] width 819 height 17
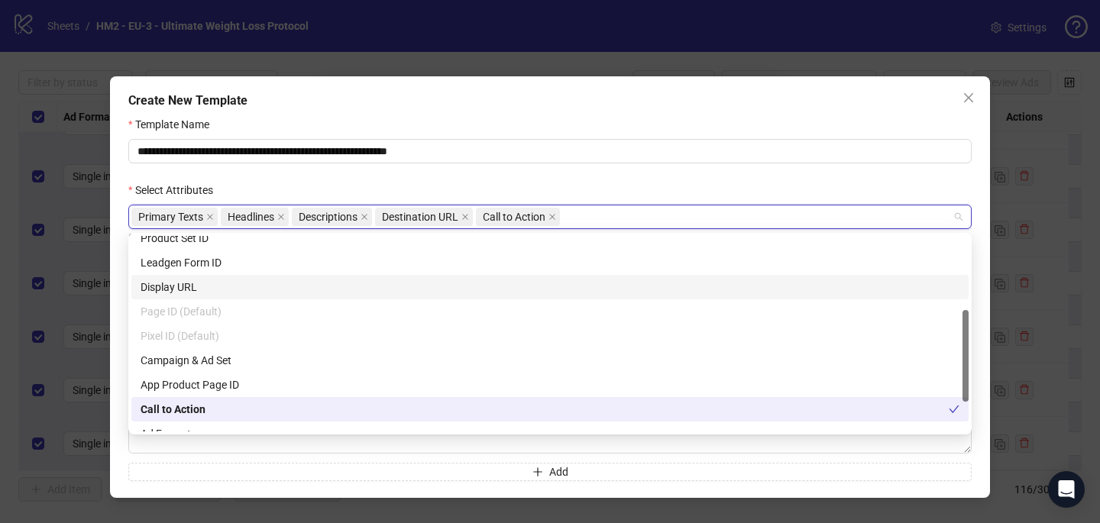
click at [540, 187] on div "Select Attributes" at bounding box center [549, 193] width 843 height 23
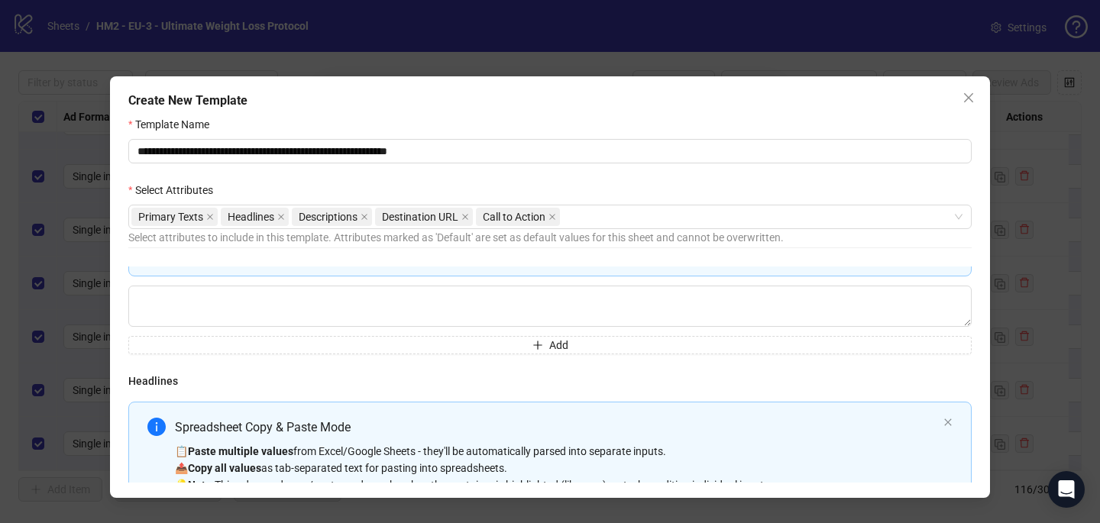
scroll to position [134, 0]
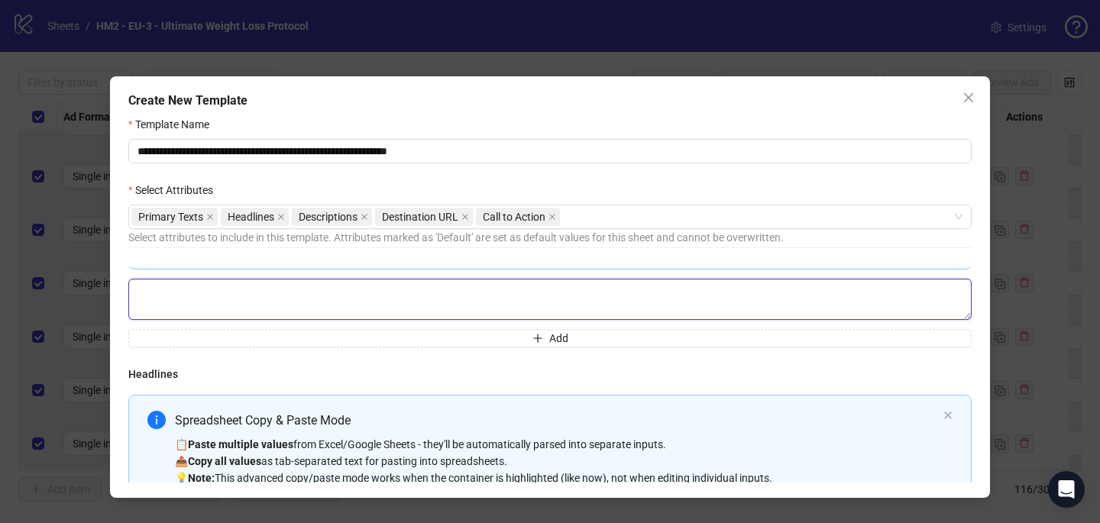
click at [333, 296] on textarea "Multi-text input container - paste or copy values" at bounding box center [549, 299] width 843 height 41
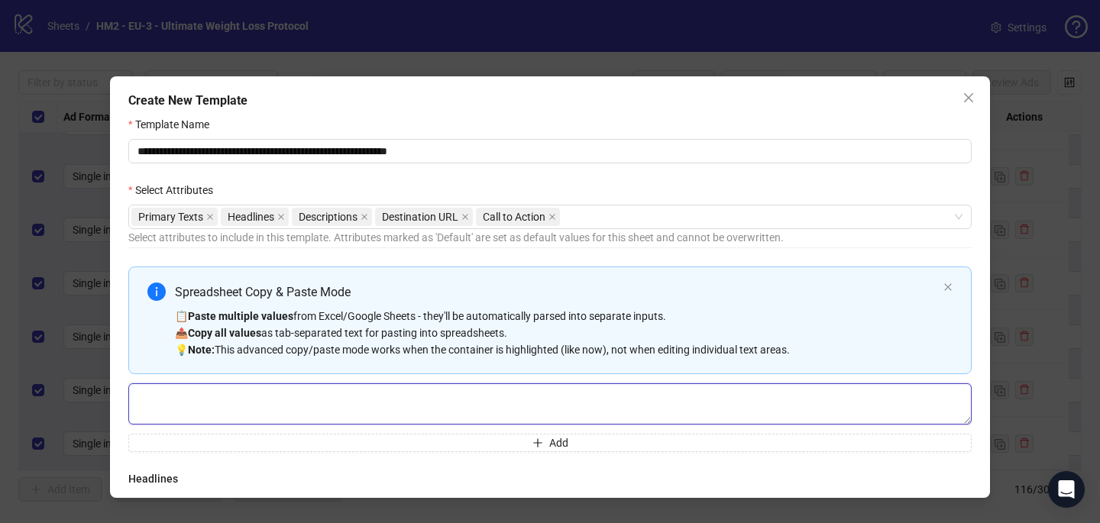
scroll to position [28, 0]
paste textarea "**********"
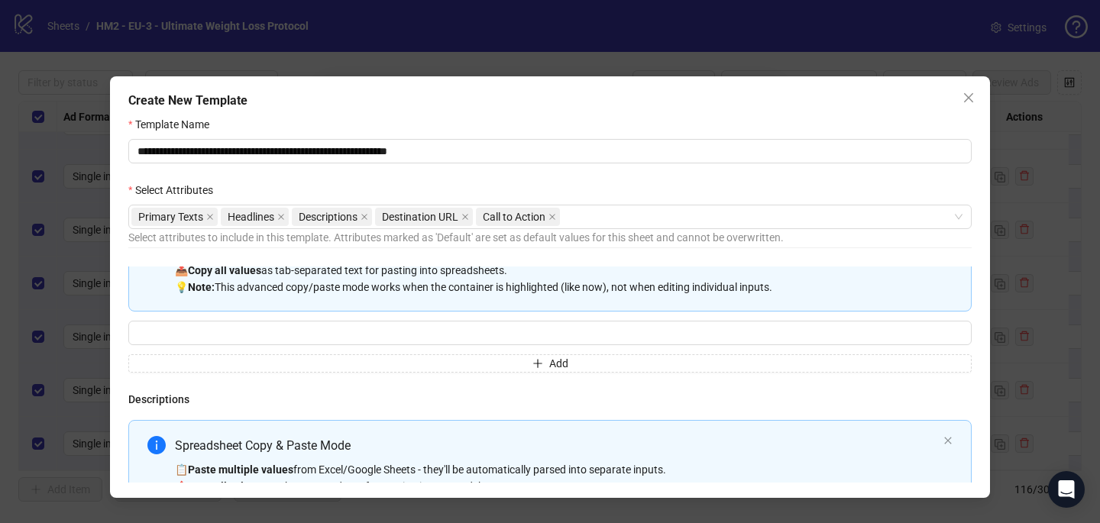
scroll to position [332, 0]
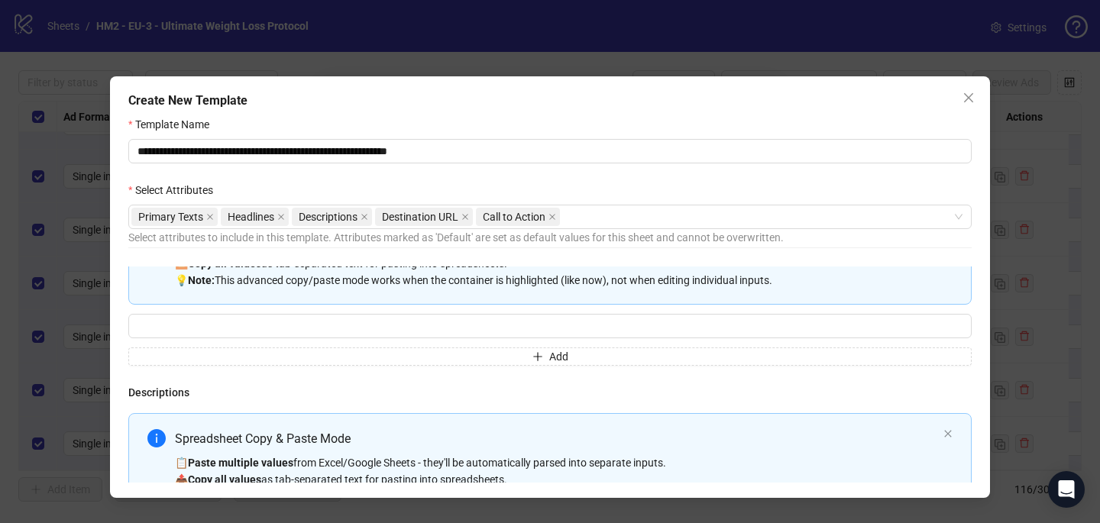
type textarea "**********"
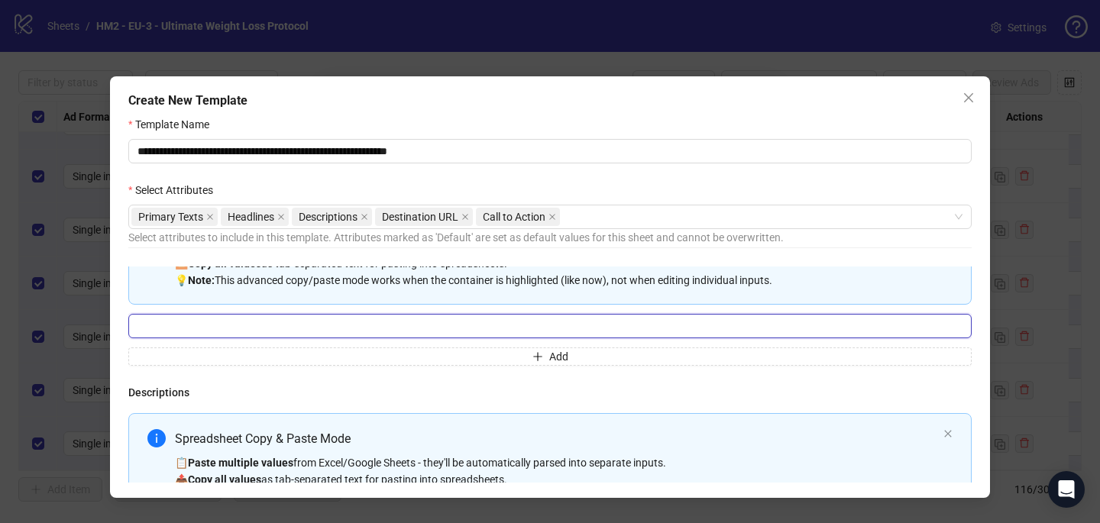
click at [321, 325] on input "Multi-input container - paste or copy values" at bounding box center [549, 326] width 843 height 24
paste input "**********"
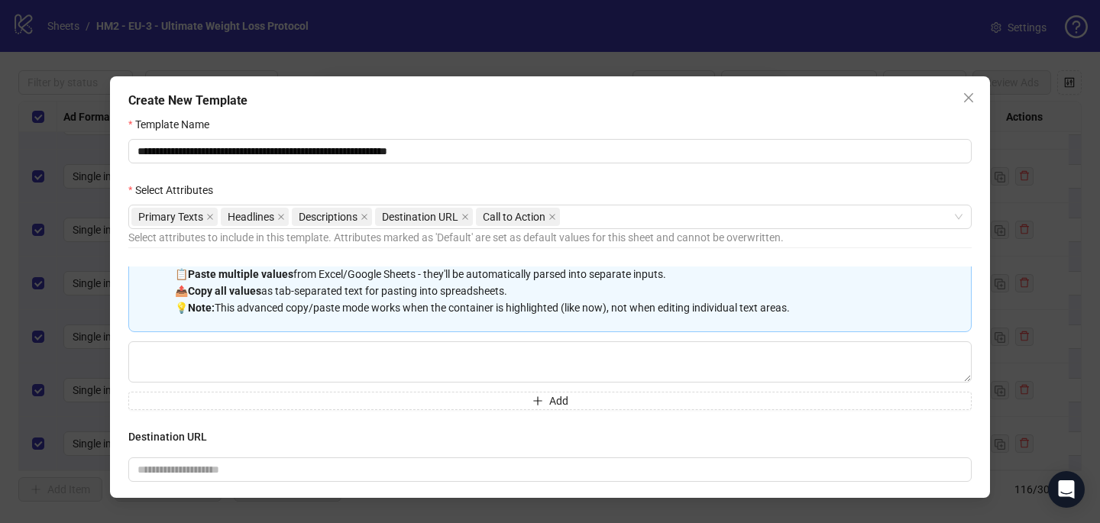
scroll to position [9, 0]
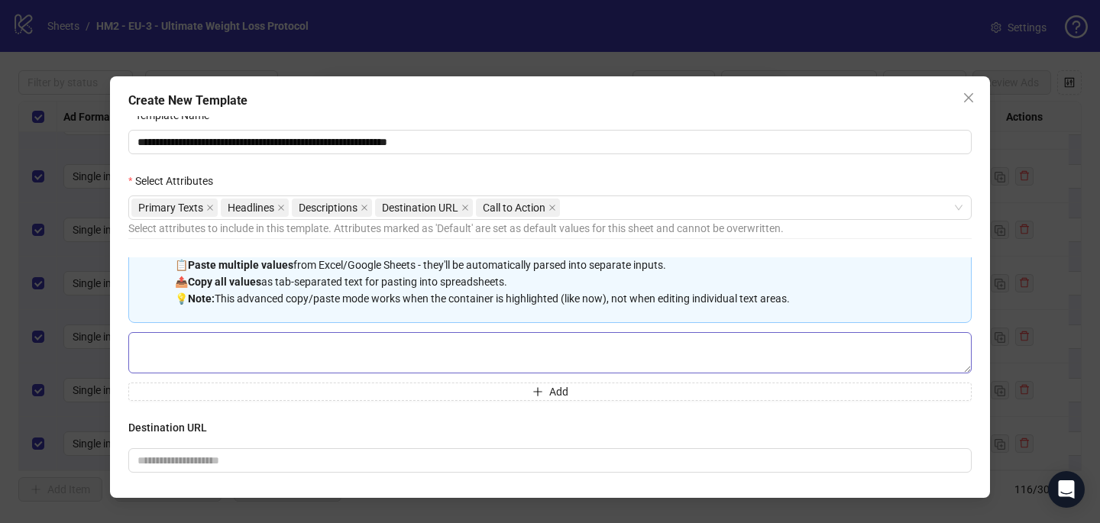
type input "**********"
click at [313, 356] on textarea "Multi-text input container - paste or copy values" at bounding box center [549, 352] width 843 height 41
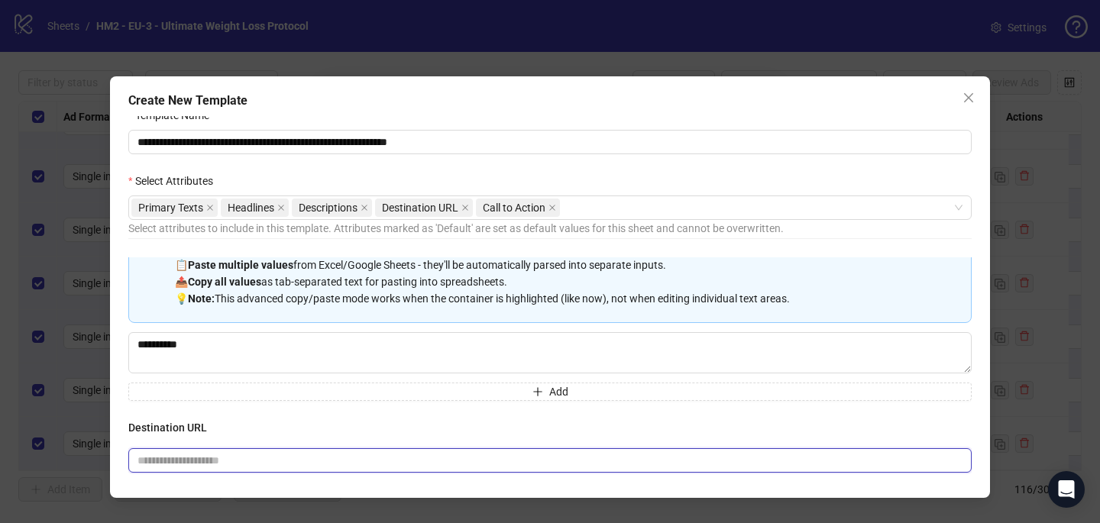
click at [278, 464] on input "text" at bounding box center [543, 460] width 813 height 17
paste input "**********"
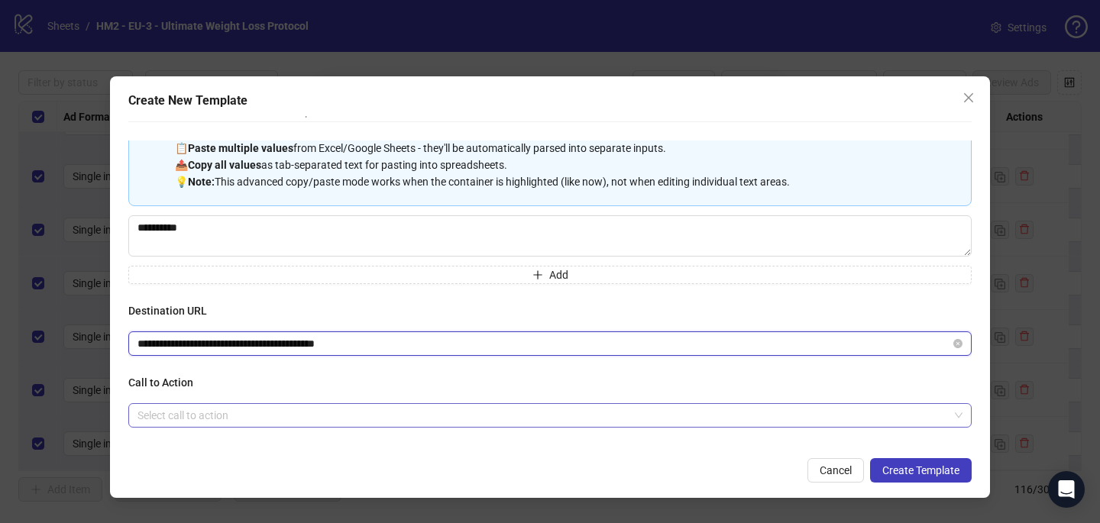
type input "**********"
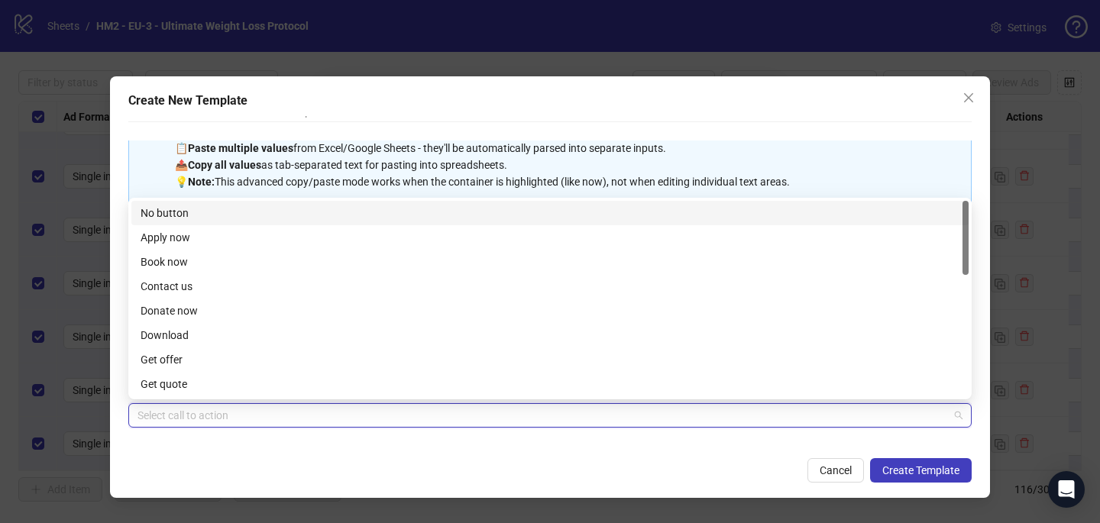
click at [259, 416] on input "search" at bounding box center [542, 415] width 811 height 23
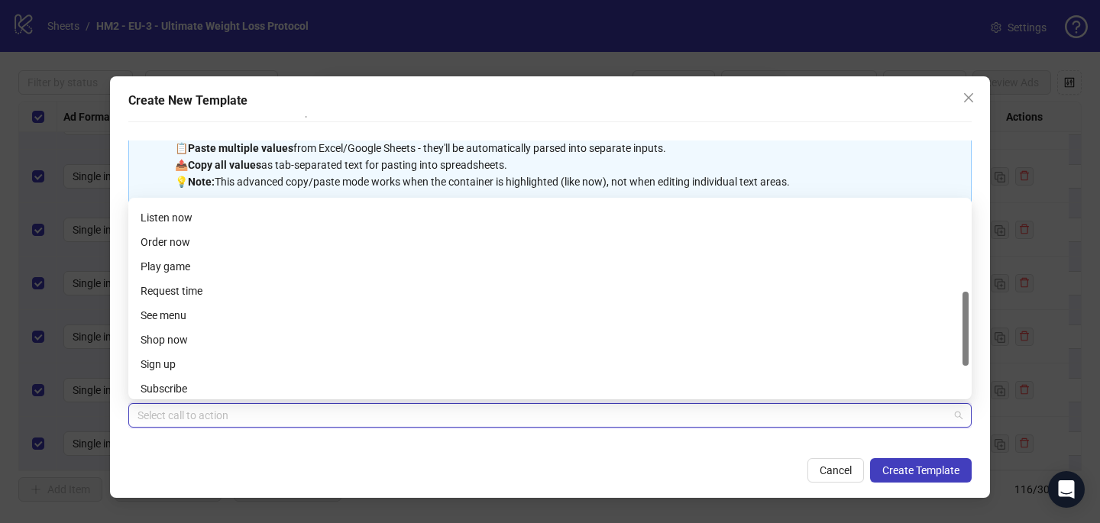
scroll to position [238, 0]
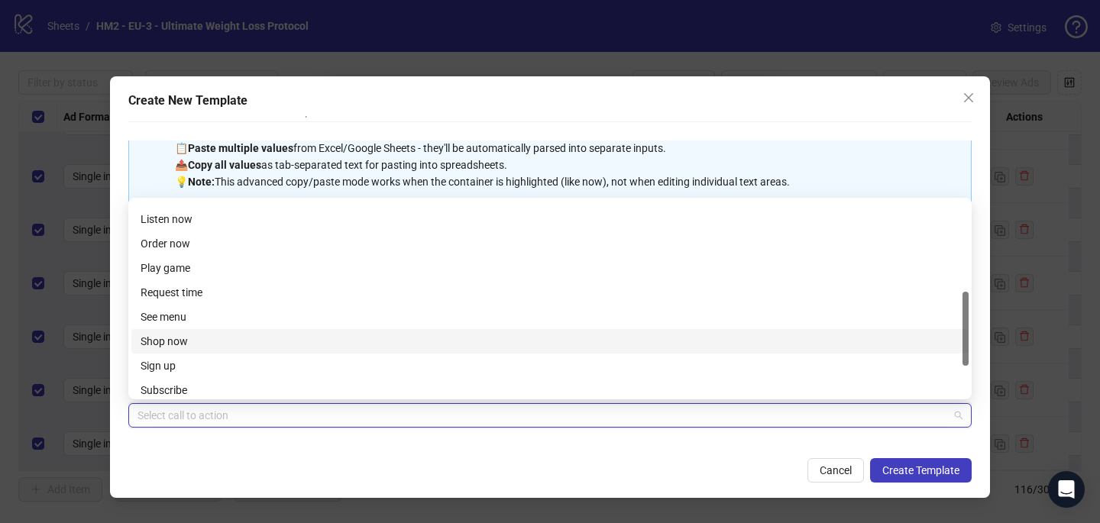
click at [241, 345] on div "Shop now" at bounding box center [550, 341] width 819 height 17
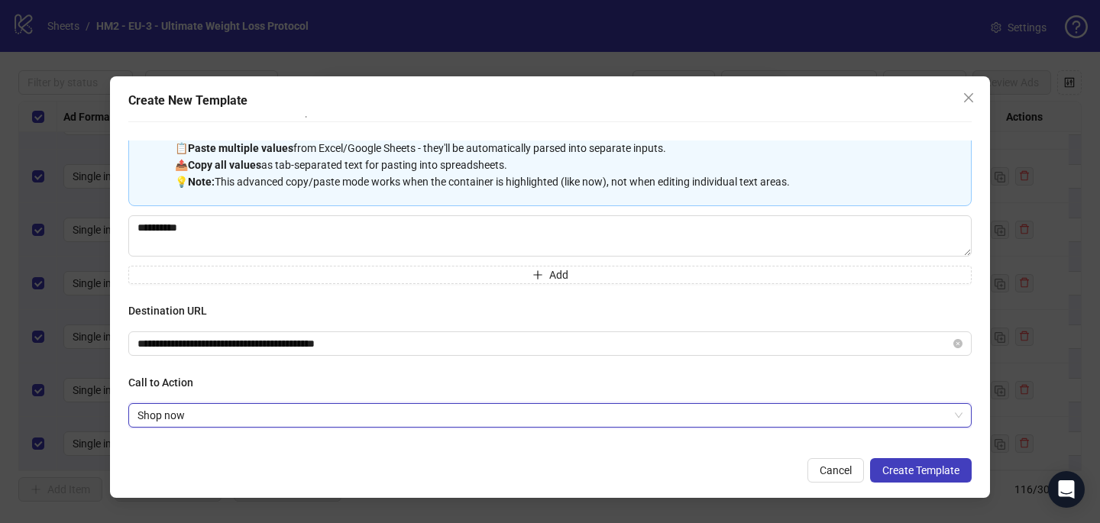
click at [304, 446] on form "**********" at bounding box center [549, 236] width 843 height 493
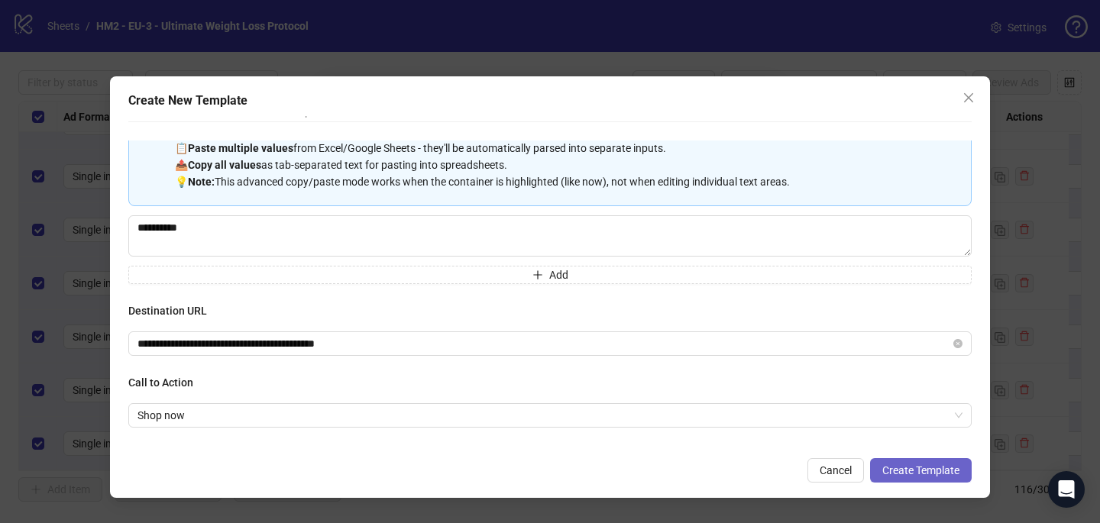
click at [931, 479] on button "Create Template" at bounding box center [921, 470] width 102 height 24
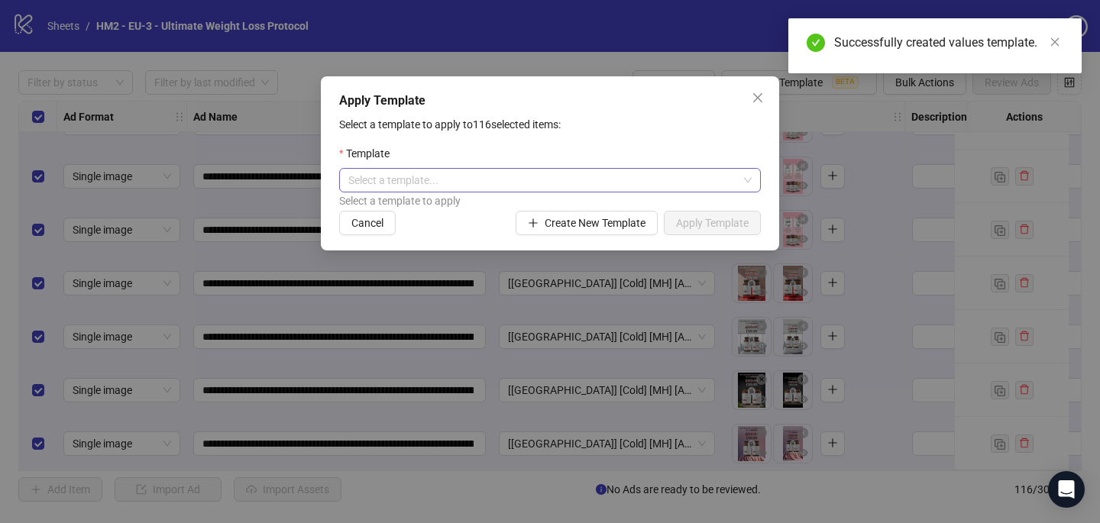
click at [699, 176] on input "search" at bounding box center [543, 180] width 390 height 23
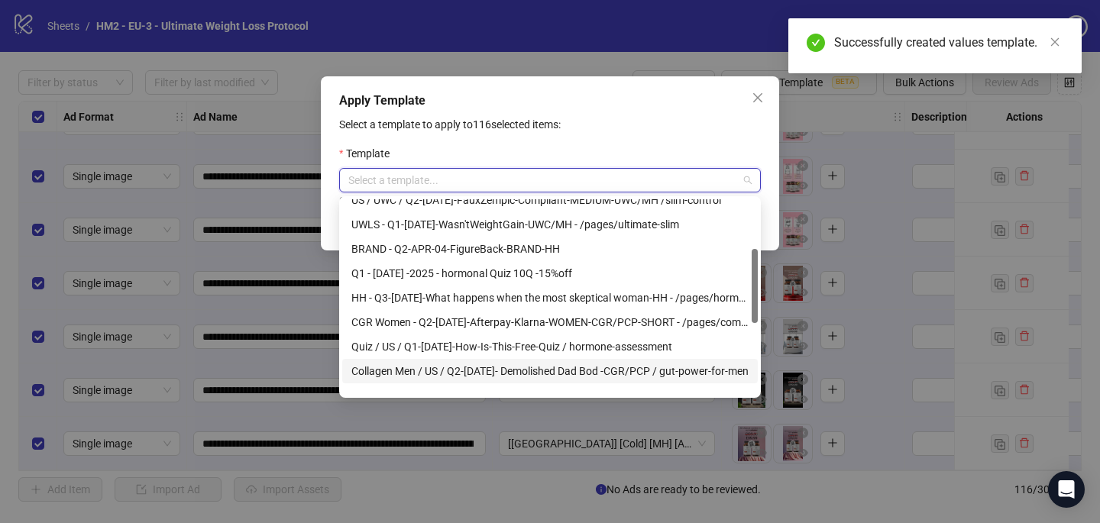
scroll to position [0, 0]
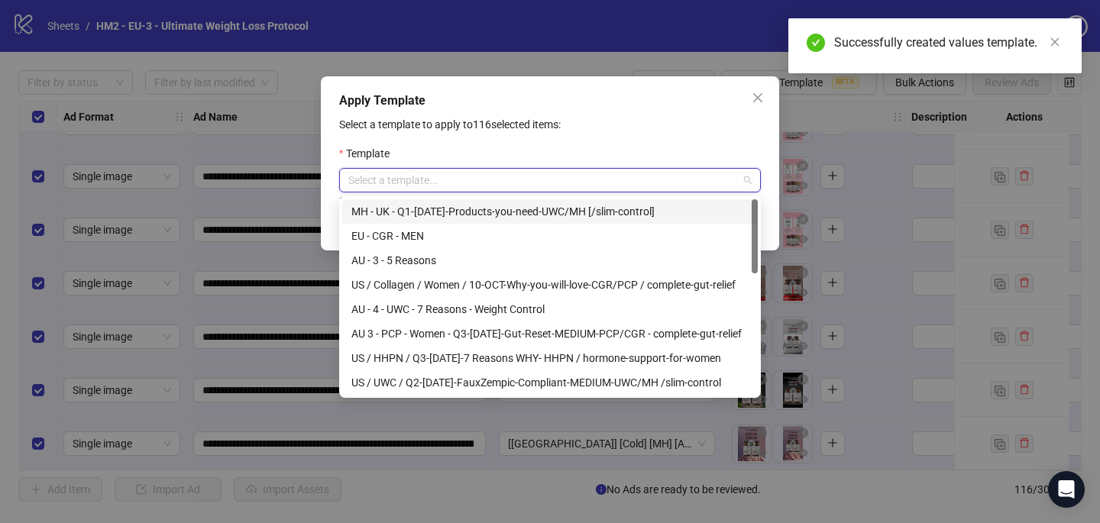
click at [610, 212] on div "MH - UK - Q1-[DATE]-Products-you-need-UWC/MH [/slim-control]" at bounding box center [549, 211] width 397 height 17
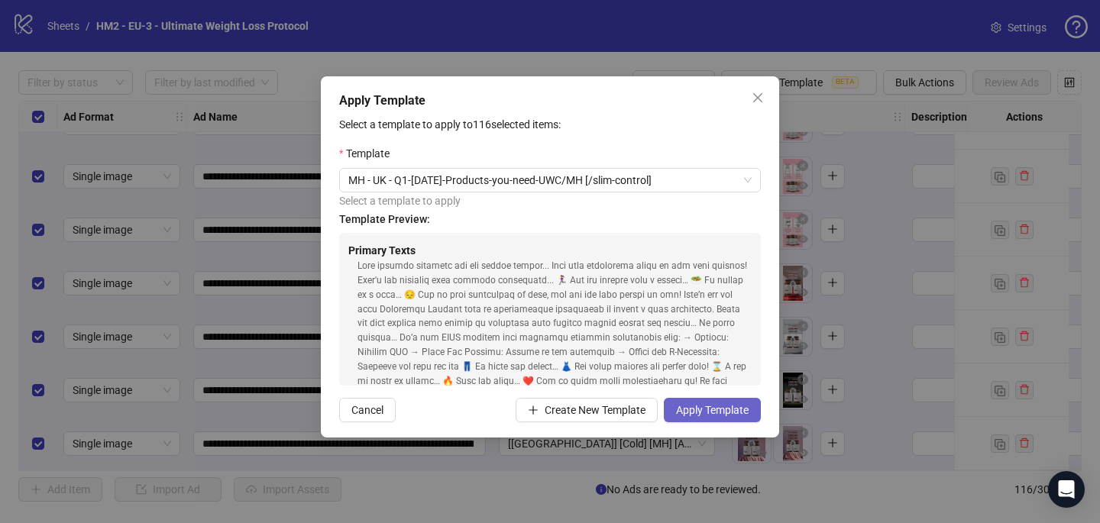
click at [715, 411] on span "Apply Template" at bounding box center [712, 410] width 73 height 12
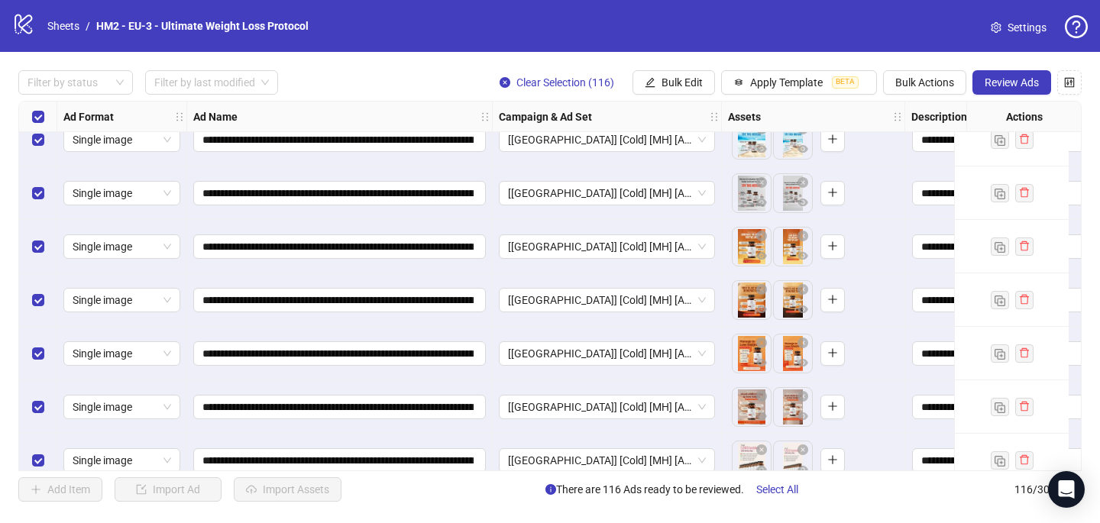
scroll to position [3050, 0]
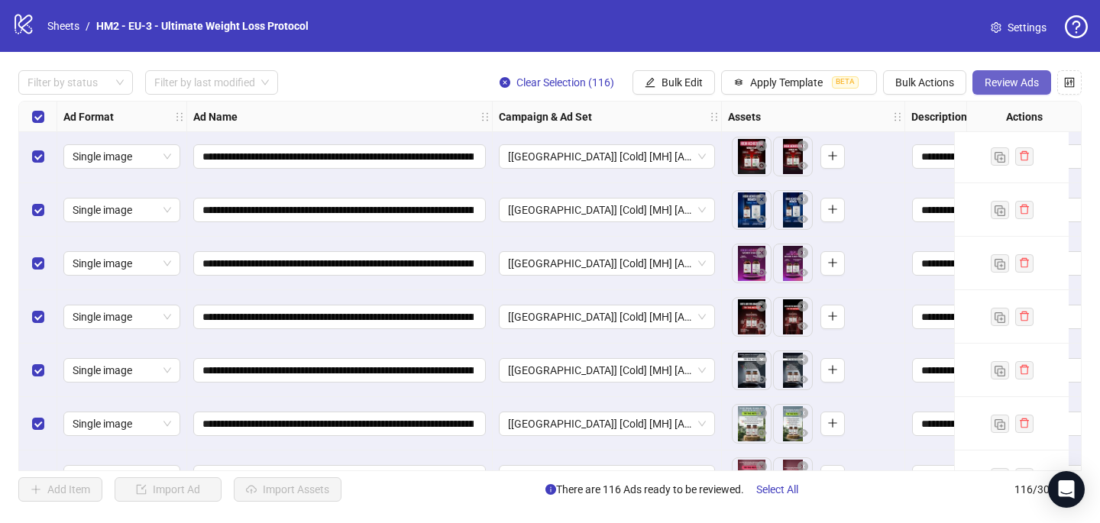
click at [1002, 75] on button "Review Ads" at bounding box center [1011, 82] width 79 height 24
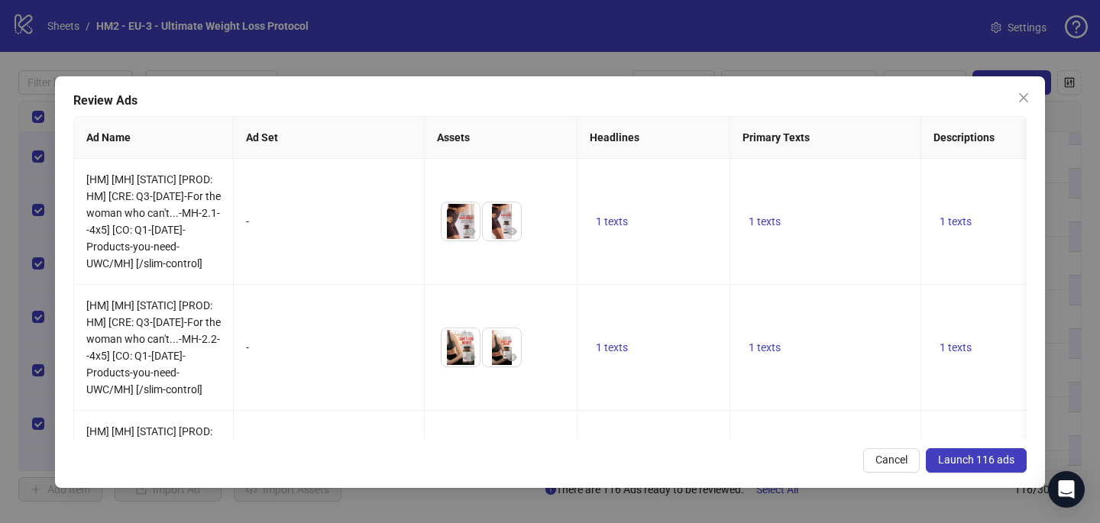
click at [995, 461] on span "Launch 116 ads" at bounding box center [976, 460] width 76 height 12
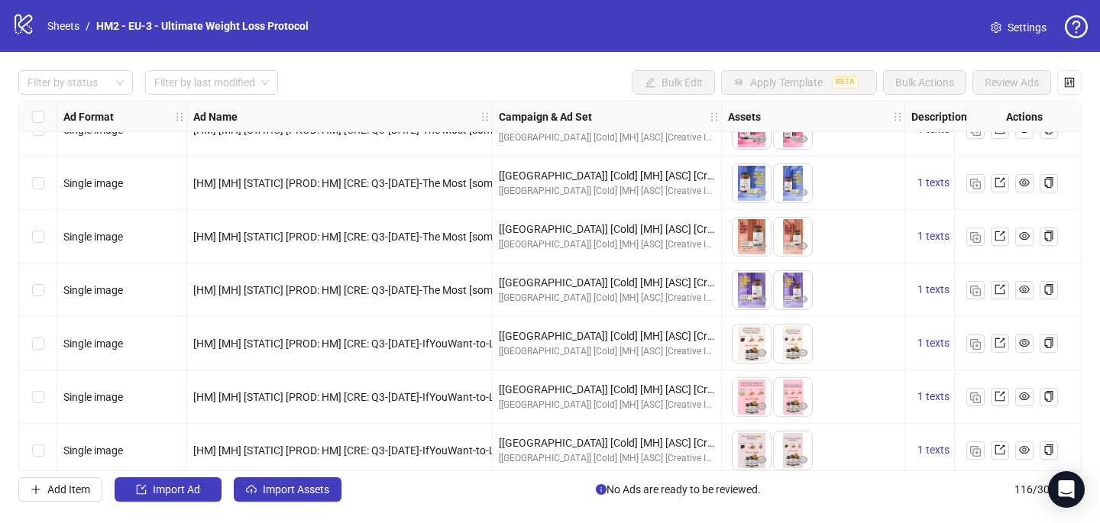
scroll to position [5870, 0]
